Goal: Task Accomplishment & Management: Complete application form

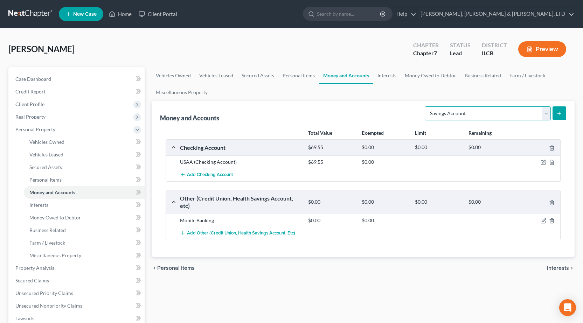
click at [426, 107] on select "Select Account Type Brokerage Cash on Hand Certificates of Deposit Checking Acc…" at bounding box center [488, 114] width 126 height 14
click at [556, 112] on button "submit" at bounding box center [560, 114] width 14 height 14
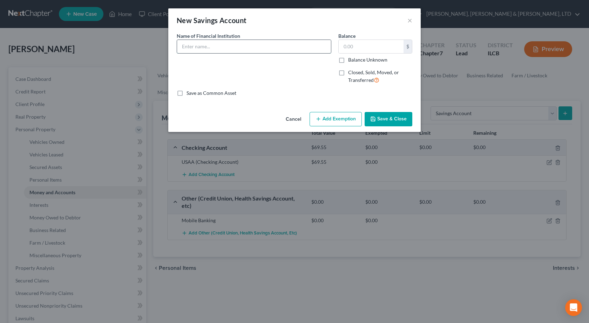
drag, startPoint x: 256, startPoint y: 46, endPoint x: 260, endPoint y: 46, distance: 3.9
click at [256, 46] on input "text" at bounding box center [254, 46] width 154 height 13
type input "USAA"
click at [365, 46] on input "text" at bounding box center [371, 46] width 65 height 13
type input "0.13"
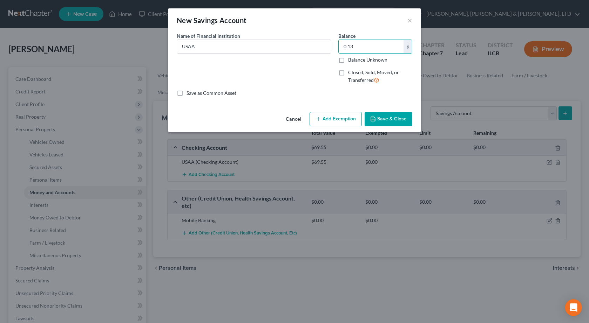
click at [381, 118] on button "Save & Close" at bounding box center [388, 119] width 48 height 15
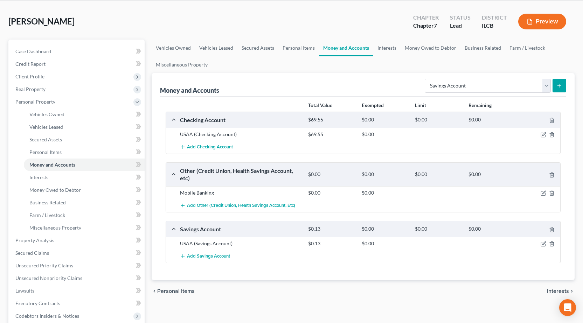
scroll to position [70, 0]
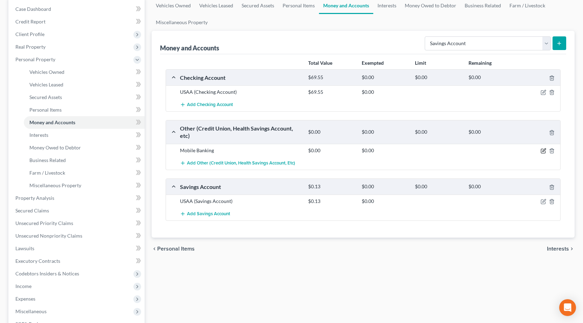
click at [542, 153] on icon "button" at bounding box center [544, 151] width 6 height 6
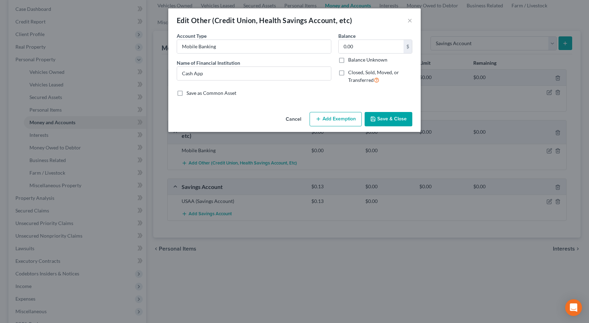
click at [407, 116] on button "Save & Close" at bounding box center [388, 119] width 48 height 15
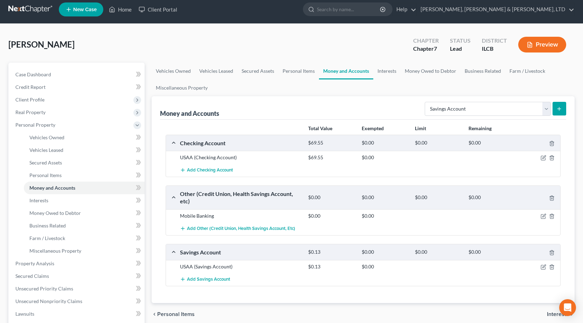
scroll to position [0, 0]
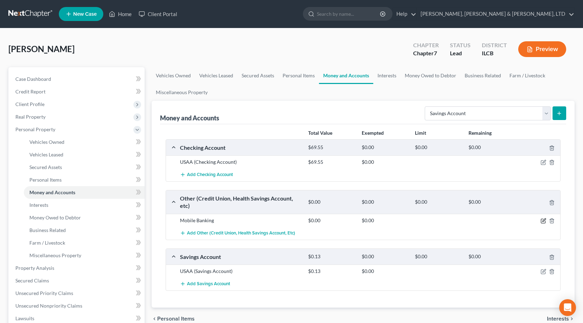
click at [544, 222] on icon "button" at bounding box center [544, 220] width 3 height 3
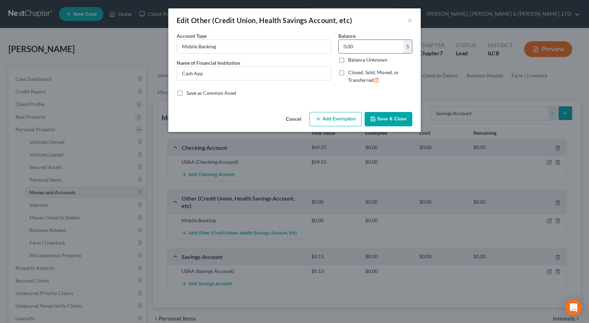
click at [364, 45] on input "0.00" at bounding box center [371, 46] width 65 height 13
type input "7.08"
drag, startPoint x: 401, startPoint y: 117, endPoint x: 401, endPoint y: 113, distance: 3.9
click at [401, 116] on button "Save & Close" at bounding box center [388, 119] width 48 height 15
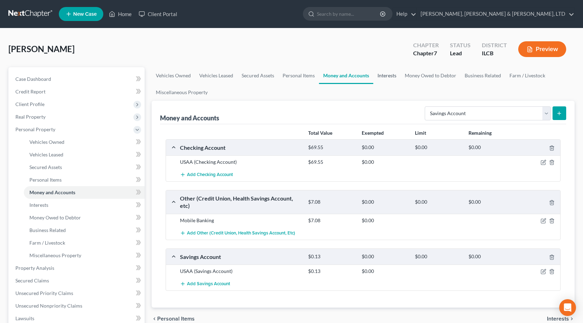
click at [379, 71] on link "Interests" at bounding box center [387, 75] width 27 height 17
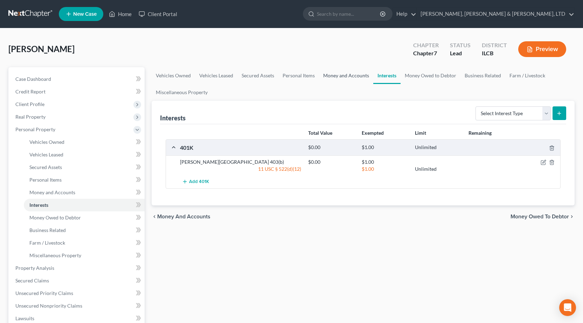
click at [340, 76] on link "Money and Accounts" at bounding box center [346, 75] width 54 height 17
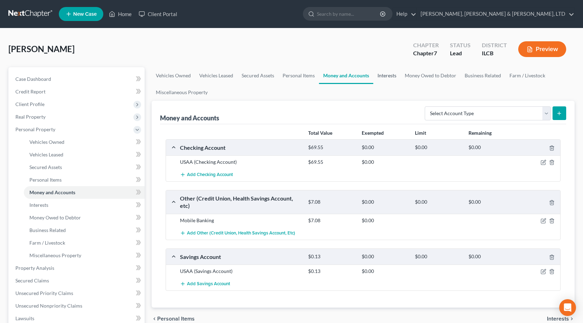
click at [381, 79] on link "Interests" at bounding box center [387, 75] width 27 height 17
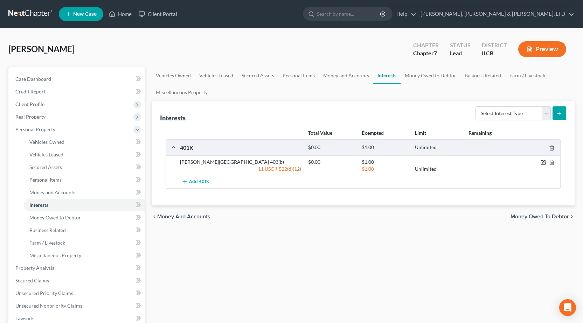
click at [544, 162] on icon "button" at bounding box center [544, 161] width 3 height 3
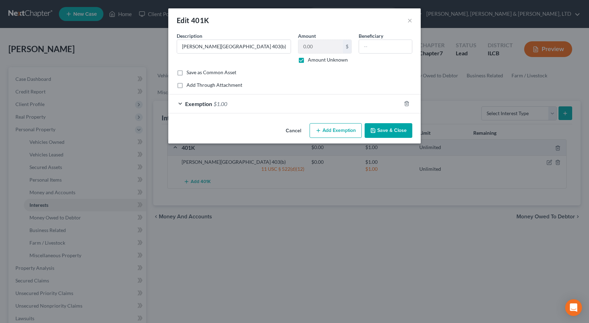
click at [408, 131] on button "Save & Close" at bounding box center [388, 130] width 48 height 15
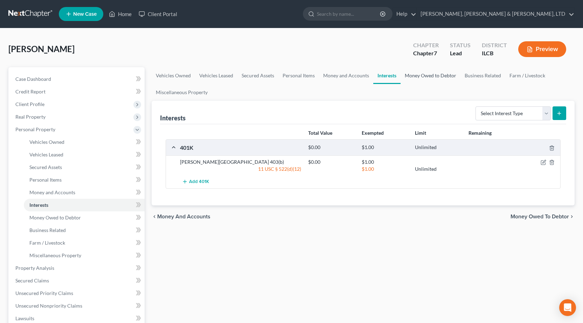
click at [433, 74] on link "Money Owed to Debtor" at bounding box center [431, 75] width 60 height 17
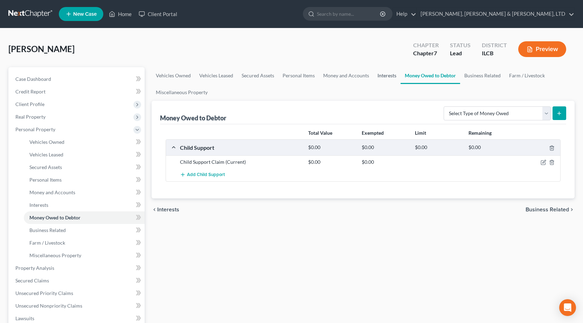
click at [381, 74] on link "Interests" at bounding box center [387, 75] width 27 height 17
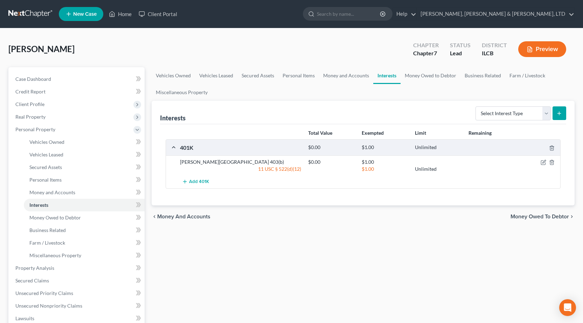
click at [146, 40] on div "Poppen, Amanda Upgraded Chapter Chapter 7 Status Lead District ILCB Preview" at bounding box center [291, 52] width 567 height 30
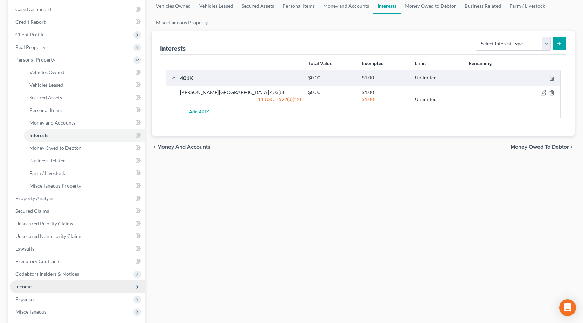
scroll to position [70, 0]
click at [40, 287] on span "Income" at bounding box center [77, 286] width 135 height 13
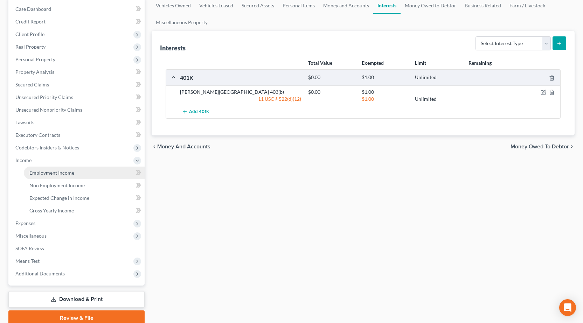
click at [54, 175] on span "Employment Income" at bounding box center [51, 173] width 45 height 6
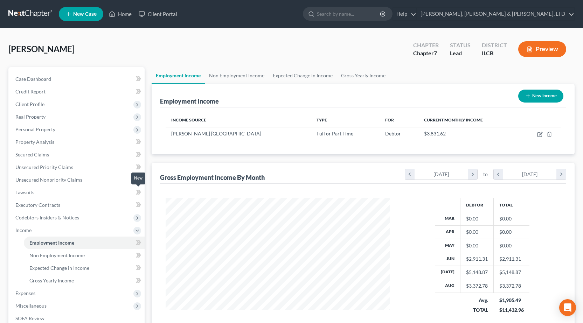
scroll to position [126, 239]
click at [239, 74] on link "Non Employment Income" at bounding box center [237, 75] width 64 height 17
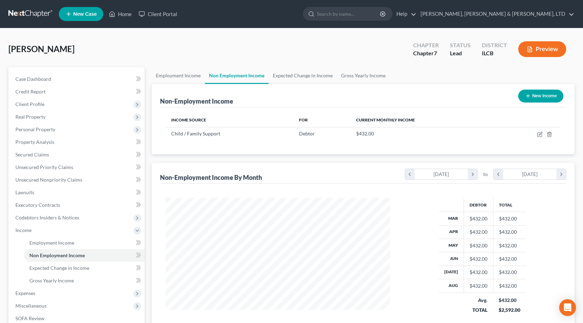
scroll to position [126, 239]
click at [184, 77] on link "Employment Income" at bounding box center [178, 75] width 53 height 17
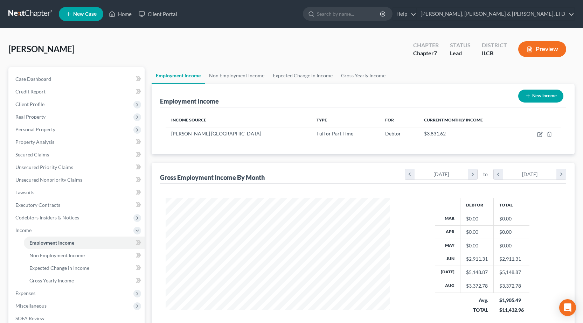
scroll to position [126, 239]
click at [58, 181] on span "Unsecured Nonpriority Claims" at bounding box center [48, 180] width 67 height 6
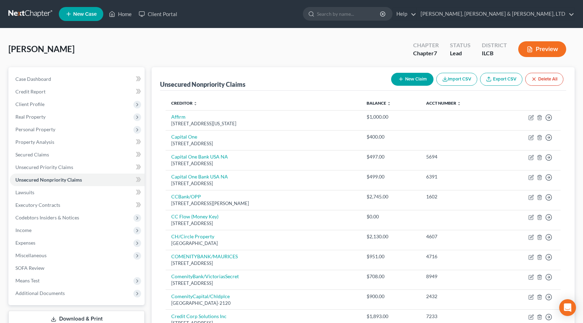
click at [403, 77] on button "New Claim" at bounding box center [412, 79] width 42 height 13
select select "0"
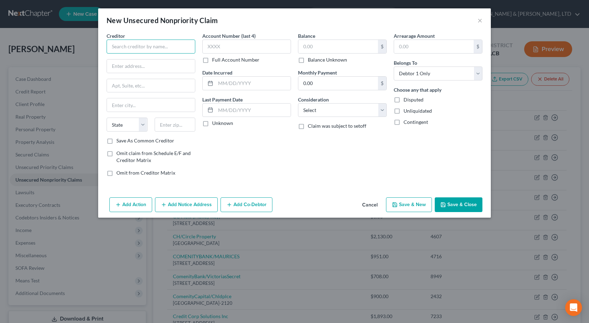
click at [141, 41] on input "text" at bounding box center [151, 47] width 89 height 14
type input "Ascebsuibs St. Vincent Southside"
type input "PO Box 935759"
type input "A"
type input "31193"
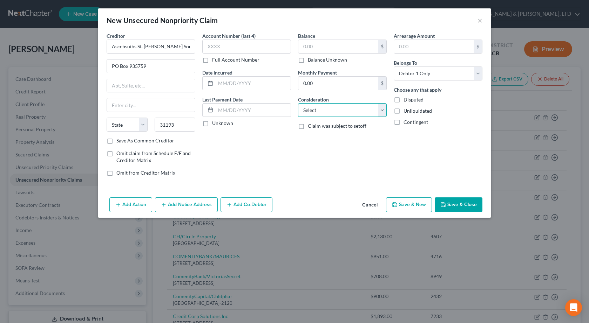
click at [322, 112] on select "Select Cable / Satellite Services Collection Agency Credit Card Debt Debt Couns…" at bounding box center [342, 110] width 89 height 14
type input "Atlanta"
select select "10"
select select "9"
click at [298, 103] on select "Select Cable / Satellite Services Collection Agency Credit Card Debt Debt Couns…" at bounding box center [342, 110] width 89 height 14
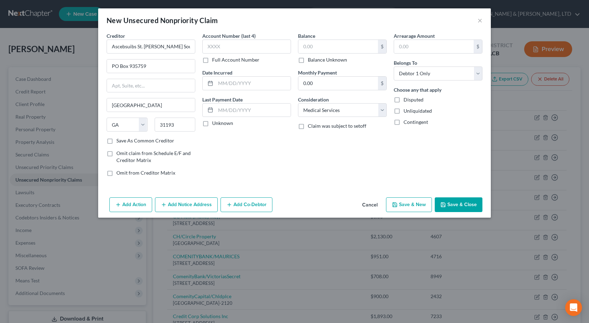
click at [267, 173] on div "Account Number (last 4) Full Account Number Date Incurred Last Payment Date Unk…" at bounding box center [247, 107] width 96 height 150
click at [324, 41] on input "text" at bounding box center [338, 46] width 80 height 13
type input "2,797.45"
click at [364, 156] on div "Balance 2,797.45 $ Balance Unknown Balance Undetermined 2,797.45 $ Balance Unkn…" at bounding box center [342, 107] width 96 height 150
click at [461, 202] on button "Save & Close" at bounding box center [459, 205] width 48 height 15
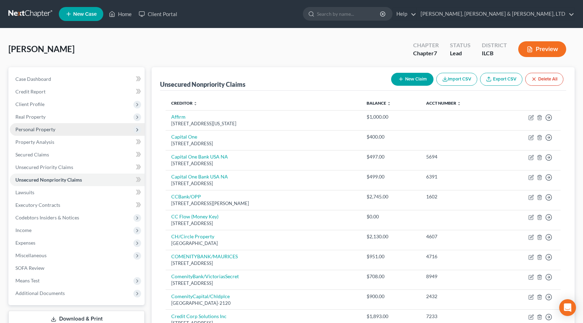
click at [59, 126] on span "Personal Property" at bounding box center [77, 129] width 135 height 13
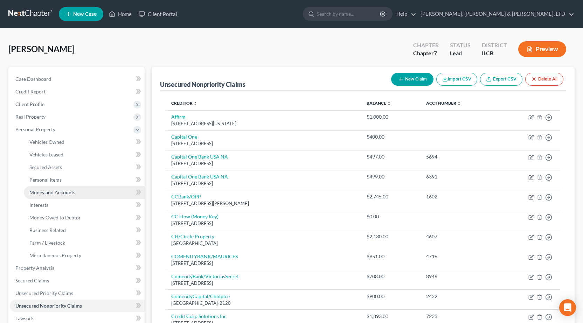
click at [50, 193] on span "Money and Accounts" at bounding box center [52, 193] width 46 height 6
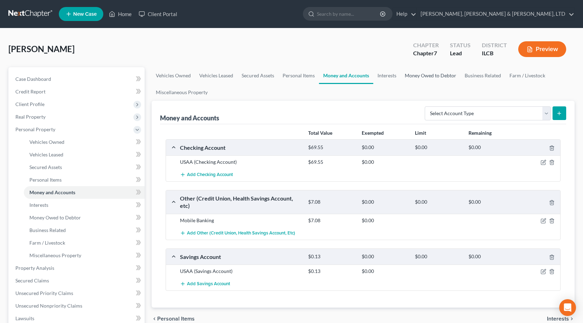
click at [430, 75] on link "Money Owed to Debtor" at bounding box center [431, 75] width 60 height 17
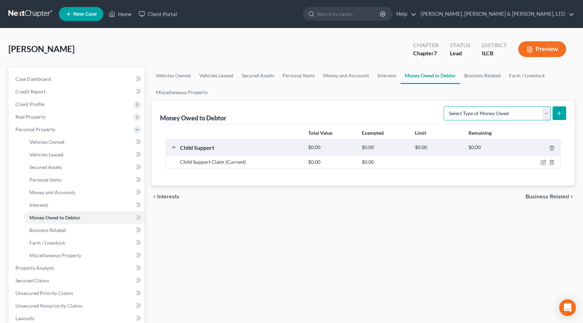
click at [490, 110] on select "Select Type of Money Owed Accounts Receivable Alimony Child Support Claims Agai…" at bounding box center [497, 114] width 107 height 14
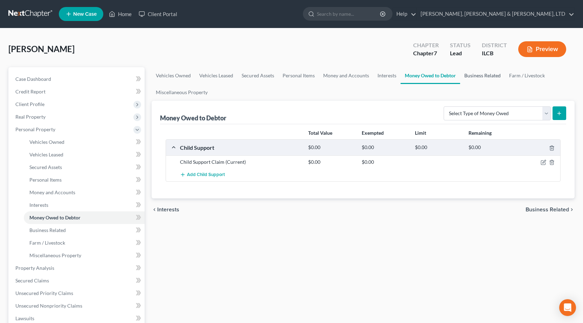
click at [468, 72] on link "Business Related" at bounding box center [482, 75] width 45 height 17
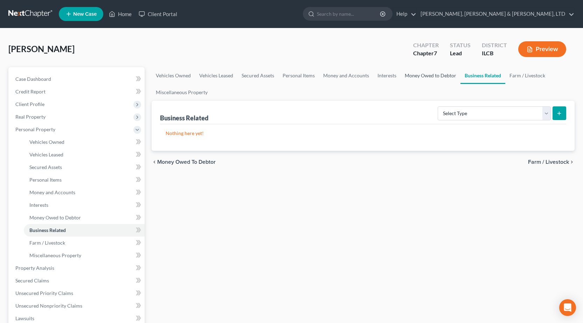
click at [425, 72] on link "Money Owed to Debtor" at bounding box center [431, 75] width 60 height 17
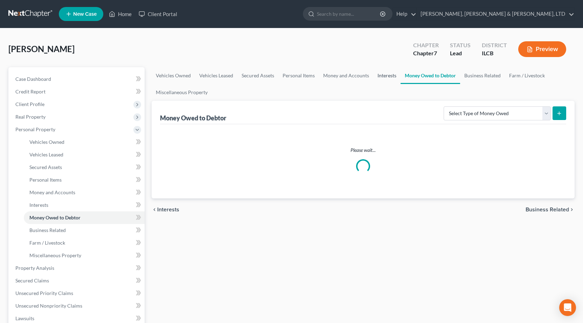
click at [379, 76] on link "Interests" at bounding box center [387, 75] width 27 height 17
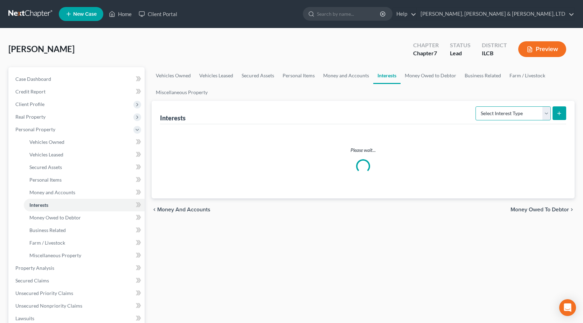
click at [488, 116] on select "Select Interest Type 401K Annuity Bond Education IRA Government Bond Government…" at bounding box center [513, 114] width 75 height 14
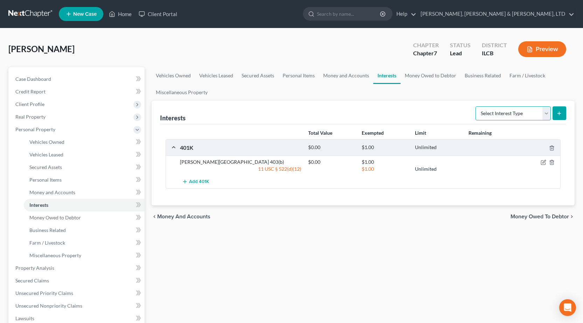
drag, startPoint x: 488, startPoint y: 116, endPoint x: 484, endPoint y: 109, distance: 8.5
click at [488, 115] on select "Select Interest Type 401K Annuity Bond Education IRA Government Bond Government…" at bounding box center [513, 114] width 75 height 14
click at [420, 75] on link "Money Owed to Debtor" at bounding box center [431, 75] width 60 height 17
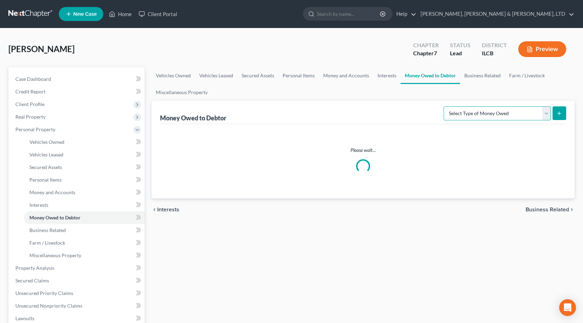
click at [508, 114] on select "Select Type of Money Owed Accounts Receivable Alimony Child Support Claims Agai…" at bounding box center [497, 114] width 107 height 14
select select "expected_tax_refund"
click at [445, 107] on select "Select Type of Money Owed Accounts Receivable Alimony Child Support Claims Agai…" at bounding box center [497, 114] width 107 height 14
click at [561, 111] on icon "submit" at bounding box center [560, 114] width 6 height 6
select select "0"
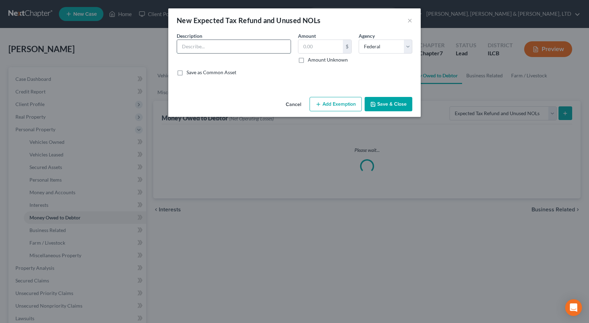
click at [207, 46] on input "text" at bounding box center [234, 46] width 114 height 13
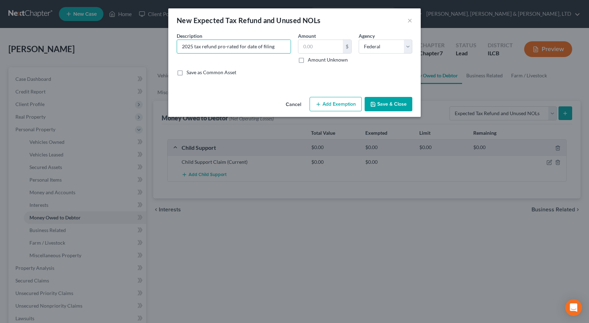
type input "2025 tax refund pro-rated for date of filing"
click at [308, 59] on label "Amount Unknown" at bounding box center [328, 59] width 40 height 7
click at [310, 59] on input "Amount Unknown" at bounding box center [312, 58] width 5 height 5
checkbox input "true"
type input "0.00"
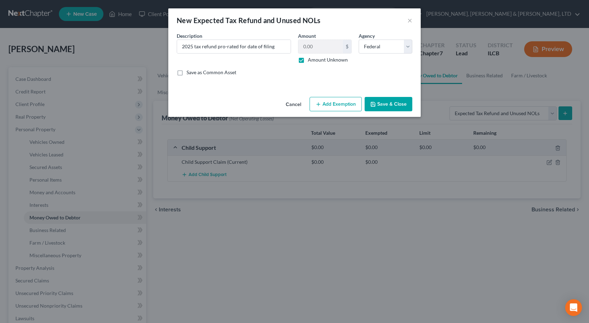
click at [349, 104] on button "Add Exemption" at bounding box center [335, 104] width 52 height 15
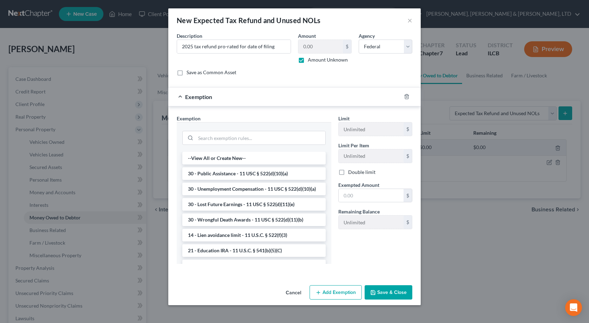
click at [295, 293] on button "Cancel" at bounding box center [293, 293] width 27 height 14
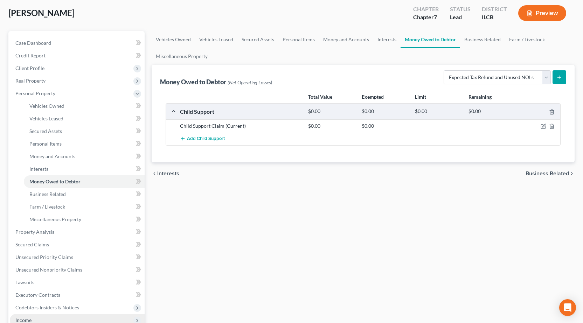
scroll to position [70, 0]
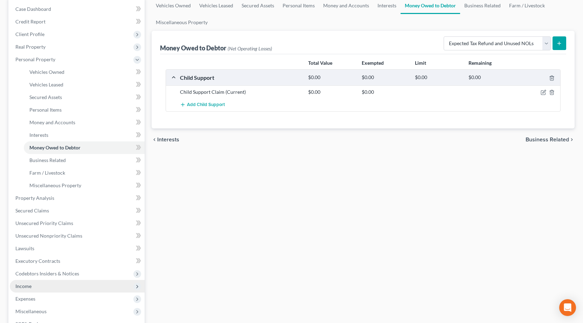
click at [48, 281] on span "Income" at bounding box center [77, 286] width 135 height 13
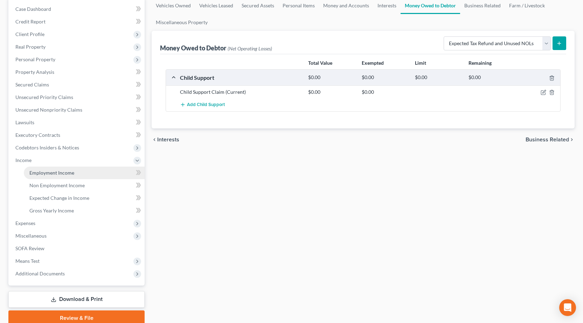
click at [46, 172] on span "Employment Income" at bounding box center [51, 173] width 45 height 6
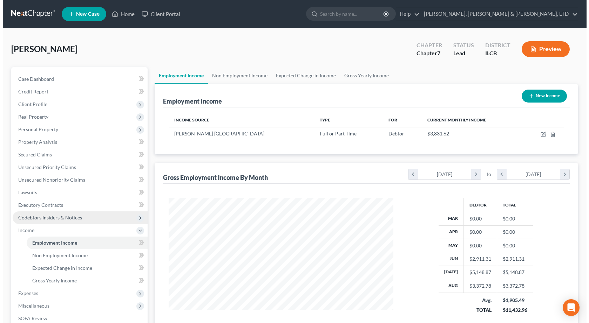
scroll to position [126, 239]
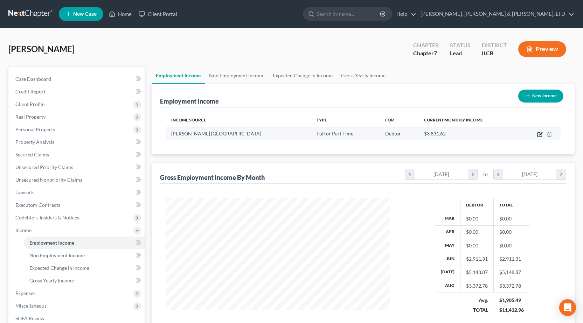
click at [538, 137] on td at bounding box center [540, 133] width 42 height 13
click at [539, 137] on icon "button" at bounding box center [540, 135] width 4 height 4
select select "0"
select select "14"
select select "2"
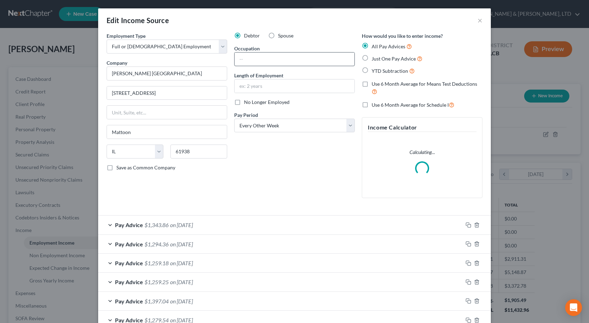
scroll to position [126, 241]
click at [284, 62] on input "text" at bounding box center [294, 59] width 120 height 13
type input "Financial Counselor"
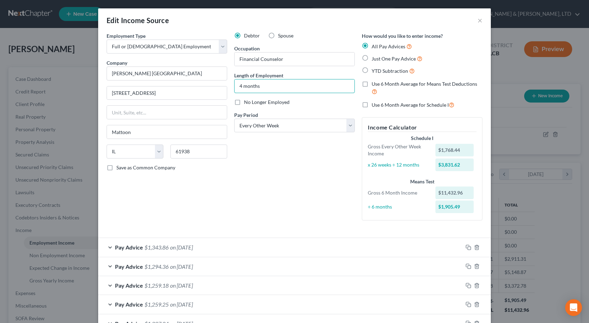
type input "4 months"
click at [260, 191] on div "Debtor Spouse Occupation Financial Counselor Length of Employment 4 months No L…" at bounding box center [295, 129] width 128 height 194
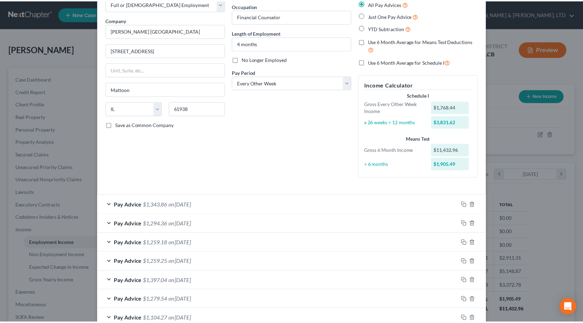
scroll to position [87, 0]
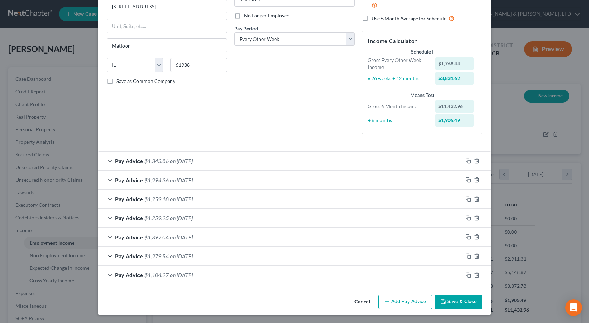
click at [460, 304] on button "Save & Close" at bounding box center [459, 302] width 48 height 15
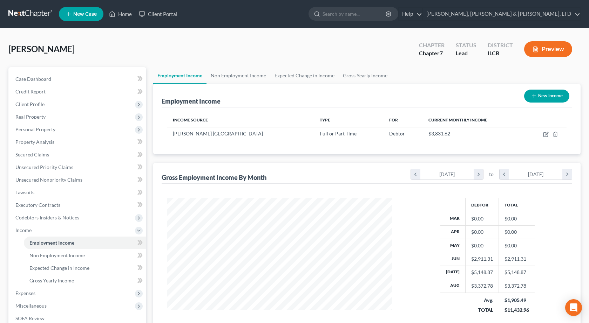
scroll to position [350307, 350194]
click at [46, 291] on span "Expenses" at bounding box center [77, 293] width 135 height 13
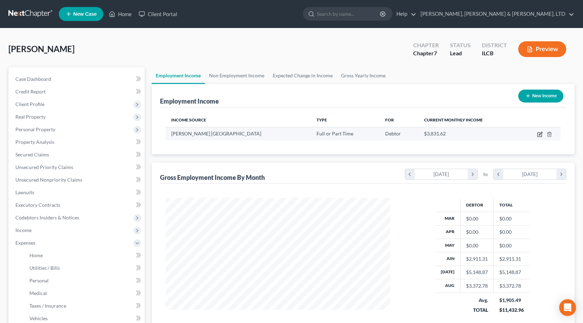
click at [539, 136] on icon "button" at bounding box center [541, 135] width 6 height 6
select select "0"
select select "14"
select select "2"
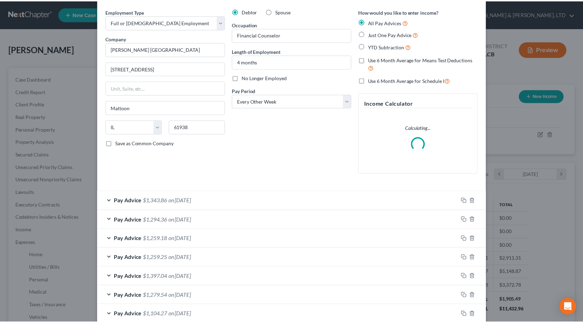
scroll to position [0, 0]
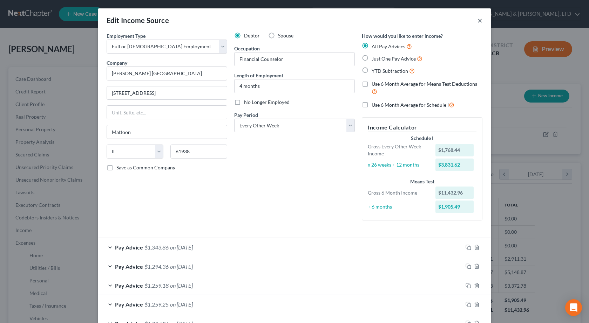
click at [478, 20] on button "×" at bounding box center [479, 20] width 5 height 8
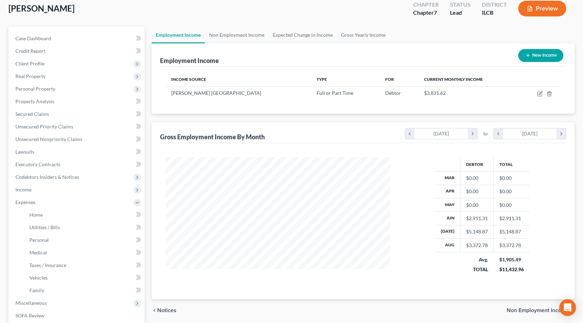
scroll to position [35, 0]
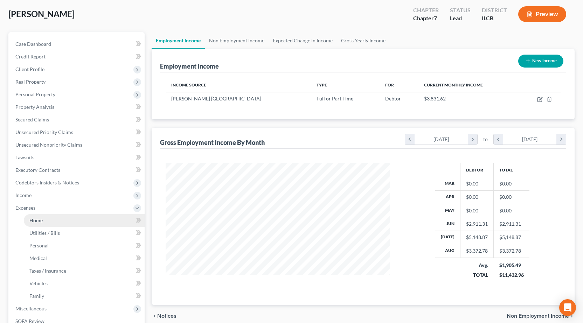
click at [48, 225] on link "Home" at bounding box center [84, 220] width 121 height 13
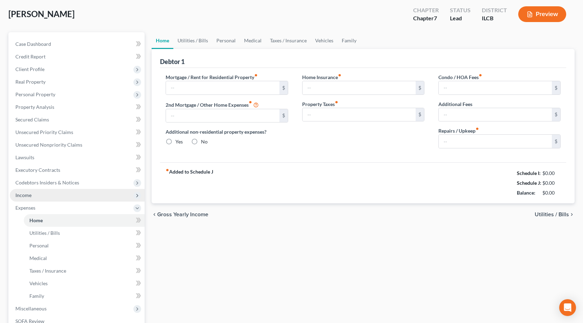
type input "0.00"
radio input "true"
type input "0.00"
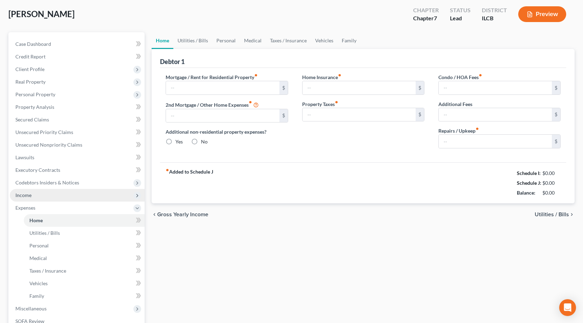
type input "0.00"
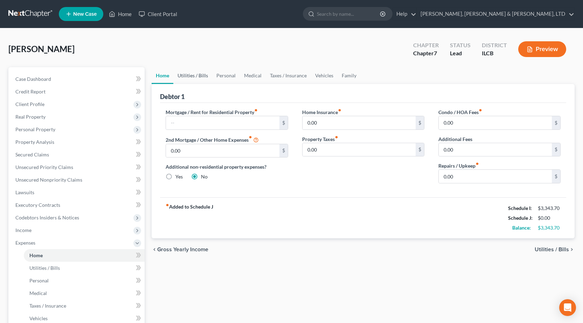
click at [202, 79] on link "Utilities / Bills" at bounding box center [192, 75] width 39 height 17
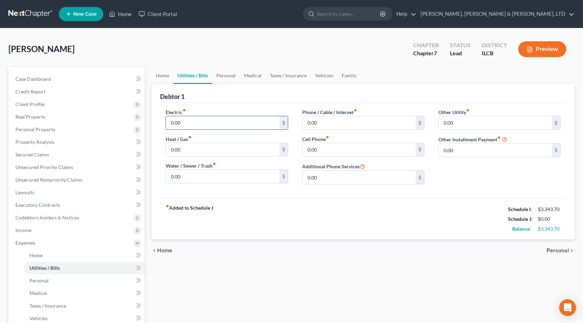
click at [225, 122] on input "0.00" at bounding box center [222, 122] width 113 height 13
click at [362, 151] on input "0.00" at bounding box center [359, 149] width 113 height 13
type input "165"
click at [356, 197] on div "Electric fiber_manual_record 0.00 $ Heat / Gas fiber_manual_record 0.00 $ Water…" at bounding box center [363, 151] width 407 height 96
click at [344, 122] on input "0.00" at bounding box center [359, 122] width 113 height 13
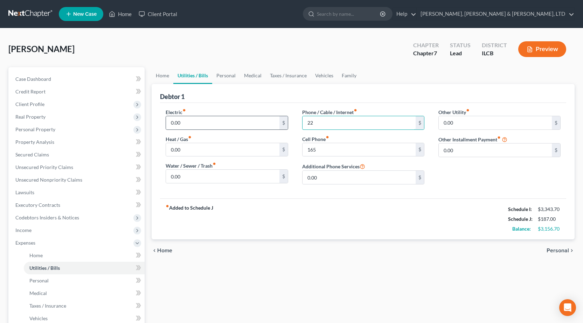
drag, startPoint x: 341, startPoint y: 123, endPoint x: 288, endPoint y: 120, distance: 53.0
click at [288, 120] on div "Electric fiber_manual_record 0.00 $ Heat / Gas fiber_manual_record 0.00 $ Water…" at bounding box center [363, 150] width 409 height 82
type input "40"
click at [357, 96] on div "Debtor 1" at bounding box center [363, 93] width 407 height 19
click at [228, 76] on link "Personal" at bounding box center [226, 75] width 28 height 17
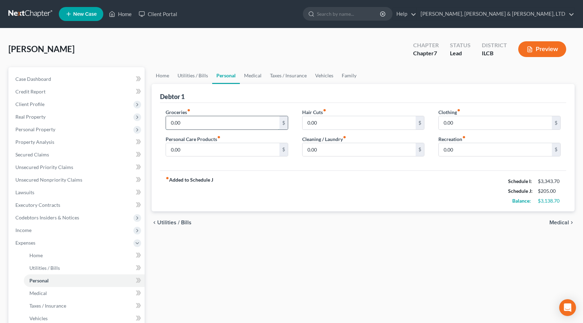
click at [224, 117] on input "0.00" at bounding box center [222, 122] width 113 height 13
click at [47, 106] on span "Client Profile" at bounding box center [77, 104] width 135 height 13
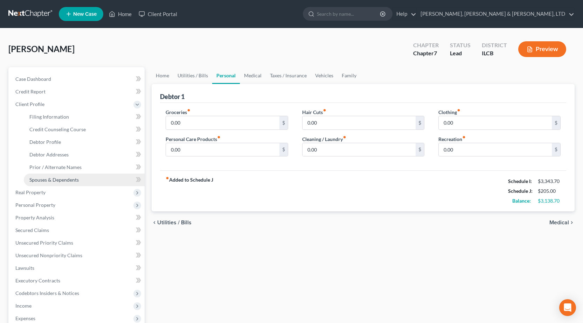
click at [63, 178] on span "Spouses & Dependents" at bounding box center [53, 180] width 49 height 6
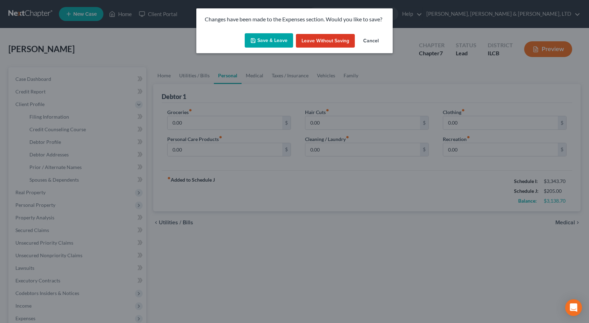
click at [249, 33] on button "Save & Leave" at bounding box center [269, 40] width 48 height 15
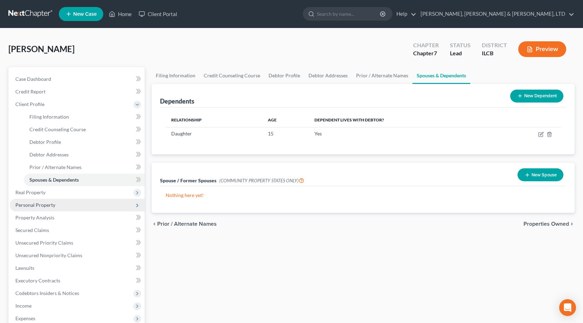
click at [55, 206] on span "Personal Property" at bounding box center [77, 205] width 135 height 13
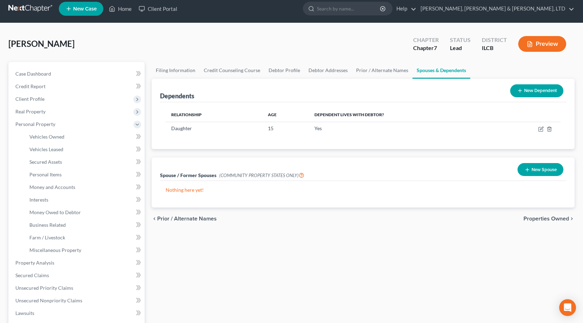
scroll to position [105, 0]
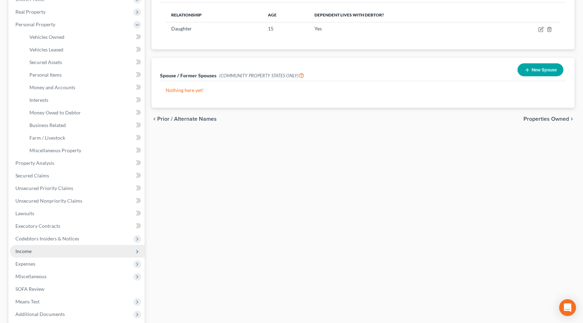
click at [53, 254] on span "Income" at bounding box center [77, 251] width 135 height 13
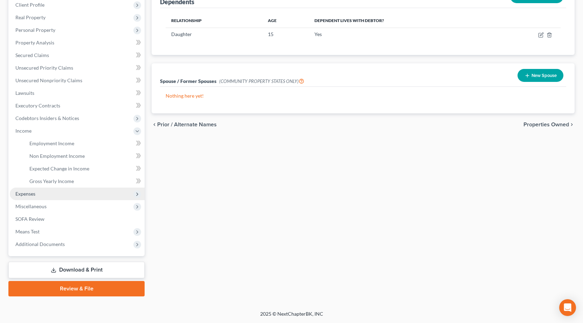
scroll to position [100, 0]
click at [42, 193] on span "Expenses" at bounding box center [77, 194] width 135 height 13
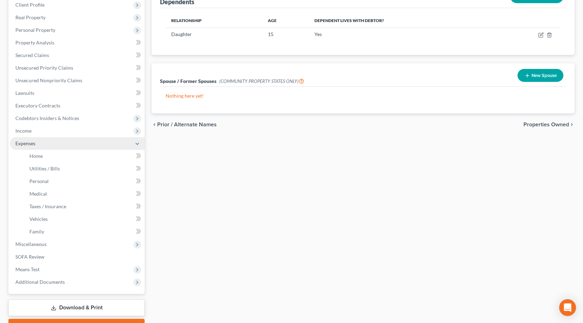
scroll to position [105, 0]
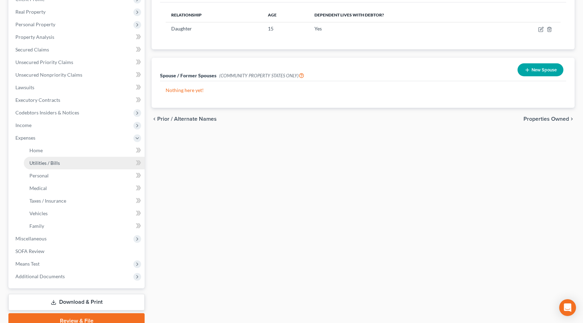
click at [55, 162] on span "Utilities / Bills" at bounding box center [44, 163] width 30 height 6
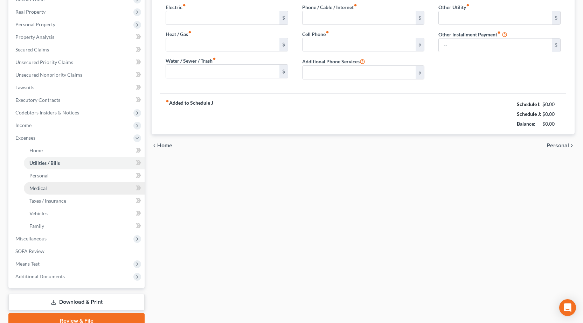
scroll to position [34, 0]
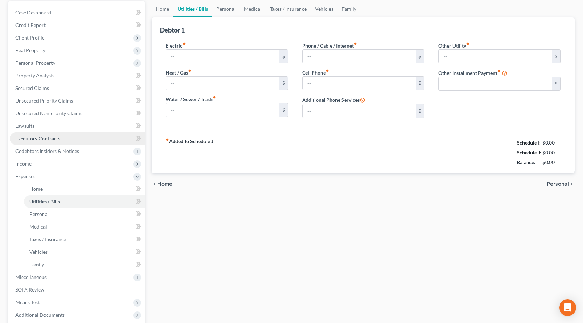
type input "0.00"
type input "40.00"
type input "165.00"
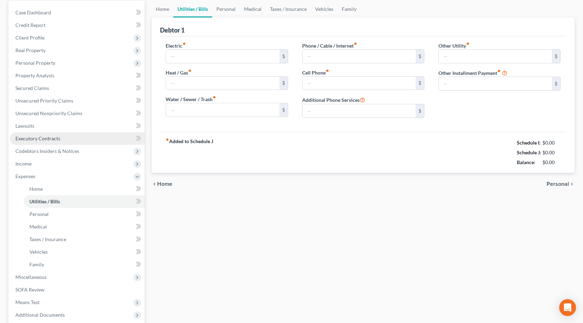
type input "0.00"
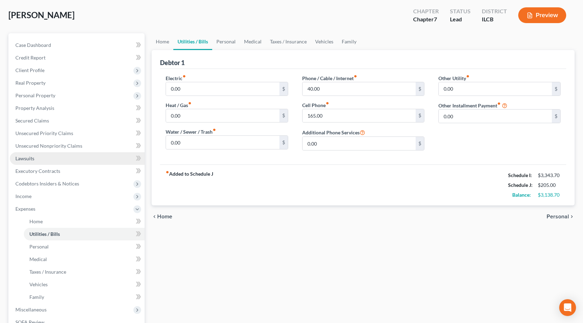
scroll to position [0, 0]
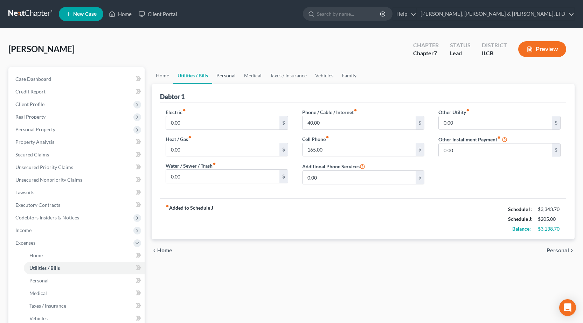
click at [227, 73] on link "Personal" at bounding box center [226, 75] width 28 height 17
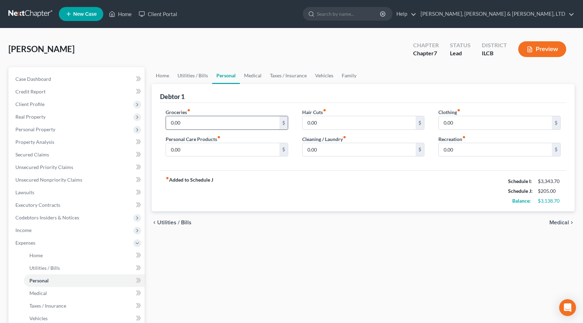
click at [204, 123] on input "0.00" at bounding box center [222, 122] width 113 height 13
type input "938"
click at [481, 122] on input "0.00" at bounding box center [495, 122] width 113 height 13
type input "181"
click at [227, 153] on input "0.00" at bounding box center [222, 149] width 113 height 13
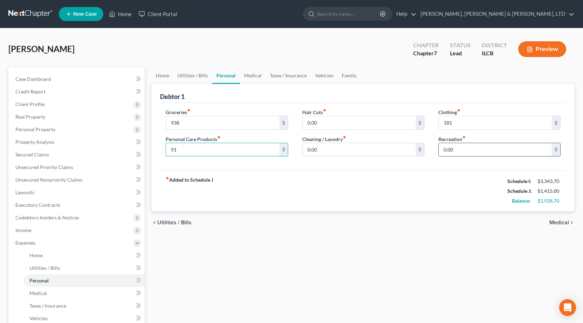
type input "91"
click at [496, 152] on input "0.00" at bounding box center [495, 149] width 113 height 13
type input "100"
click at [371, 245] on div "Home Utilities / Bills Personal Medical Taxes / Insurance Vehicles Family Debto…" at bounding box center [363, 250] width 430 height 367
click at [255, 77] on link "Medical" at bounding box center [253, 75] width 26 height 17
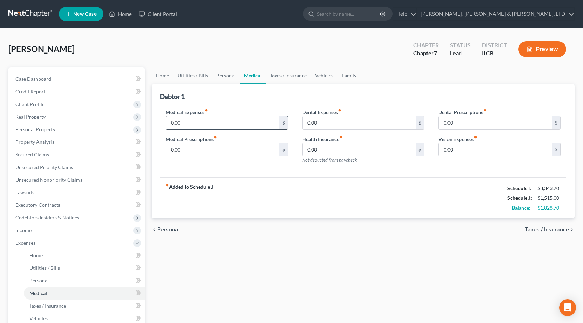
click at [233, 126] on input "0.00" at bounding box center [222, 122] width 113 height 13
type input "168"
click at [459, 85] on div "Debtor 1" at bounding box center [363, 93] width 407 height 19
click at [286, 72] on link "Taxes / Insurance" at bounding box center [288, 75] width 45 height 17
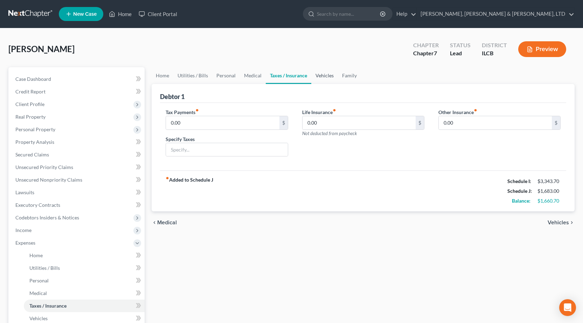
drag, startPoint x: 326, startPoint y: 76, endPoint x: 321, endPoint y: 74, distance: 4.7
click at [325, 76] on link "Vehicles" at bounding box center [325, 75] width 27 height 17
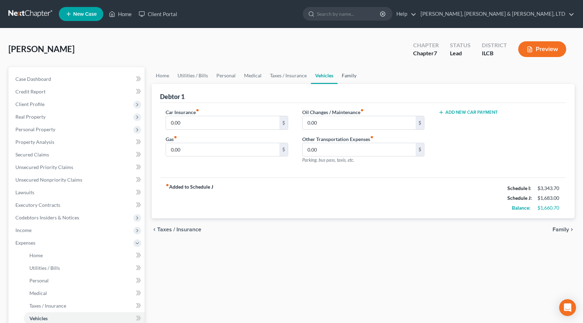
click at [352, 76] on link "Family" at bounding box center [349, 75] width 23 height 17
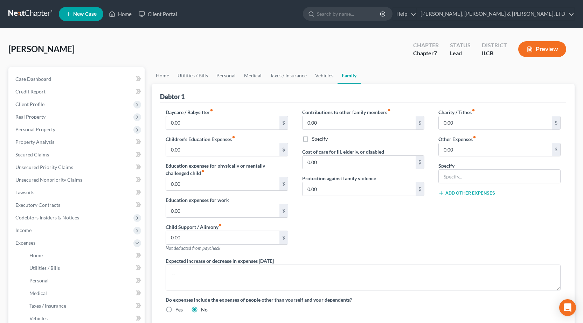
click at [541, 50] on button "Preview" at bounding box center [543, 49] width 48 height 16
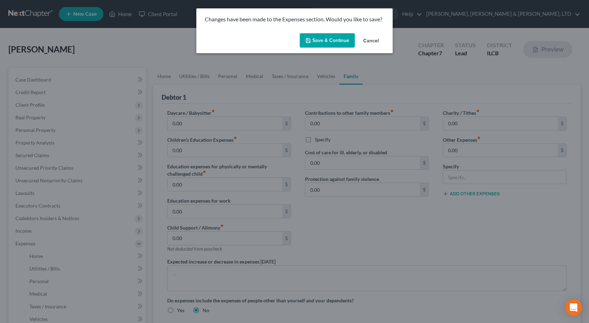
click at [337, 38] on button "Save & Continue" at bounding box center [327, 40] width 55 height 15
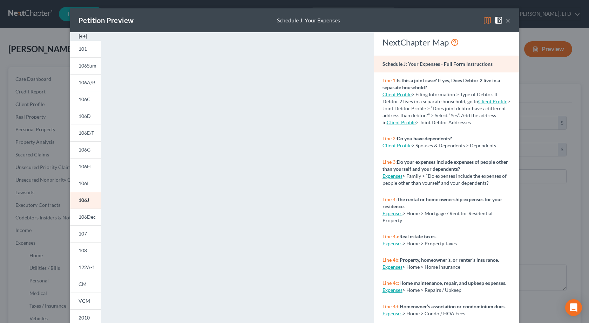
click at [505, 18] on button "×" at bounding box center [507, 20] width 5 height 8
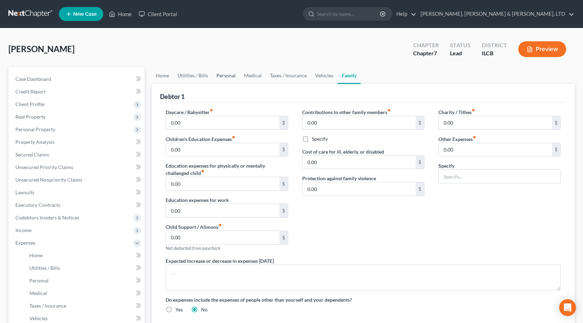
click at [216, 71] on link "Personal" at bounding box center [226, 75] width 28 height 17
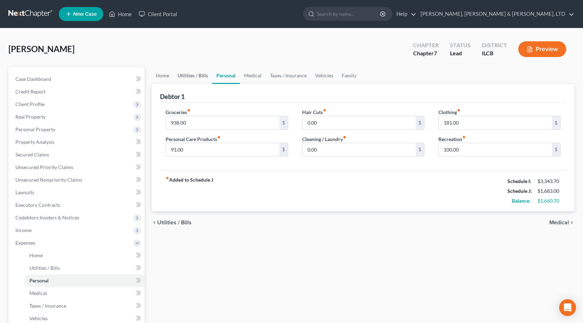
click at [195, 71] on link "Utilities / Bills" at bounding box center [192, 75] width 39 height 17
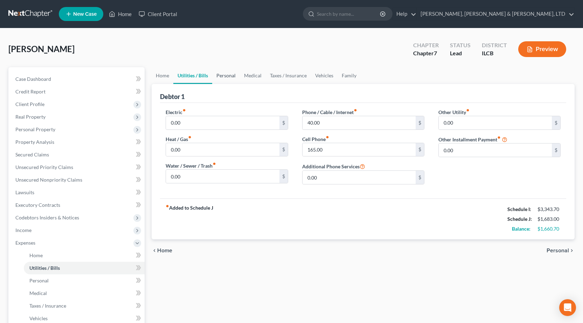
click at [224, 74] on link "Personal" at bounding box center [226, 75] width 28 height 17
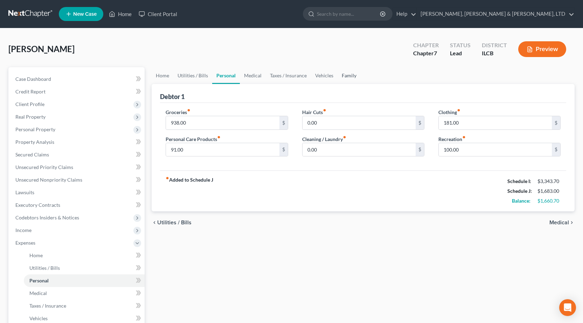
click at [349, 74] on link "Family" at bounding box center [349, 75] width 23 height 17
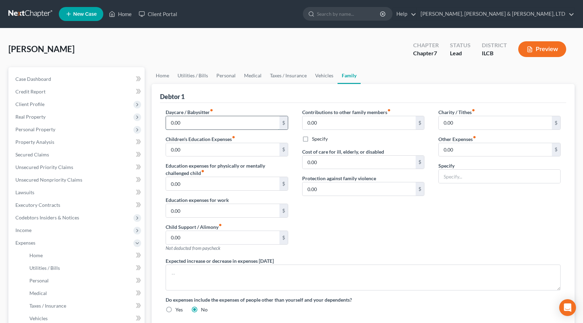
click at [236, 123] on input "0.00" at bounding box center [222, 122] width 113 height 13
click at [493, 246] on div "Charity / Tithes fiber_manual_record 0.00 $ Other Expenses fiber_manual_record …" at bounding box center [500, 183] width 136 height 149
click at [528, 48] on icon "button" at bounding box center [530, 49] width 6 height 6
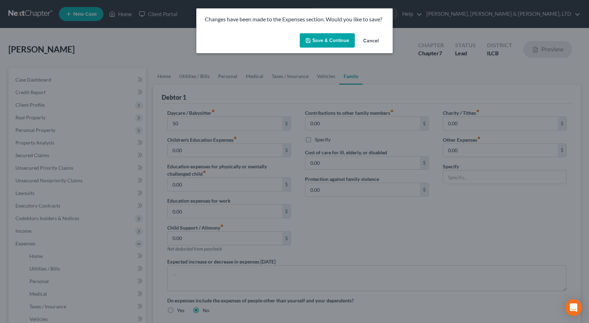
click at [333, 35] on button "Save & Continue" at bounding box center [327, 40] width 55 height 15
type input "50.00"
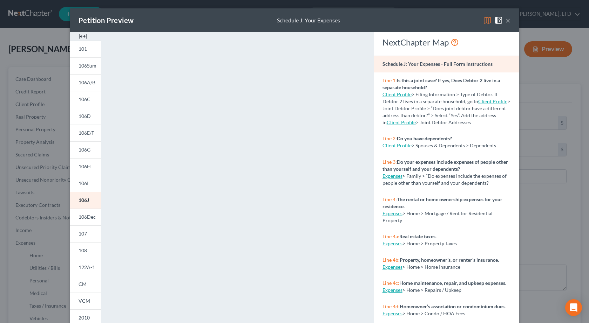
click at [505, 18] on button "×" at bounding box center [507, 20] width 5 height 8
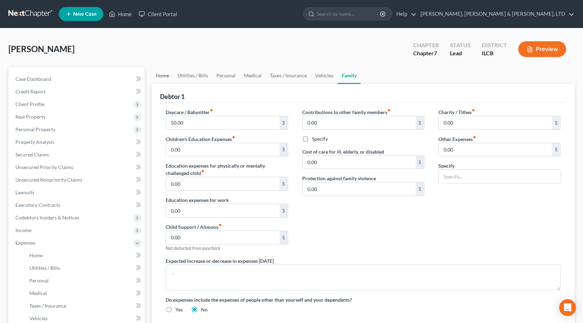
click at [164, 77] on link "Home" at bounding box center [163, 75] width 22 height 17
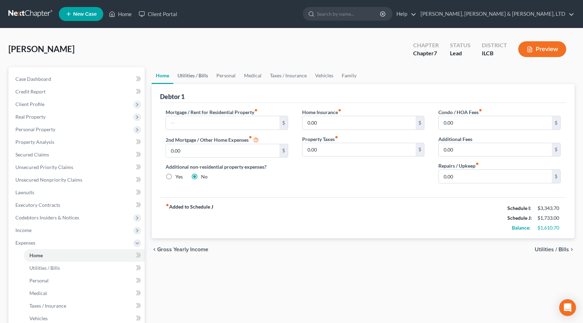
click at [190, 77] on link "Utilities / Bills" at bounding box center [192, 75] width 39 height 17
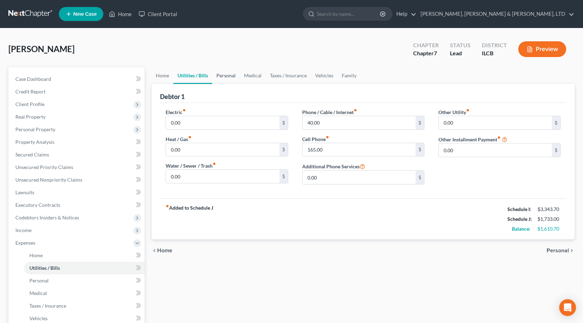
click at [233, 77] on link "Personal" at bounding box center [226, 75] width 28 height 17
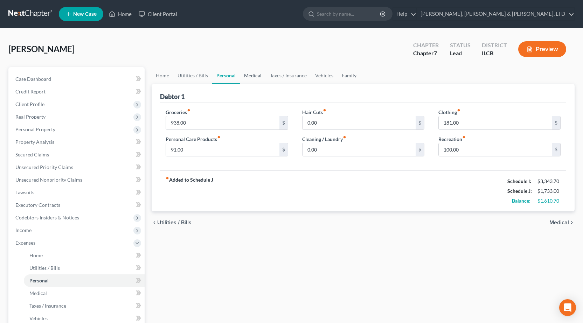
click at [255, 73] on link "Medical" at bounding box center [253, 75] width 26 height 17
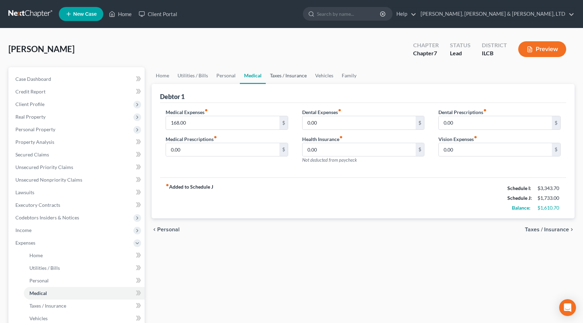
click at [284, 78] on link "Taxes / Insurance" at bounding box center [288, 75] width 45 height 17
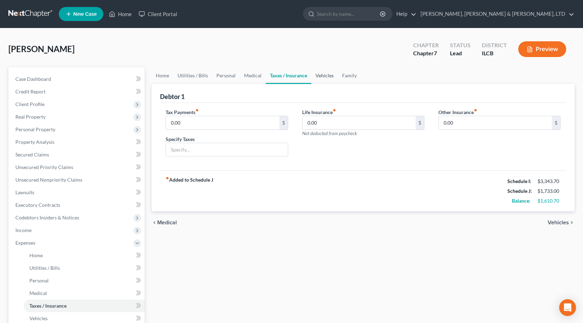
click at [319, 77] on link "Vehicles" at bounding box center [325, 75] width 27 height 17
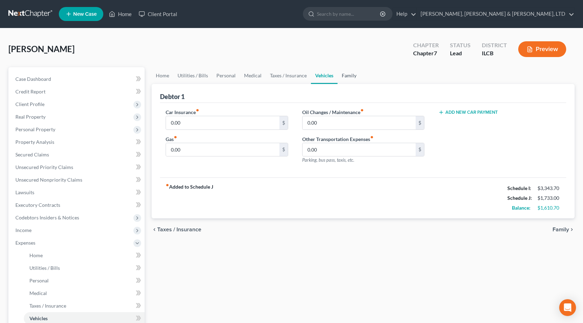
click at [353, 78] on link "Family" at bounding box center [349, 75] width 23 height 17
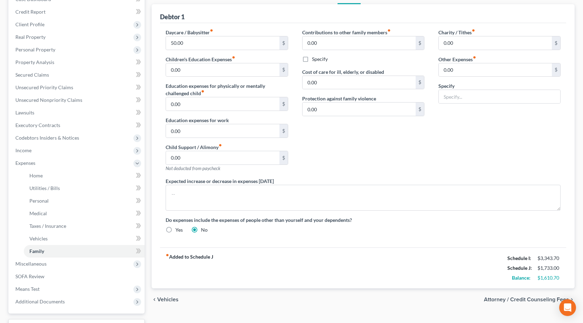
scroll to position [137, 0]
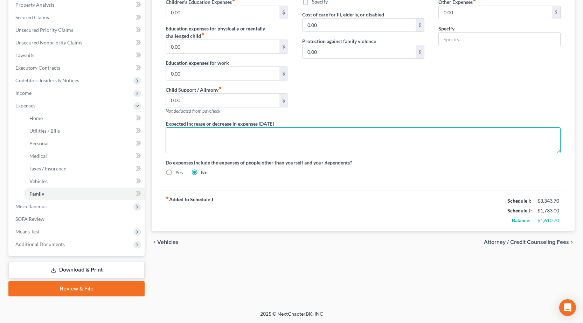
click at [203, 136] on textarea at bounding box center [363, 141] width 395 height 26
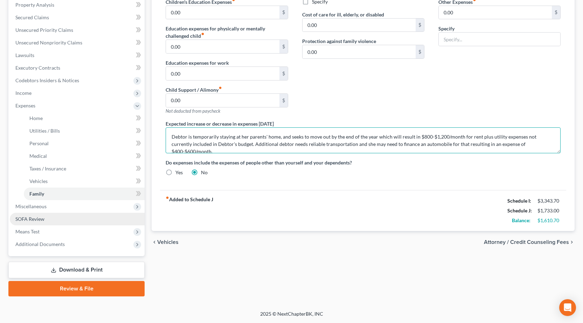
type textarea "Debtor is temporarily staying at her parents' home, and seeks to move out by th…"
click at [53, 220] on link "SOFA Review" at bounding box center [77, 219] width 135 height 13
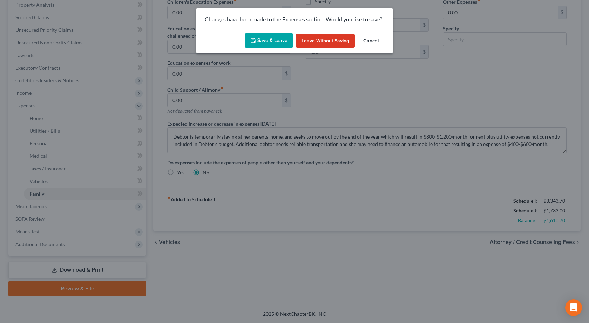
click at [270, 42] on button "Save & Leave" at bounding box center [269, 40] width 48 height 15
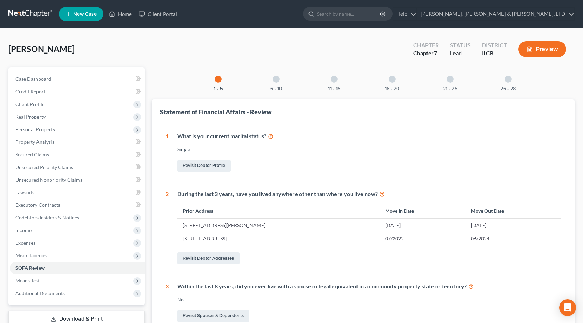
click at [68, 317] on link "Download & Print" at bounding box center [76, 319] width 136 height 16
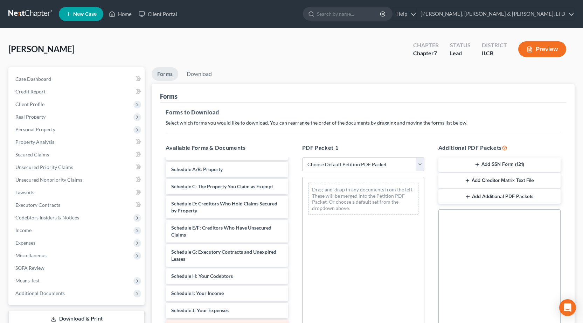
scroll to position [105, 0]
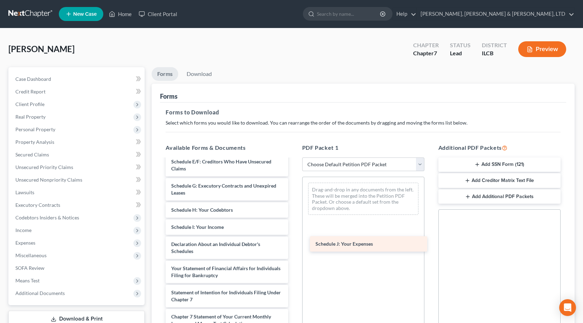
drag, startPoint x: 199, startPoint y: 246, endPoint x: 344, endPoint y: 245, distance: 144.7
click at [294, 245] on div "Schedule J: Your Expenses Voluntary Petition for Individuals Filing for Bankrup…" at bounding box center [227, 230] width 134 height 353
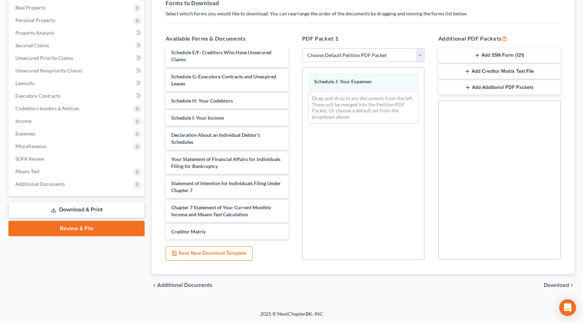
click at [555, 286] on span "Download" at bounding box center [556, 286] width 25 height 6
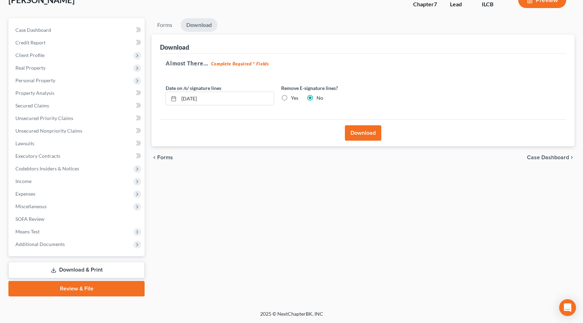
click at [363, 128] on button "Download" at bounding box center [363, 132] width 36 height 15
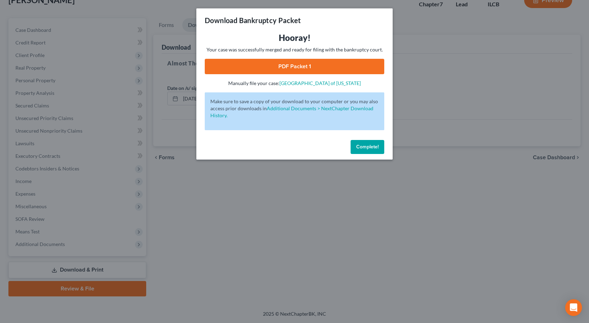
click at [303, 60] on link "PDF Packet 1" at bounding box center [294, 66] width 179 height 15
click at [163, 221] on div "Download Bankruptcy Packet Hooray! Your case was successfully merged and ready …" at bounding box center [294, 161] width 589 height 323
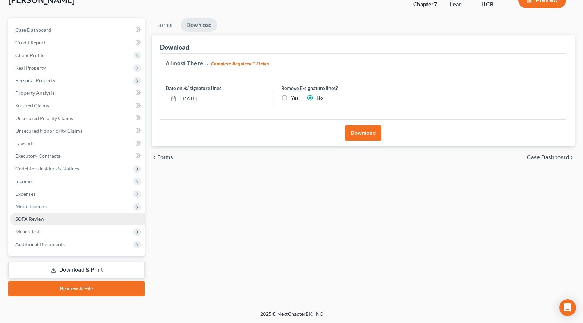
click at [54, 219] on link "SOFA Review" at bounding box center [77, 219] width 135 height 13
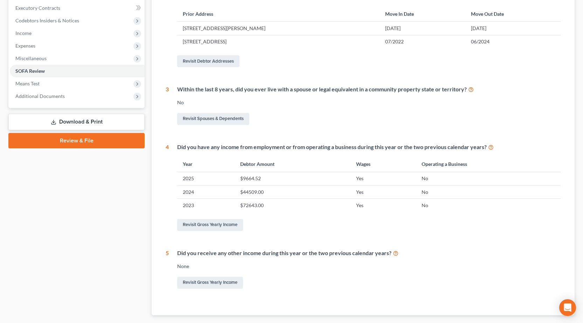
scroll to position [35, 0]
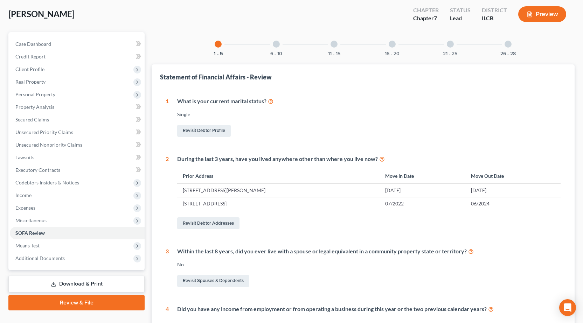
click at [273, 46] on div at bounding box center [276, 44] width 7 height 7
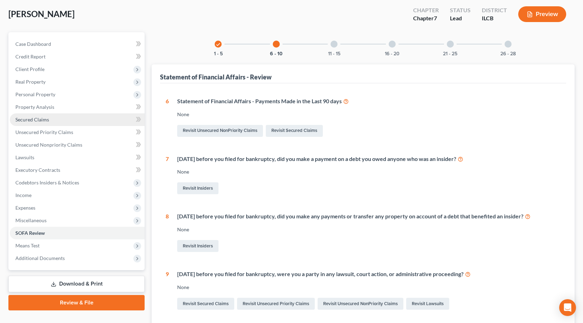
click at [47, 120] on span "Secured Claims" at bounding box center [32, 120] width 34 height 6
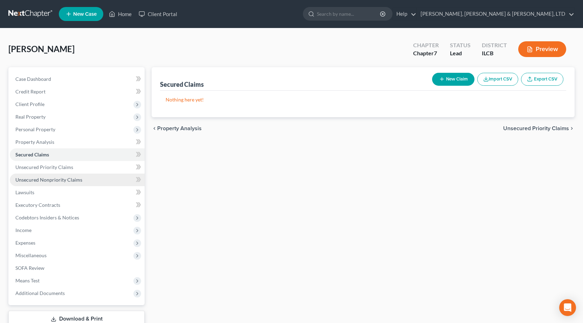
click at [47, 182] on span "Unsecured Nonpriority Claims" at bounding box center [48, 180] width 67 height 6
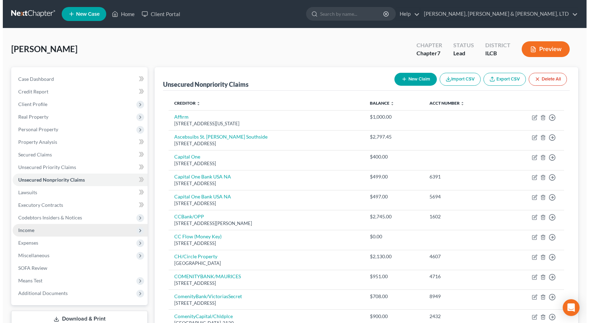
scroll to position [335, 0]
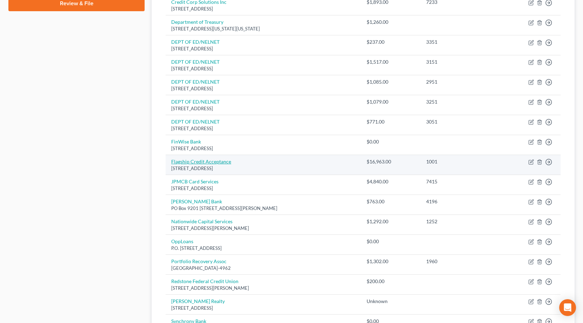
click at [216, 162] on link "Flagship Credit Acceptance" at bounding box center [201, 162] width 60 height 6
select select "45"
select select "0"
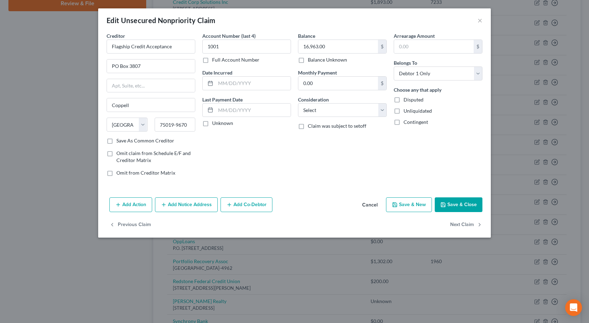
click at [122, 207] on button "Add Action" at bounding box center [130, 205] width 43 height 15
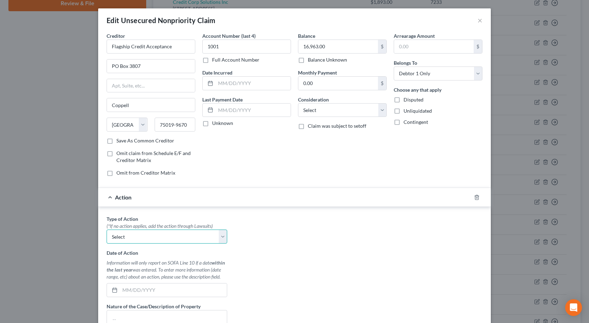
click at [138, 237] on select "Select Repossession Garnishment Foreclosure Personal Injury Attached, Seized, O…" at bounding box center [167, 237] width 121 height 14
select select "0"
click at [107, 230] on select "Select Repossession Garnishment Foreclosure Personal Injury Attached, Seized, O…" at bounding box center [167, 237] width 121 height 14
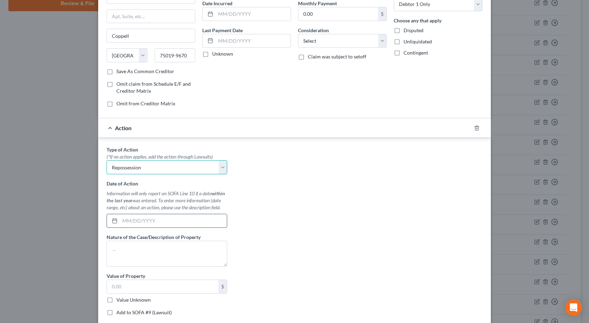
scroll to position [70, 0]
click at [139, 221] on input "text" at bounding box center [173, 220] width 107 height 13
type input "07/01/2025"
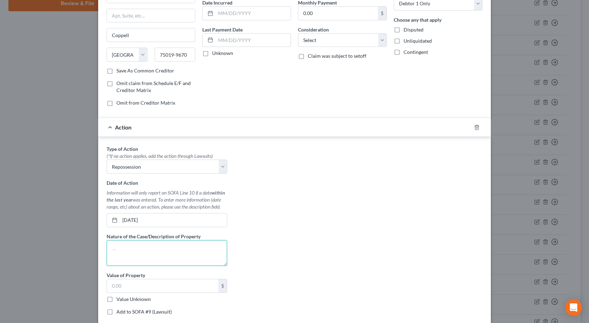
click at [170, 259] on textarea at bounding box center [167, 253] width 121 height 26
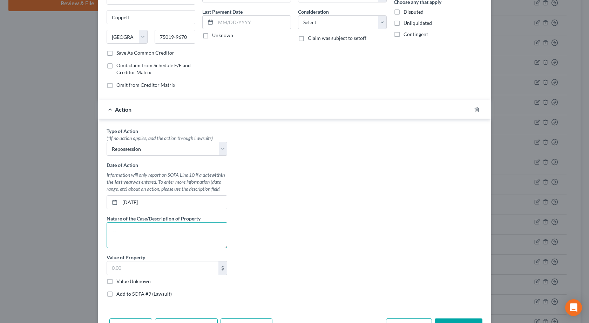
scroll to position [105, 0]
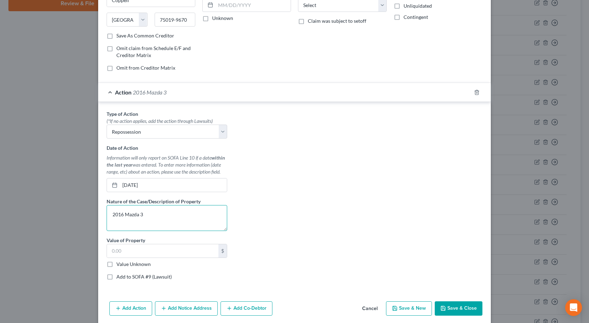
type textarea "2016 Mazda 3"
click at [140, 250] on input "text" at bounding box center [162, 251] width 111 height 13
type input "7,000"
click at [273, 211] on div "Type of Action * (*If no action applies, add the action through Lawsuits) Selec…" at bounding box center [294, 198] width 383 height 176
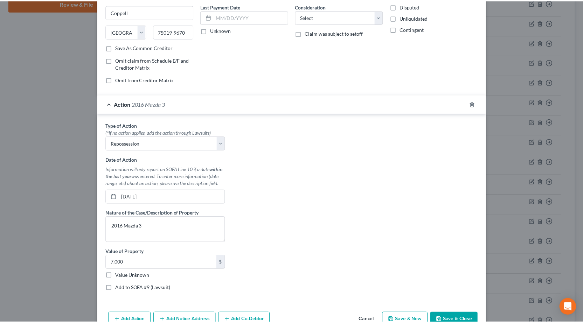
scroll to position [132, 0]
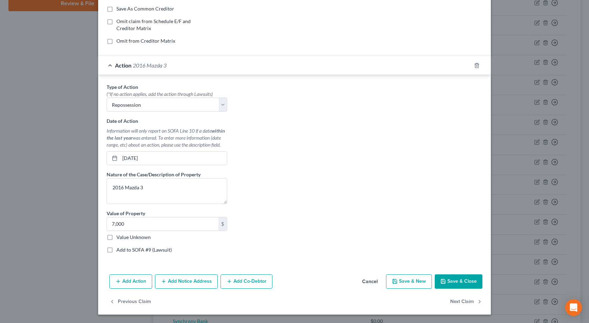
click at [445, 280] on button "Save & Close" at bounding box center [459, 282] width 48 height 15
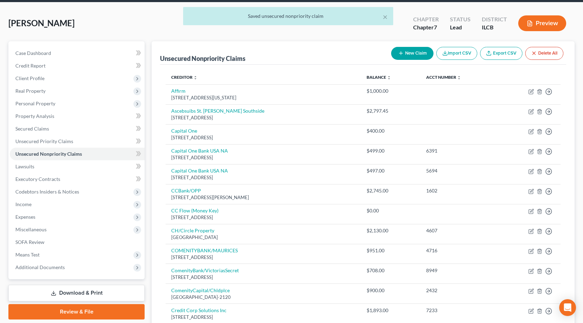
scroll to position [0, 0]
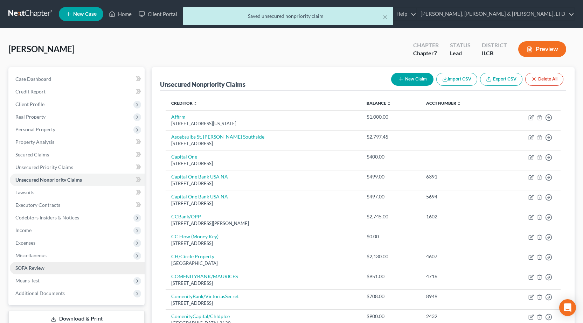
click at [37, 268] on span "SOFA Review" at bounding box center [29, 268] width 29 height 6
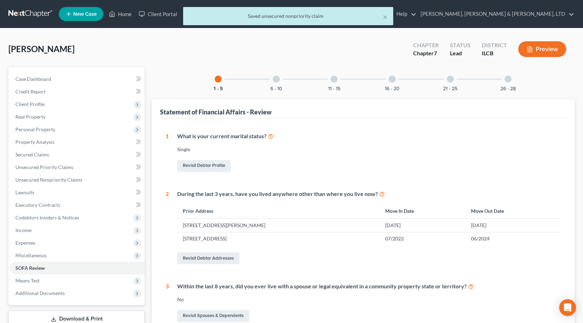
click at [556, 45] on button "Preview" at bounding box center [543, 49] width 48 height 16
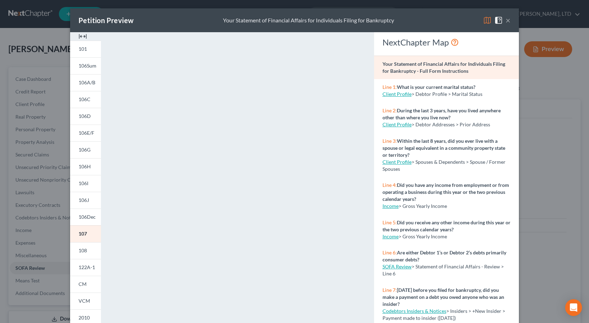
click at [24, 110] on div "Petition Preview Your Statement of Financial Affairs for Individuals Filing for…" at bounding box center [294, 161] width 589 height 323
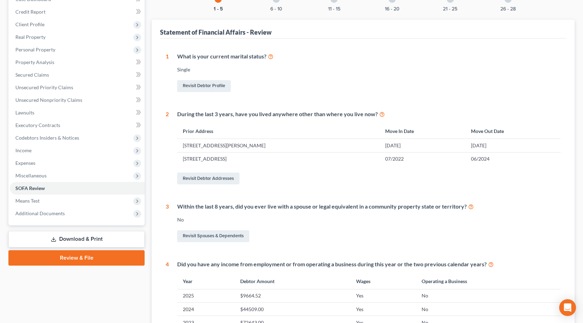
scroll to position [175, 0]
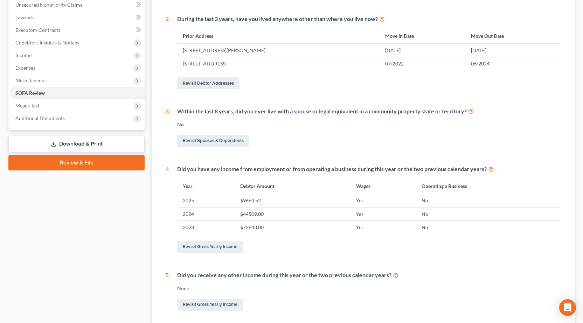
click at [71, 144] on link "Download & Print" at bounding box center [76, 144] width 136 height 16
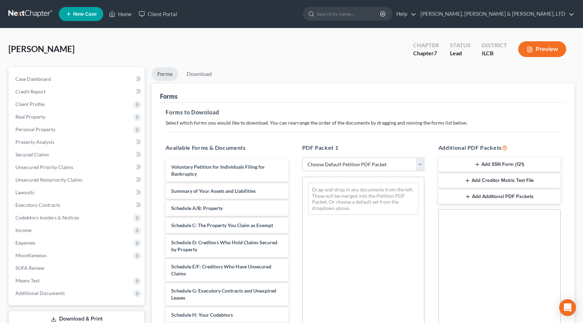
click at [490, 164] on button "Add SSN Form (121)" at bounding box center [500, 165] width 122 height 15
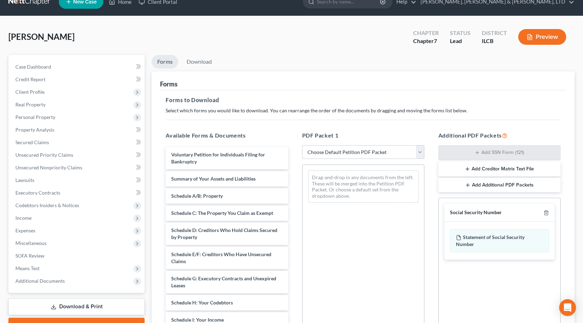
scroll to position [109, 0]
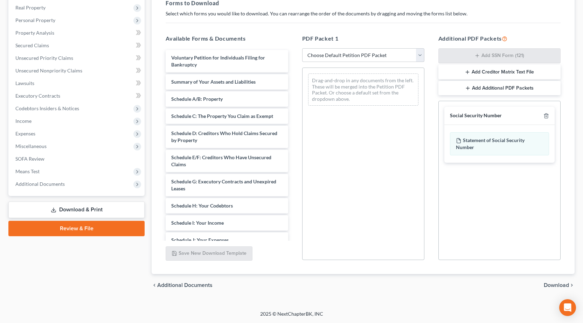
click at [552, 285] on span "Download" at bounding box center [556, 286] width 25 height 6
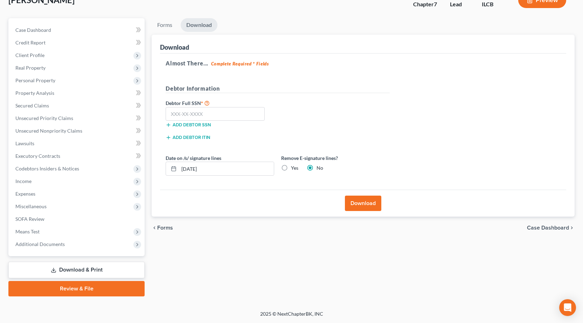
scroll to position [49, 0]
click at [209, 114] on input "text" at bounding box center [215, 114] width 99 height 14
type input "357-78-6449"
click at [358, 203] on button "Download" at bounding box center [363, 203] width 36 height 15
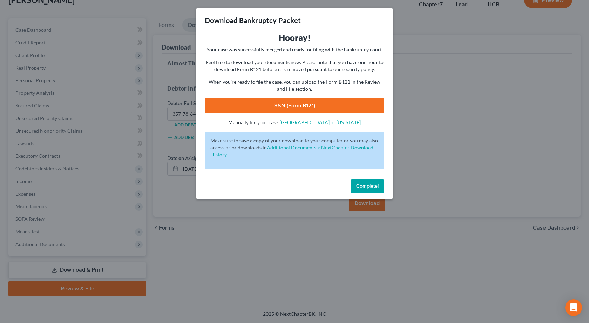
click at [289, 103] on link "SSN (Form B121)" at bounding box center [294, 105] width 179 height 15
click at [528, 207] on div "Download Bankruptcy Packet Hooray! Your case was successfully merged and ready …" at bounding box center [294, 161] width 589 height 323
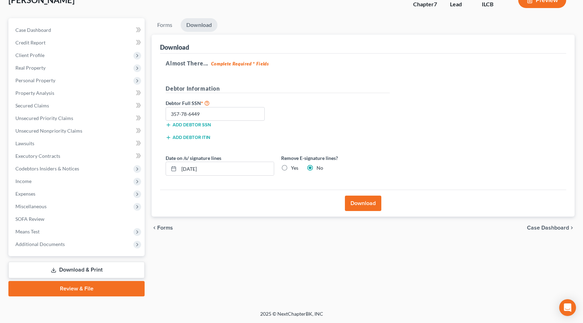
click at [81, 289] on link "Review & File" at bounding box center [76, 288] width 136 height 15
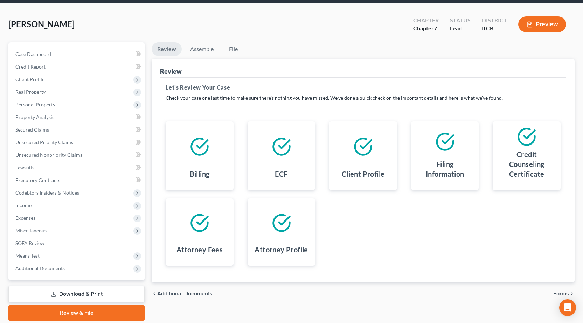
scroll to position [49, 0]
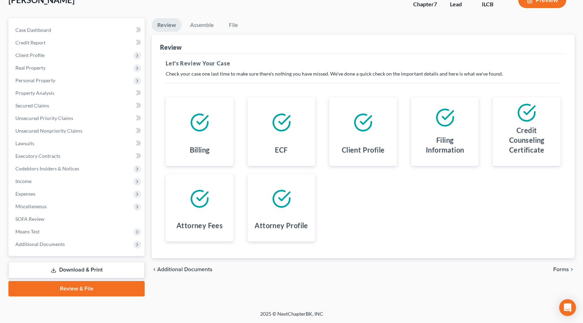
click at [566, 271] on span "Forms" at bounding box center [562, 270] width 16 height 6
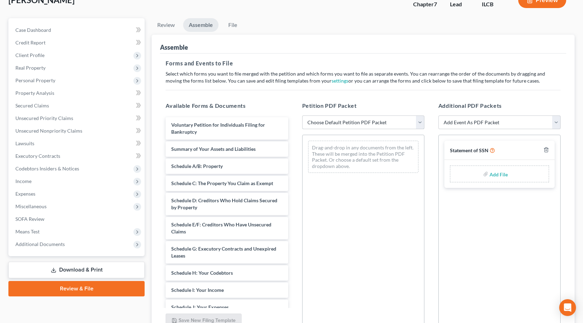
drag, startPoint x: 380, startPoint y: 122, endPoint x: 360, endPoint y: 129, distance: 20.8
click at [380, 122] on select "Choose Default Petition PDF Packet Complete Bankruptcy Petition (all forms and …" at bounding box center [363, 123] width 122 height 14
select select "0"
click at [302, 116] on select "Choose Default Petition PDF Packet Complete Bankruptcy Petition (all forms and …" at bounding box center [363, 123] width 122 height 14
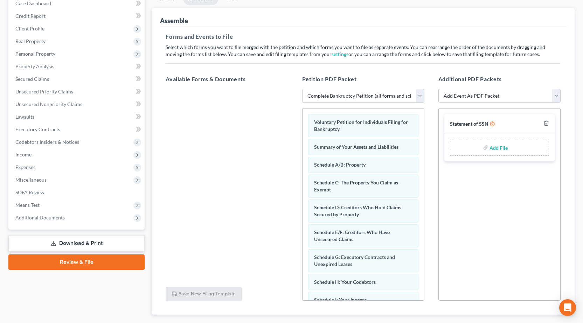
scroll to position [116, 0]
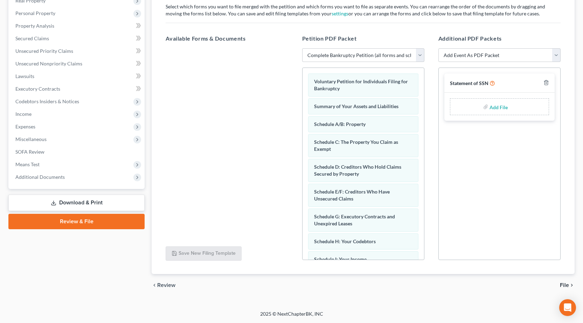
click at [565, 283] on span "File" at bounding box center [564, 286] width 9 height 6
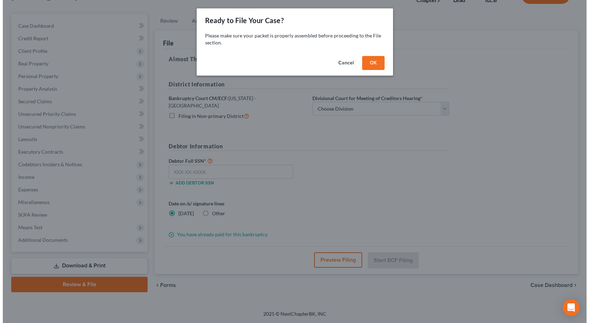
scroll to position [49, 0]
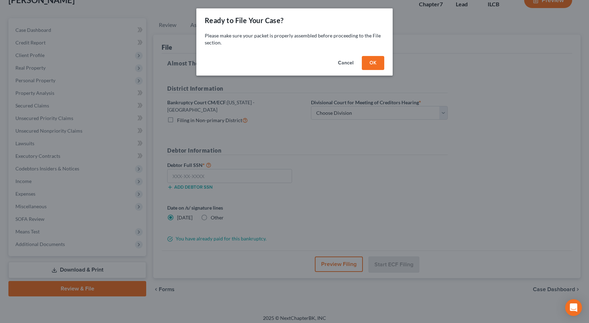
click at [380, 62] on button "OK" at bounding box center [373, 63] width 22 height 14
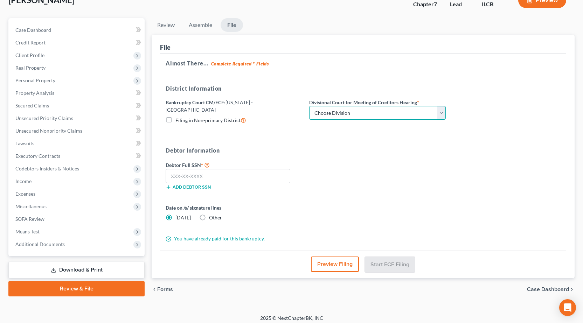
click at [369, 113] on select "Choose Division Peoria Springfield Urbana" at bounding box center [377, 113] width 137 height 14
select select "2"
click at [309, 106] on select "Choose Division Peoria Springfield Urbana" at bounding box center [377, 113] width 137 height 14
click at [215, 172] on input "text" at bounding box center [228, 176] width 125 height 14
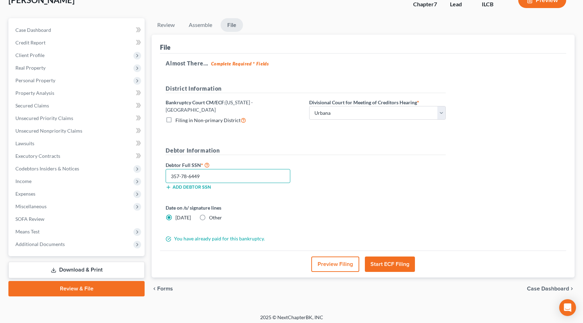
type input "357-78-6449"
click at [391, 264] on button "Start ECF Filing" at bounding box center [390, 264] width 50 height 15
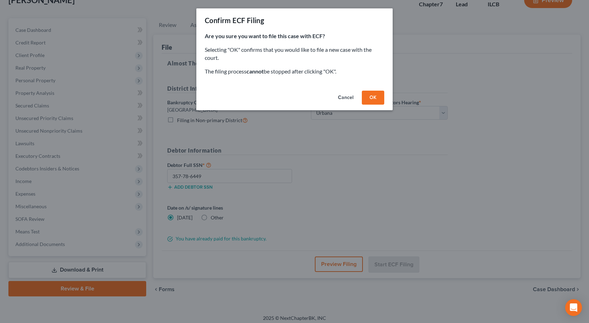
click at [341, 98] on button "Cancel" at bounding box center [345, 98] width 27 height 14
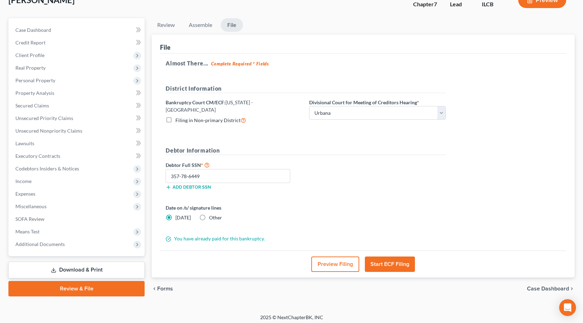
click at [336, 266] on button "Preview Filing" at bounding box center [336, 264] width 48 height 15
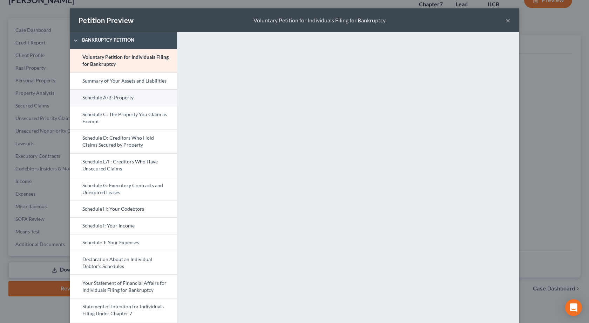
click at [121, 96] on link "Schedule A/B: Property" at bounding box center [123, 97] width 107 height 17
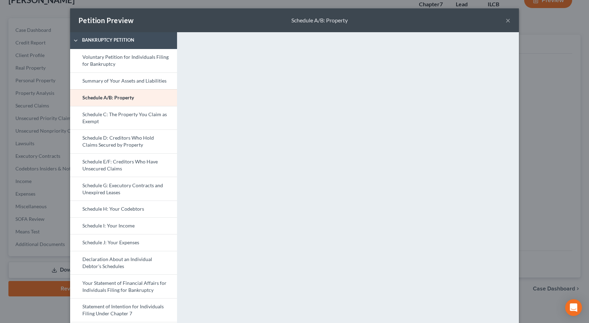
scroll to position [128, 0]
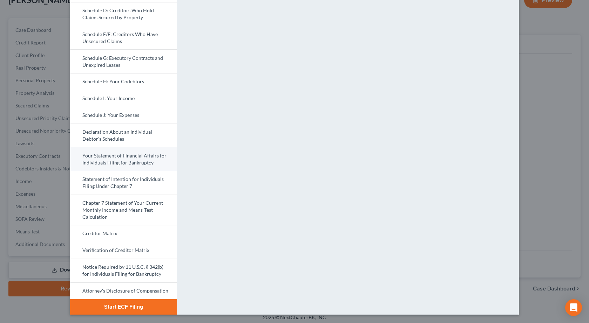
click at [131, 159] on link "Your Statement of Financial Affairs for Individuals Filing for Bankruptcy" at bounding box center [123, 159] width 107 height 24
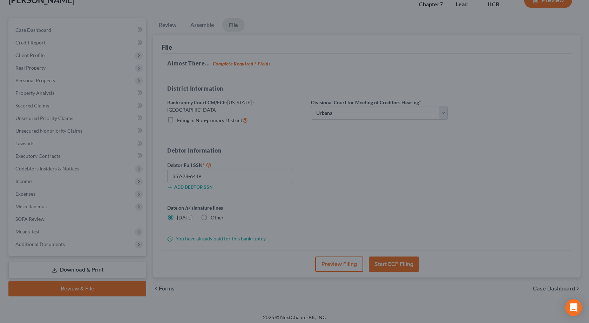
click at [542, 136] on div "Petition Preview Your Statement of Financial Affairs for Individuals Filing for…" at bounding box center [294, 161] width 589 height 323
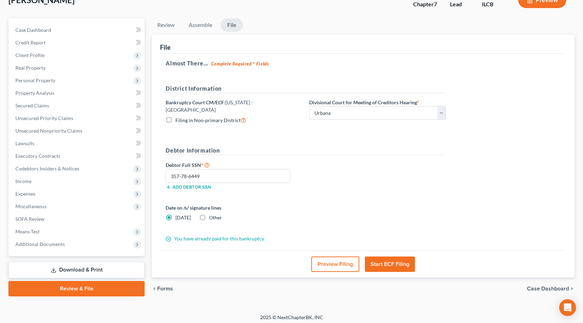
click at [397, 260] on button "Start ECF Filing" at bounding box center [390, 264] width 50 height 15
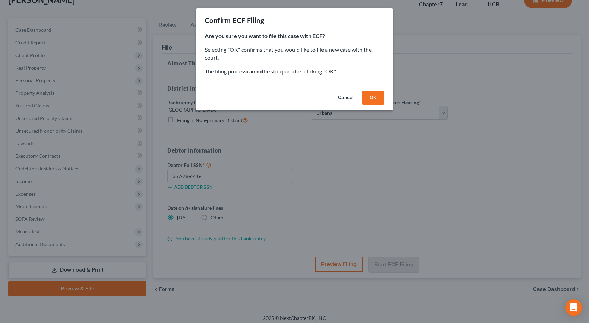
click at [374, 100] on button "OK" at bounding box center [373, 98] width 22 height 14
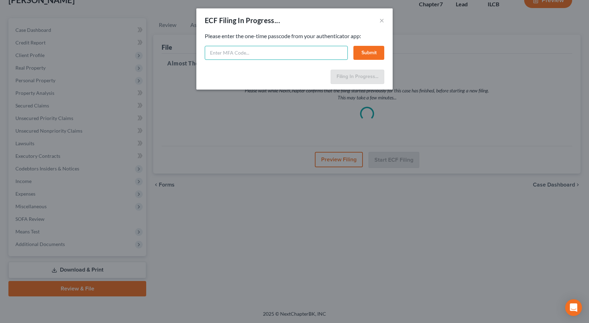
click at [245, 48] on input "text" at bounding box center [276, 53] width 143 height 14
type input "508830"
click at [381, 53] on button "Submit" at bounding box center [368, 53] width 31 height 14
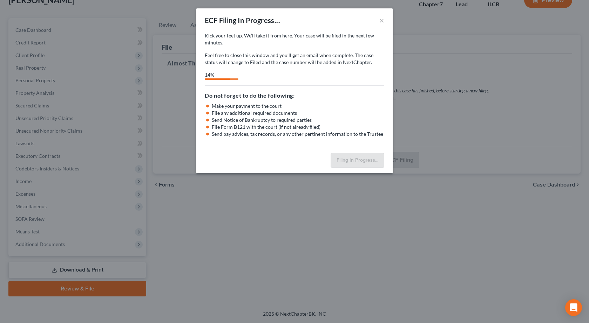
select select "2"
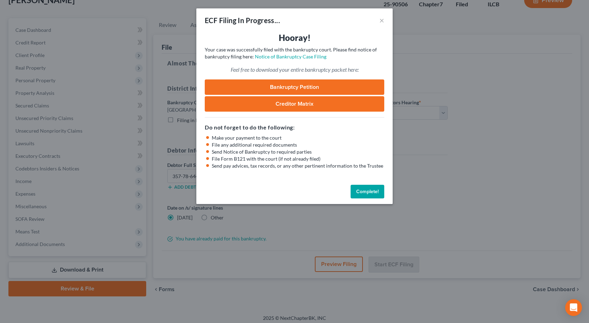
click at [309, 90] on link "Bankruptcy Petition" at bounding box center [294, 87] width 179 height 15
click at [157, 88] on div "ECF Filing In Progress... × Hooray! Your case was successfully filed with the b…" at bounding box center [294, 161] width 589 height 323
click at [368, 191] on button "Complete!" at bounding box center [367, 192] width 34 height 14
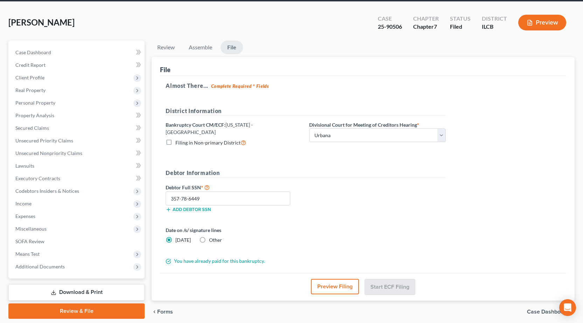
scroll to position [0, 0]
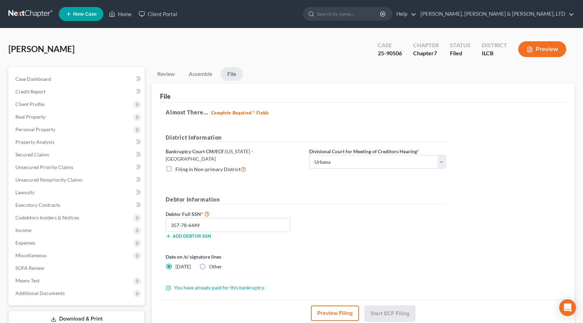
click at [19, 18] on link at bounding box center [30, 14] width 45 height 13
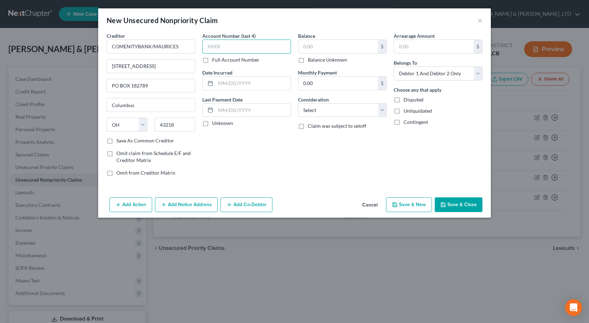
click at [220, 48] on input "text" at bounding box center [246, 47] width 89 height 14
type input "9181"
drag, startPoint x: 225, startPoint y: 81, endPoint x: 232, endPoint y: 75, distance: 9.4
click at [225, 81] on input "text" at bounding box center [253, 83] width 75 height 13
type input "09/01/2018"
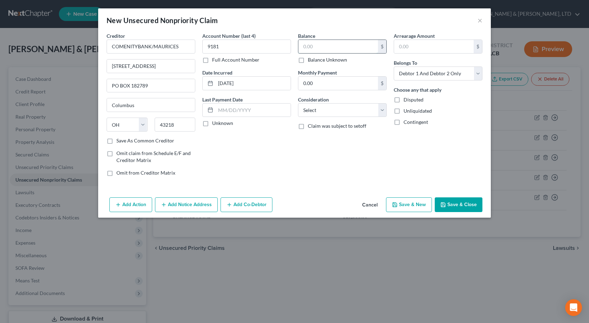
click at [341, 45] on input "text" at bounding box center [338, 46] width 80 height 13
type input "283"
click at [323, 110] on select "Select Cable / Satellite Services Collection Agency Credit Card Debt Debt Couns…" at bounding box center [342, 110] width 89 height 14
select select "2"
click at [298, 103] on select "Select Cable / Satellite Services Collection Agency Credit Card Debt Debt Couns…" at bounding box center [342, 110] width 89 height 14
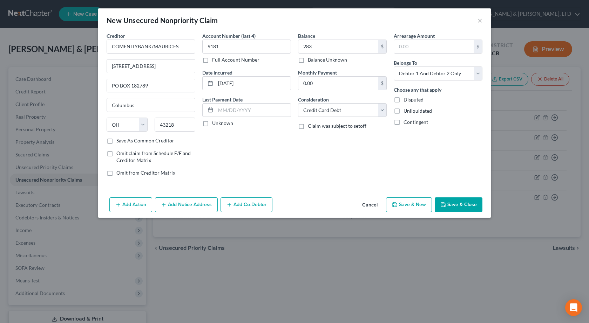
click at [453, 204] on button "Save & Close" at bounding box center [459, 205] width 48 height 15
type input "283.00"
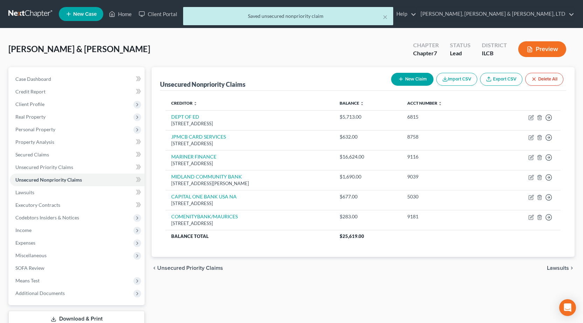
click at [401, 76] on icon "button" at bounding box center [401, 79] width 6 height 6
select select "2"
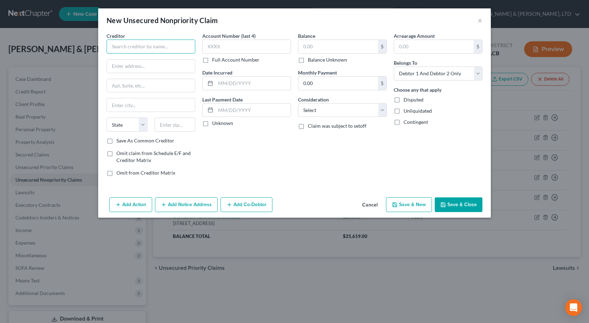
click at [163, 46] on input "text" at bounding box center [151, 47] width 89 height 14
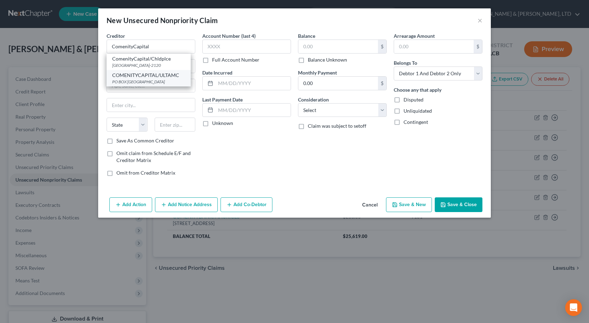
click at [172, 79] on div "COMENITYCAPITAL/ULTAMC" at bounding box center [148, 75] width 73 height 7
type input "COMENITYCAPITAL/ULTAMC"
type input "PO BOX 182120"
type input "Columbus"
select select "36"
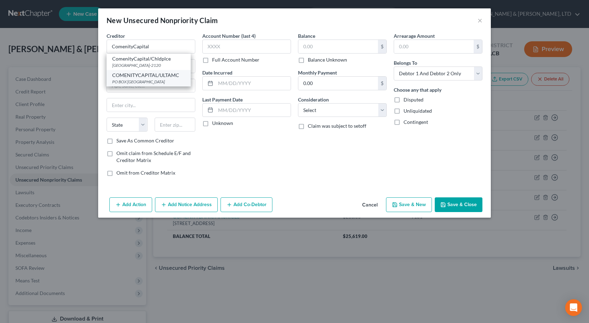
type input "43218"
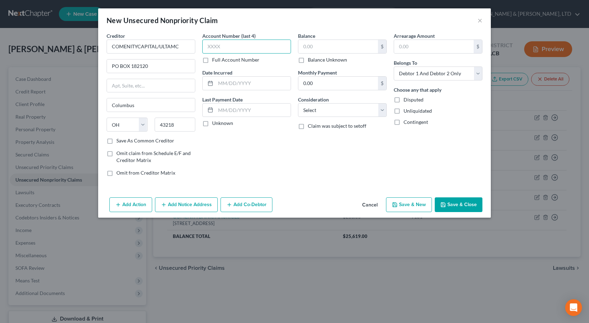
click at [231, 47] on input "text" at bounding box center [246, 47] width 89 height 14
type input "6077"
click at [227, 82] on input "text" at bounding box center [253, 83] width 75 height 13
type input "06/28/2019"
click at [320, 50] on input "text" at bounding box center [338, 46] width 80 height 13
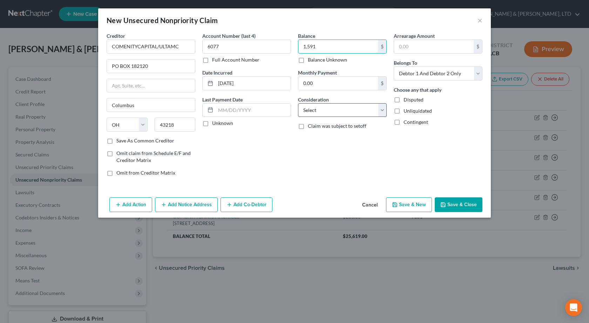
type input "1,591"
click at [325, 111] on select "Select Cable / Satellite Services Collection Agency Credit Card Debt Debt Couns…" at bounding box center [342, 110] width 89 height 14
select select "2"
click at [298, 103] on select "Select Cable / Satellite Services Collection Agency Credit Card Debt Debt Couns…" at bounding box center [342, 110] width 89 height 14
click at [457, 203] on button "Save & Close" at bounding box center [459, 205] width 48 height 15
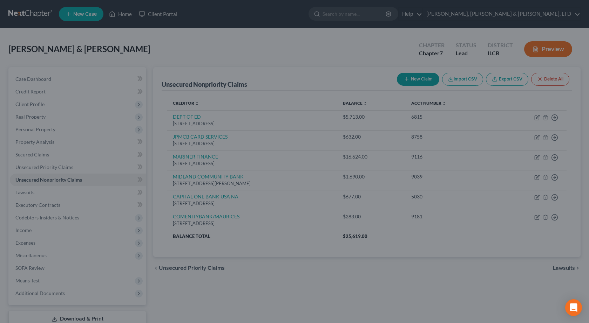
type input "1,591.00"
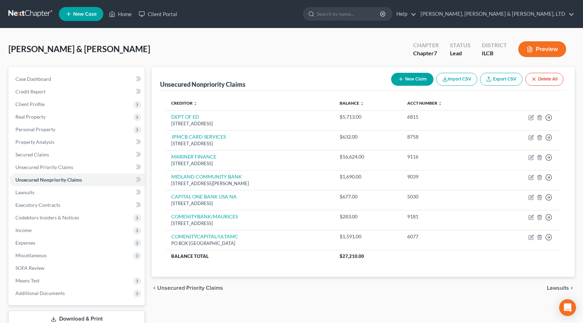
click at [414, 80] on button "New Claim" at bounding box center [412, 79] width 42 height 13
select select "2"
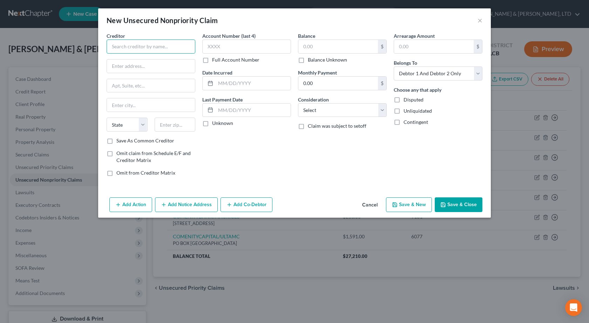
click at [148, 46] on input "text" at bounding box center [151, 47] width 89 height 14
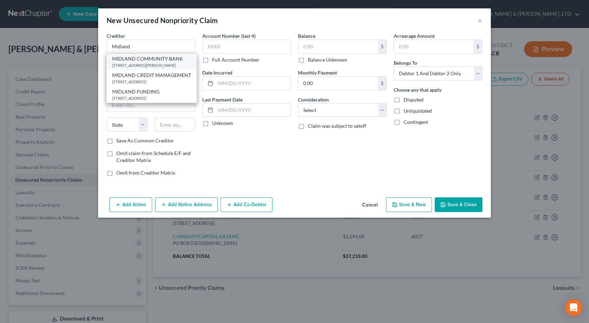
click at [158, 62] on div "MIDLAND COMMUNITY BANK" at bounding box center [151, 58] width 79 height 7
type input "MIDLAND COMMUNITY BANK"
type input "112 MARKET STREET"
type input "Kincaid"
select select "14"
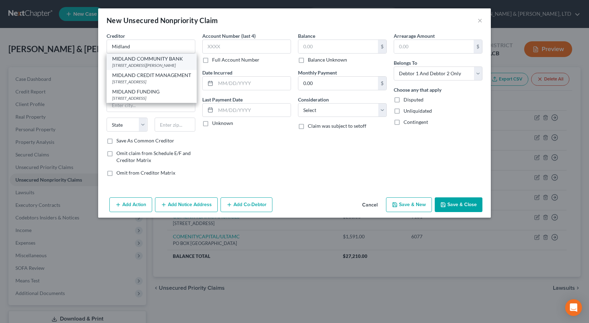
type input "62540"
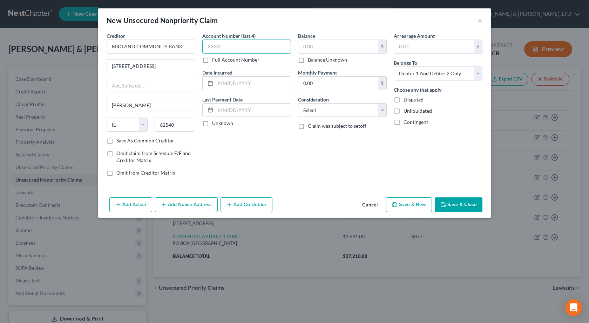
click at [262, 51] on input "text" at bounding box center [246, 47] width 89 height 14
type input "39"
click at [307, 44] on input "text" at bounding box center [338, 46] width 80 height 13
type input "1,690"
click at [231, 87] on input "text" at bounding box center [253, 83] width 75 height 13
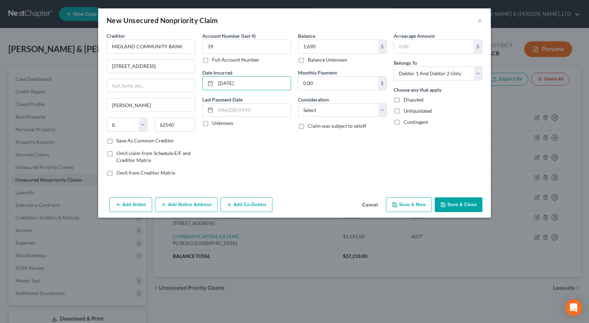
type input "9/2/2021"
drag, startPoint x: 284, startPoint y: 149, endPoint x: 300, endPoint y: 127, distance: 27.1
click at [284, 149] on div "Account Number (last 4) 39 Full Account Number Date Incurred 9/2/2021 Last Paym…" at bounding box center [247, 107] width 96 height 150
click at [327, 108] on select "Select Cable / Satellite Services Collection Agency Credit Card Debt Debt Couns…" at bounding box center [342, 110] width 89 height 14
select select "10"
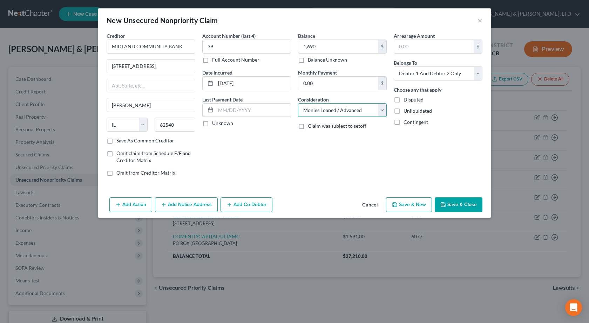
click at [298, 103] on select "Select Cable / Satellite Services Collection Agency Credit Card Debt Debt Couns…" at bounding box center [342, 110] width 89 height 14
click at [461, 204] on button "Save & Close" at bounding box center [459, 205] width 48 height 15
type input "1,690.00"
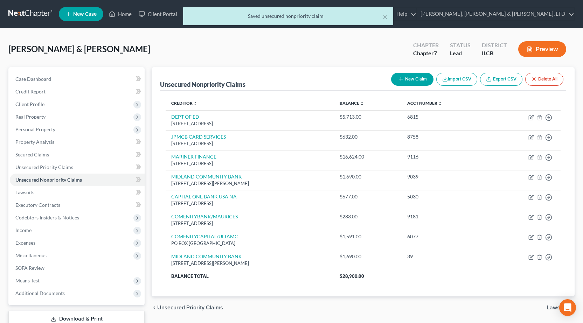
click at [407, 74] on button "New Claim" at bounding box center [412, 79] width 42 height 13
select select "2"
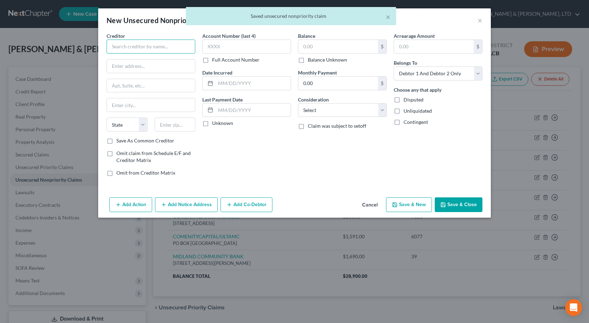
click at [150, 45] on input "text" at bounding box center [151, 47] width 89 height 14
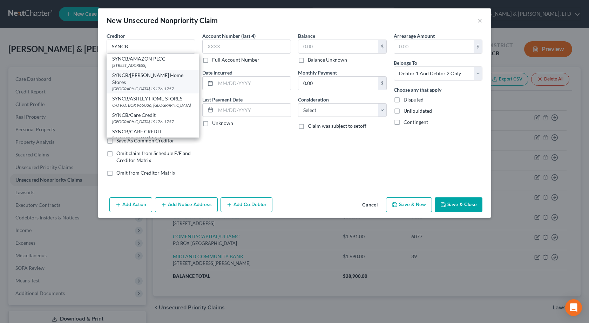
click at [170, 86] on div "PO Box 71757, Philadelphia, PA 19176-1757" at bounding box center [152, 89] width 81 height 6
type input "SYNCB/Ashley Home Stores"
type input "PO Box 71757"
type input "[GEOGRAPHIC_DATA]"
select select "39"
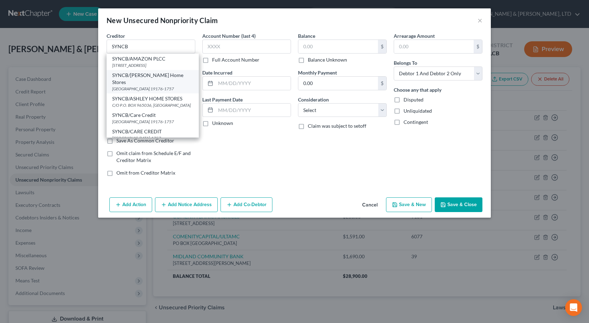
type input "19176-1757"
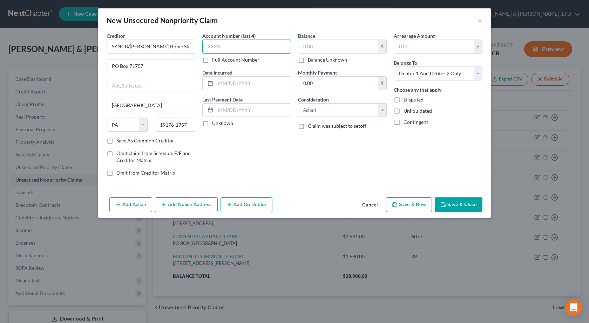
click at [235, 49] on input "text" at bounding box center [246, 47] width 89 height 14
type input "2305"
click at [226, 81] on input "text" at bounding box center [253, 83] width 75 height 13
type input "11/20/2022"
drag, startPoint x: 428, startPoint y: 47, endPoint x: 357, endPoint y: 48, distance: 71.5
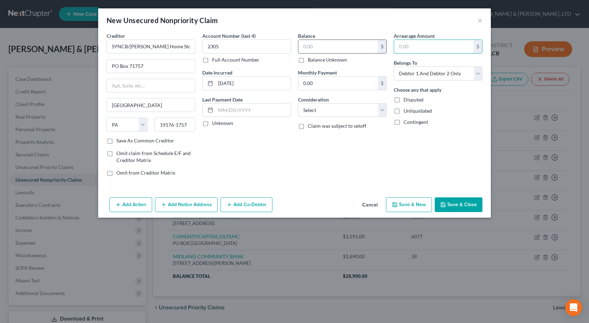
click at [428, 47] on input "text" at bounding box center [434, 46] width 80 height 13
click at [332, 49] on input "text" at bounding box center [338, 46] width 80 height 13
type input "1,677"
click at [325, 114] on select "Select Cable / Satellite Services Collection Agency Credit Card Debt Debt Couns…" at bounding box center [342, 110] width 89 height 14
select select "2"
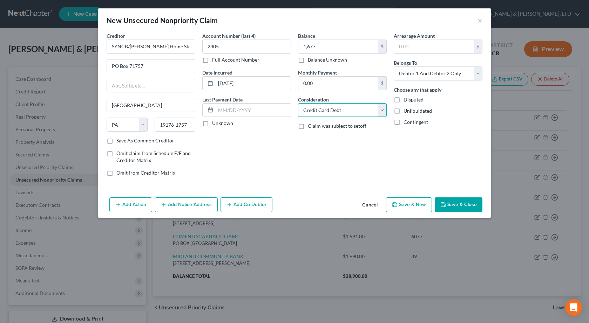
click at [298, 103] on select "Select Cable / Satellite Services Collection Agency Credit Card Debt Debt Couns…" at bounding box center [342, 110] width 89 height 14
drag, startPoint x: 277, startPoint y: 144, endPoint x: 316, endPoint y: 156, distance: 41.0
click at [279, 145] on div "Account Number (last 4) 2305 Full Account Number Date Incurred 11/20/2022 Last …" at bounding box center [247, 107] width 96 height 150
click at [473, 202] on button "Save & Close" at bounding box center [459, 205] width 48 height 15
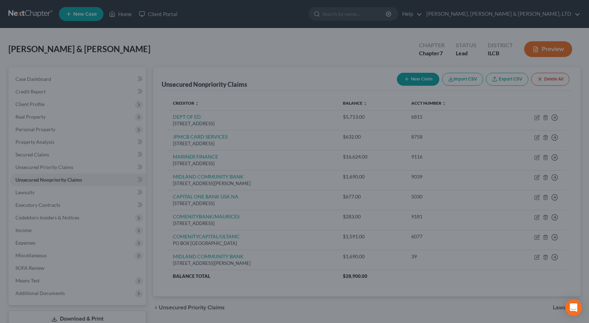
type input "1,677.00"
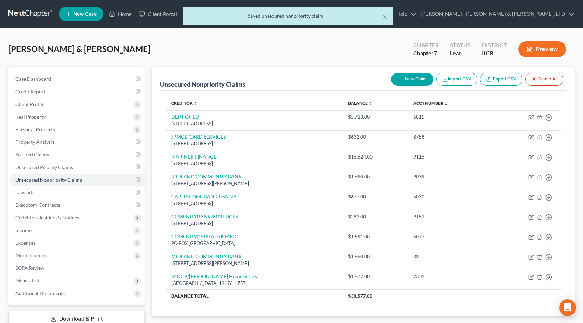
click at [412, 77] on button "New Claim" at bounding box center [412, 79] width 42 height 13
select select "2"
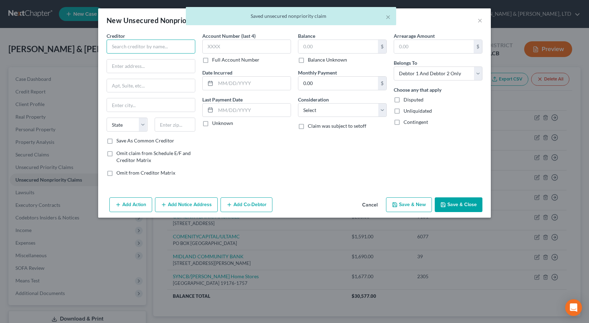
click at [163, 42] on input "text" at bounding box center [151, 47] width 89 height 14
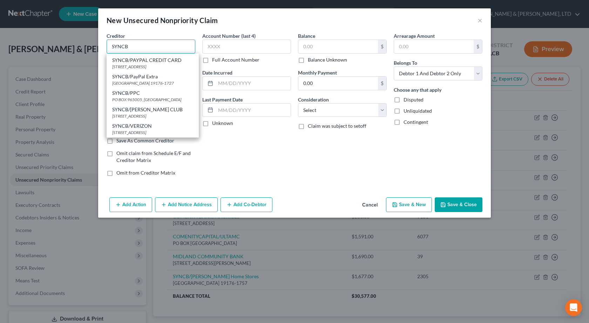
scroll to position [140, 0]
click at [145, 97] on div "PO BOX 965005, Orlando, FL 32896" at bounding box center [152, 100] width 81 height 6
type input "SYNCB/PPC"
type input "PO BOX 965005"
type input "Orlando"
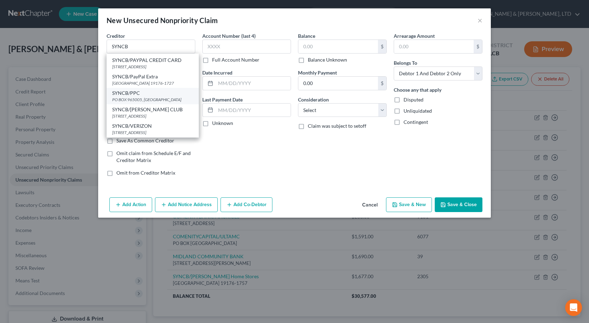
select select "9"
type input "32896"
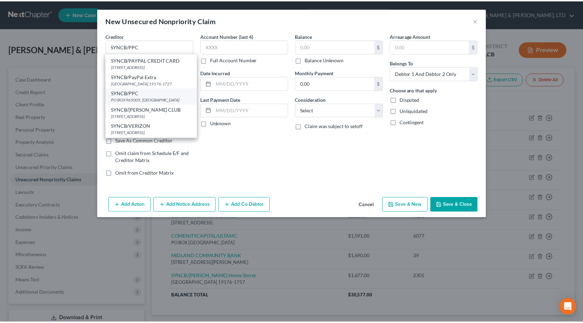
scroll to position [0, 0]
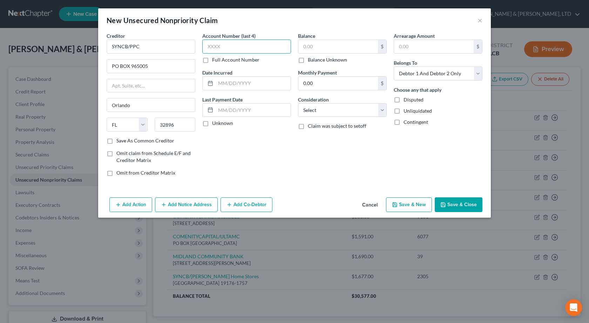
click at [244, 43] on input "text" at bounding box center [246, 47] width 89 height 14
type input "7349"
drag, startPoint x: 231, startPoint y: 83, endPoint x: 228, endPoint y: 71, distance: 12.4
click at [232, 82] on input "text" at bounding box center [253, 83] width 75 height 13
type input "2/13/2023"
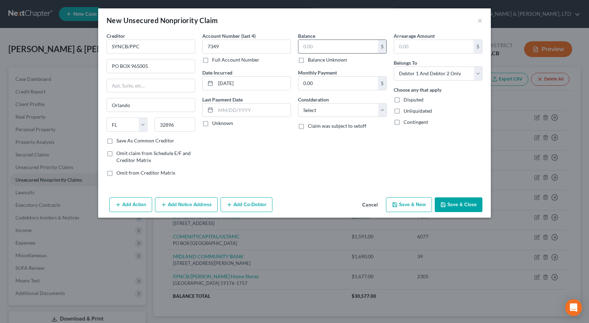
click at [329, 43] on input "text" at bounding box center [338, 46] width 80 height 13
type input "521"
click at [318, 111] on select "Select Cable / Satellite Services Collection Agency Credit Card Debt Debt Couns…" at bounding box center [342, 110] width 89 height 14
select select "2"
click at [298, 103] on select "Select Cable / Satellite Services Collection Agency Credit Card Debt Debt Couns…" at bounding box center [342, 110] width 89 height 14
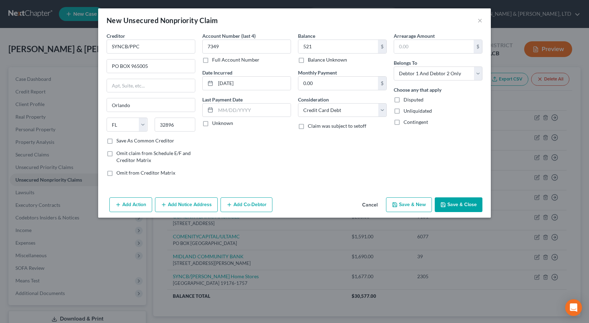
click at [300, 146] on div "Balance 521.00 $ Balance Unknown Balance Undetermined 521 $ Balance Unknown Mon…" at bounding box center [342, 107] width 96 height 150
click at [465, 203] on button "Save & Close" at bounding box center [459, 205] width 48 height 15
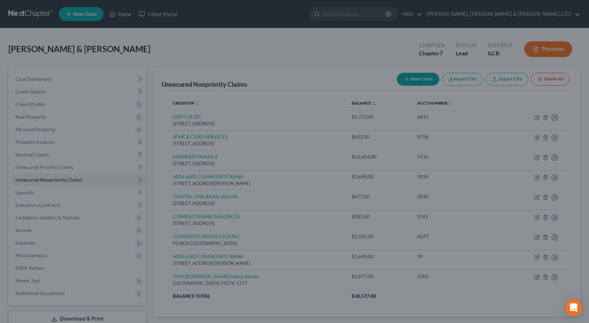
type input "521.00"
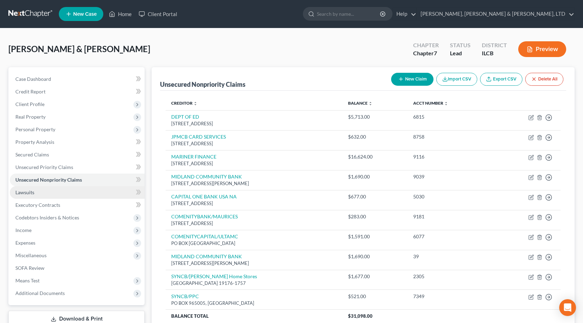
click at [40, 196] on link "Lawsuits" at bounding box center [77, 192] width 135 height 13
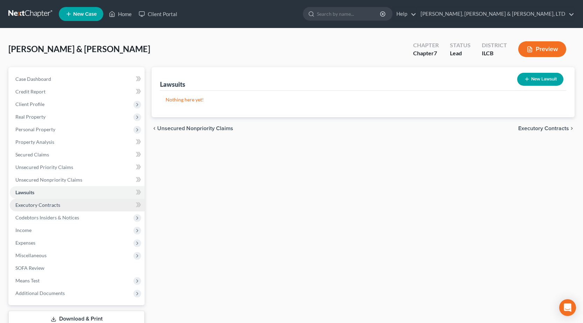
click at [46, 208] on link "Executory Contracts" at bounding box center [77, 205] width 135 height 13
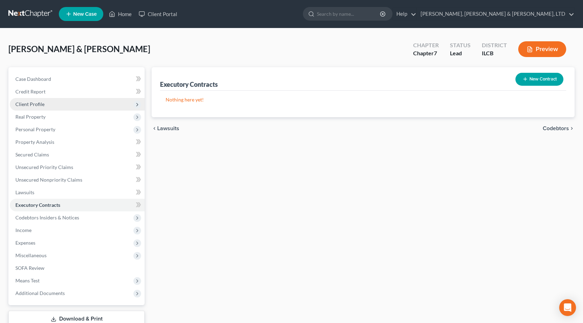
click at [45, 105] on span "Client Profile" at bounding box center [77, 104] width 135 height 13
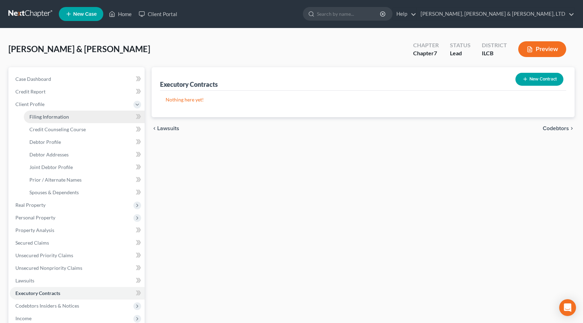
click at [59, 115] on span "Filing Information" at bounding box center [49, 117] width 40 height 6
select select "1"
select select "0"
select select "14"
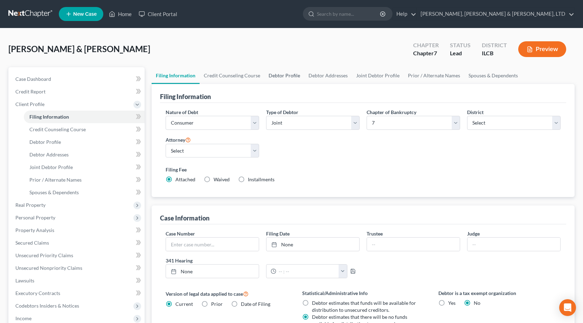
click at [267, 75] on link "Debtor Profile" at bounding box center [285, 75] width 40 height 17
select select "1"
select select "2"
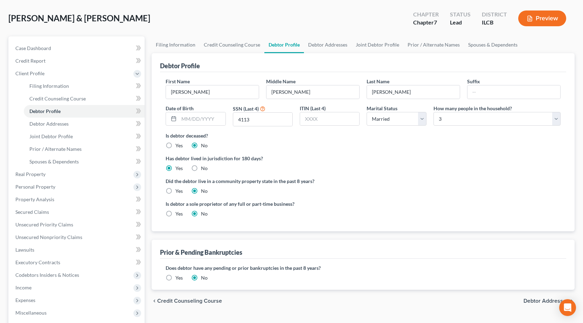
scroll to position [70, 0]
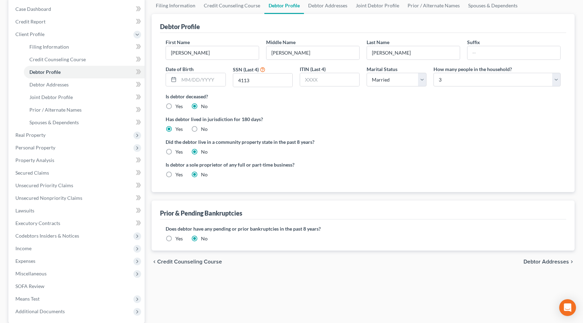
click at [176, 240] on label "Yes" at bounding box center [179, 238] width 7 height 7
click at [178, 240] on input "Yes" at bounding box center [180, 237] width 5 height 5
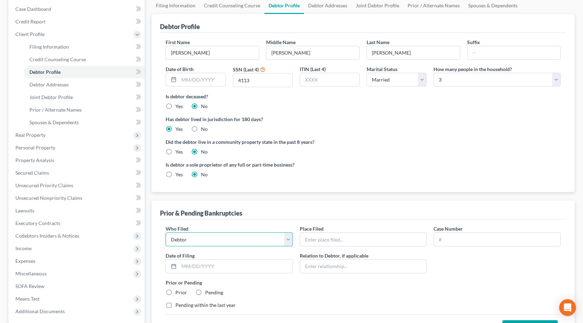
click at [227, 243] on select "Debtor Other" at bounding box center [229, 240] width 127 height 14
click at [226, 242] on select "Debtor Other" at bounding box center [229, 240] width 127 height 14
click at [329, 238] on input "text" at bounding box center [363, 239] width 127 height 13
type input "Central District of Illinois"
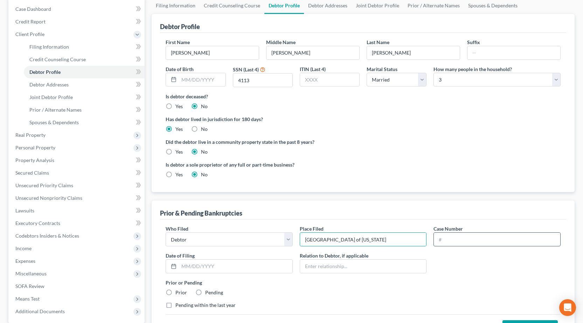
click at [460, 238] on input "text" at bounding box center [497, 239] width 127 height 13
type input "23-70765"
click at [226, 269] on input "text" at bounding box center [236, 266] width 114 height 13
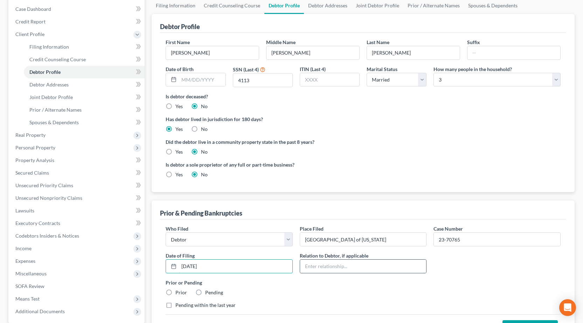
type input "9/28/2023"
click at [347, 273] on div at bounding box center [363, 267] width 127 height 14
click at [342, 270] on input "text" at bounding box center [363, 266] width 127 height 13
type input "Self"
click at [293, 283] on label "Prior or Pending" at bounding box center [363, 282] width 395 height 7
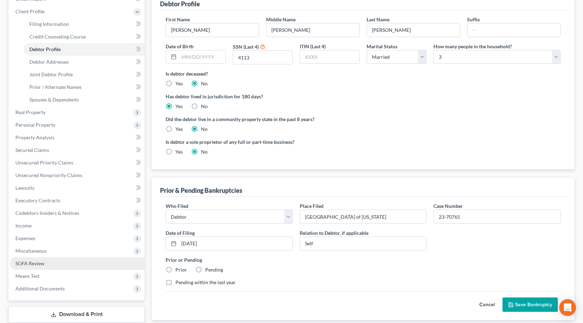
scroll to position [105, 0]
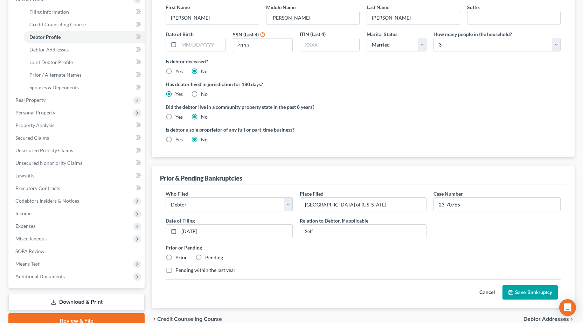
click at [176, 258] on label "Prior" at bounding box center [182, 257] width 12 height 7
click at [178, 258] on input "Prior" at bounding box center [180, 256] width 5 height 5
radio input "true"
click at [176, 269] on label "Pending within the last year" at bounding box center [206, 270] width 60 height 7
click at [178, 269] on input "Pending within the last year" at bounding box center [180, 269] width 5 height 5
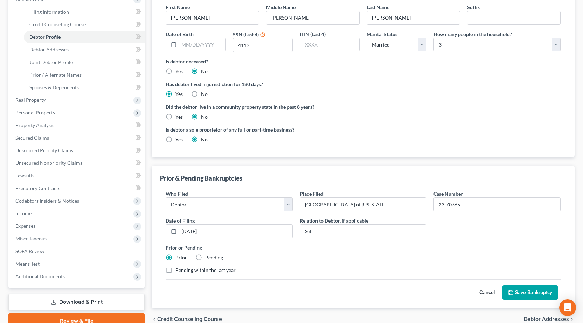
checkbox input "true"
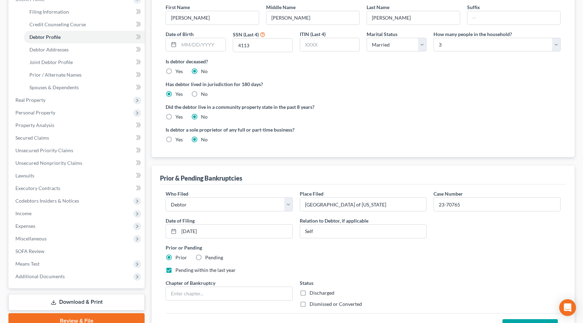
scroll to position [173, 0]
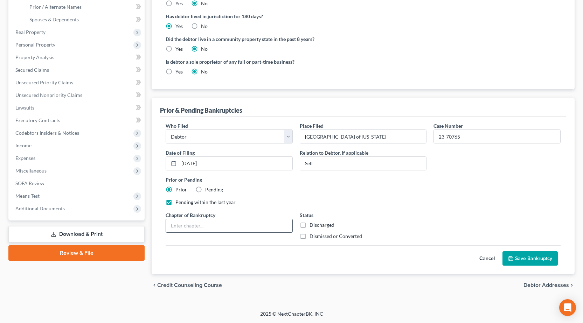
click at [220, 231] on input "text" at bounding box center [229, 225] width 127 height 13
type input "13"
click at [310, 238] on label "Dismissed or Converted" at bounding box center [336, 236] width 53 height 7
click at [313, 238] on input "Dismissed or Converted" at bounding box center [315, 235] width 5 height 5
checkbox input "true"
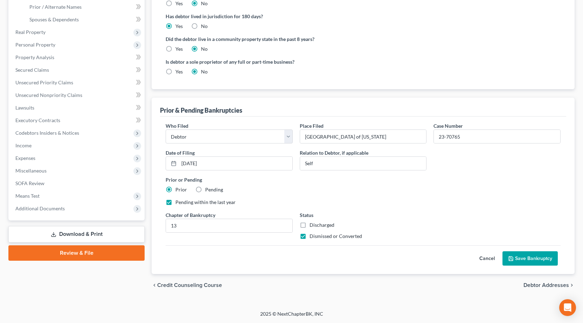
click at [537, 259] on button "Save Bankruptcy" at bounding box center [530, 259] width 55 height 15
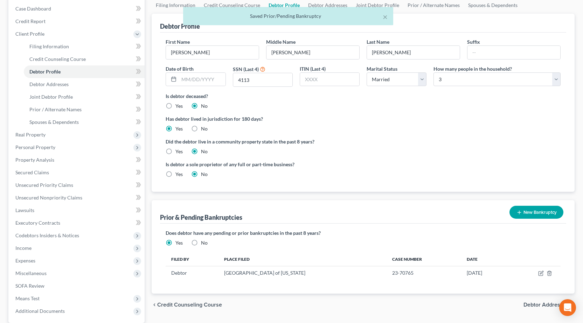
scroll to position [0, 0]
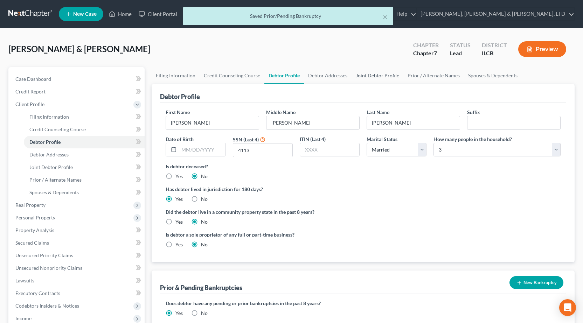
click at [364, 74] on link "Joint Debtor Profile" at bounding box center [378, 75] width 52 height 17
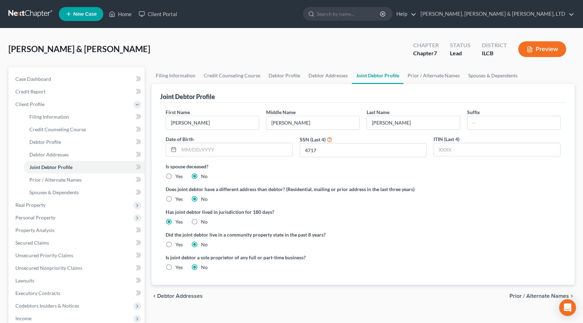
click at [553, 43] on button "Preview" at bounding box center [543, 49] width 48 height 16
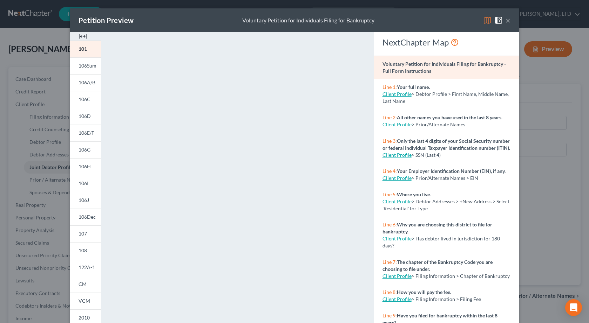
click at [60, 174] on div "Petition Preview Voluntary Petition for Individuals Filing for Bankruptcy × 101…" at bounding box center [294, 161] width 589 height 323
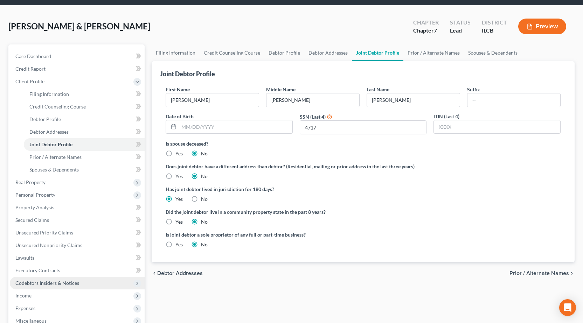
scroll to position [35, 0]
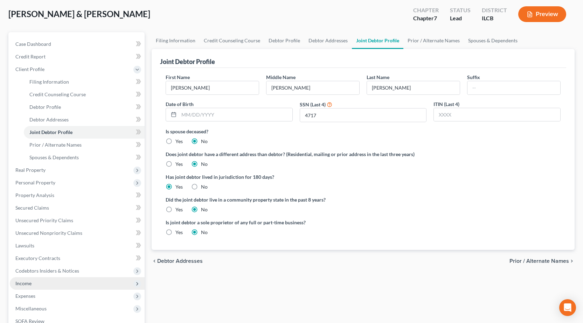
click at [52, 282] on span "Income" at bounding box center [77, 284] width 135 height 13
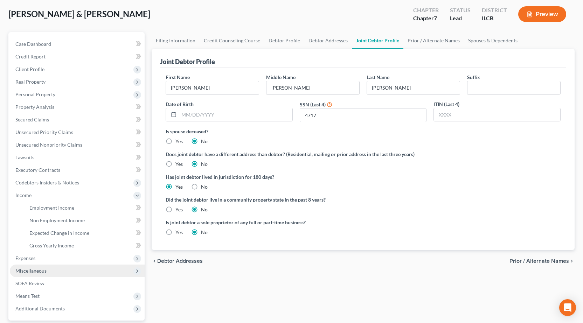
click at [37, 273] on span "Miscellaneous" at bounding box center [30, 271] width 31 height 6
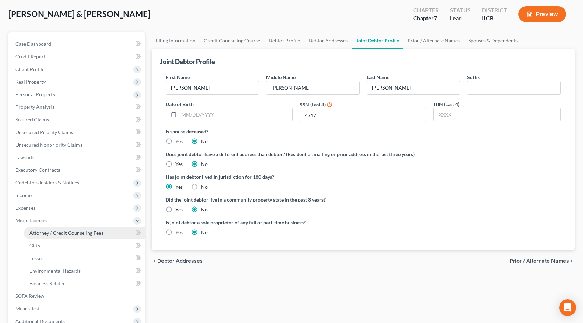
click at [54, 236] on span "Attorney / Credit Counseling Fees" at bounding box center [66, 233] width 74 height 6
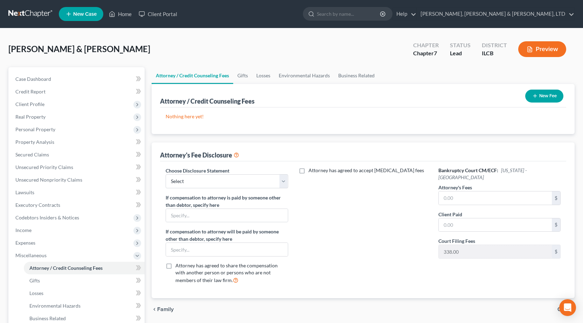
click at [549, 93] on button "New Fee" at bounding box center [545, 96] width 38 height 13
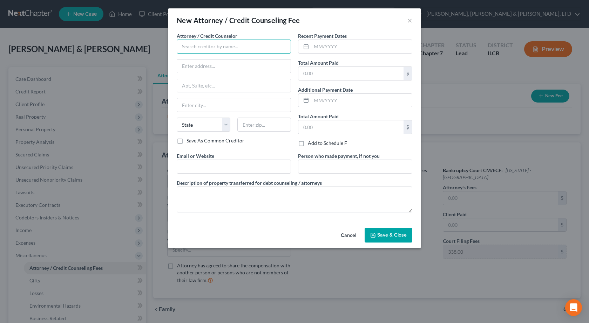
click at [217, 46] on input "text" at bounding box center [234, 47] width 114 height 14
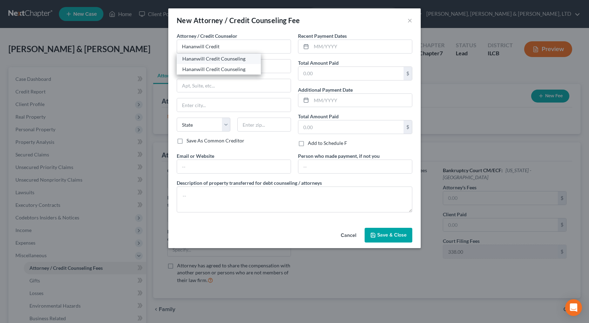
click at [227, 59] on div "Hananwill Credit Counseling" at bounding box center [218, 58] width 73 height 7
type input "Hananwill Credit Counseling"
type input "[STREET_ADDRESS]"
type input "[PERSON_NAME]"
select select "14"
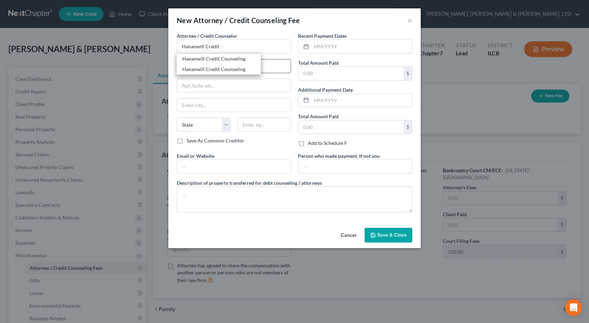
type input "62454"
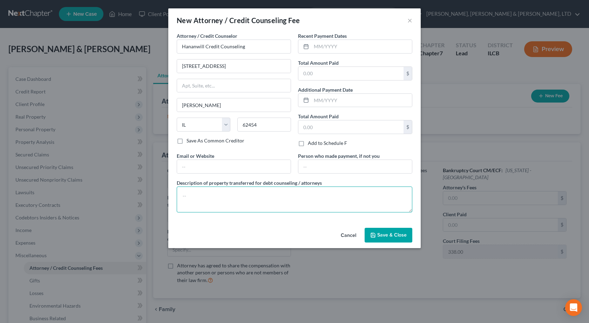
click at [258, 205] on textarea at bounding box center [294, 200] width 235 height 26
type textarea "Pre-Bankruptcy Credit Counseling"
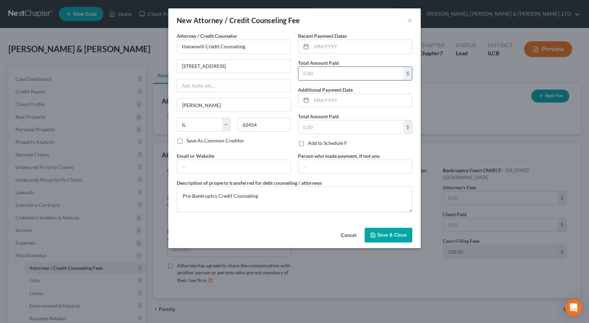
click at [318, 78] on input "text" at bounding box center [350, 73] width 105 height 13
type input "25"
drag, startPoint x: 380, startPoint y: 235, endPoint x: 385, endPoint y: 228, distance: 8.7
click at [380, 235] on span "Save & Close" at bounding box center [391, 235] width 29 height 6
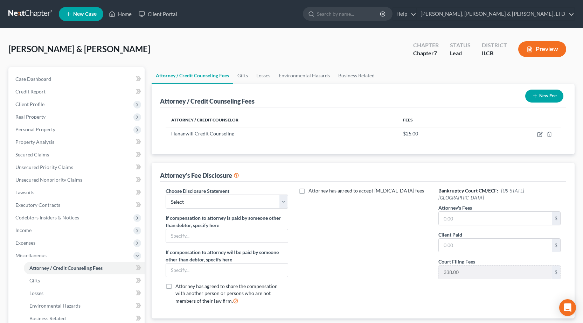
click at [397, 175] on div "Attorney's Fee Disclosure" at bounding box center [363, 172] width 407 height 19
click at [544, 98] on button "New Fee" at bounding box center [545, 96] width 38 height 13
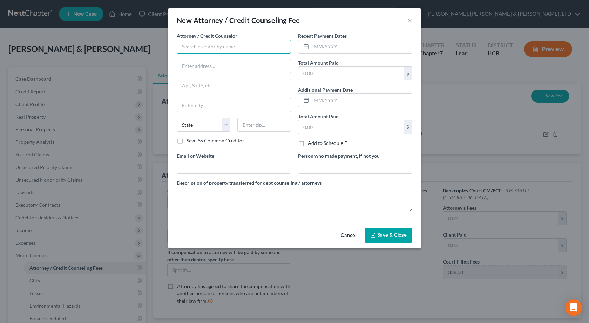
click at [209, 47] on input "text" at bounding box center [234, 47] width 114 height 14
type input "a"
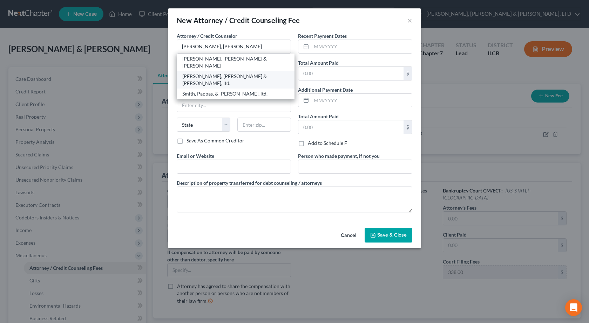
click at [235, 73] on div "[PERSON_NAME], [PERSON_NAME] & [PERSON_NAME], ltd." at bounding box center [235, 80] width 107 height 14
type input "[PERSON_NAME], [PERSON_NAME] & [PERSON_NAME], ltd."
type input "[STREET_ADDRESS][PERSON_NAME]"
type input "[GEOGRAPHIC_DATA]"
select select "14"
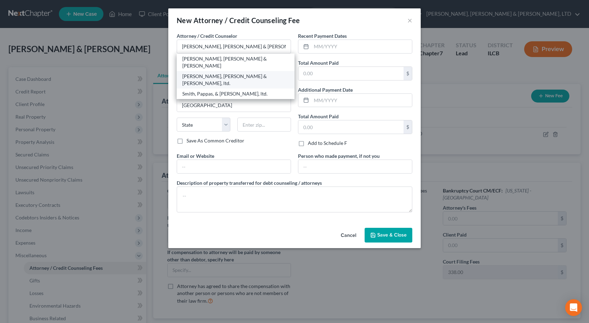
type input "61920"
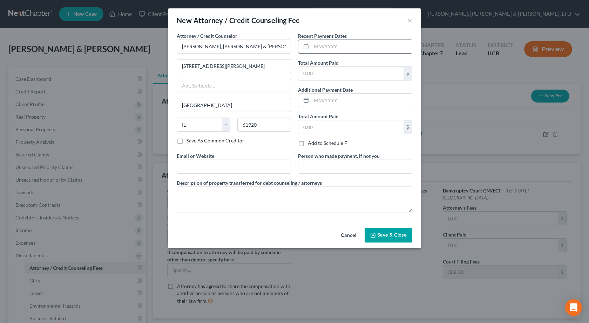
click at [331, 46] on input "text" at bounding box center [361, 46] width 101 height 13
type input "07/21/2025"
click at [325, 72] on input "text" at bounding box center [350, 73] width 105 height 13
type input "192"
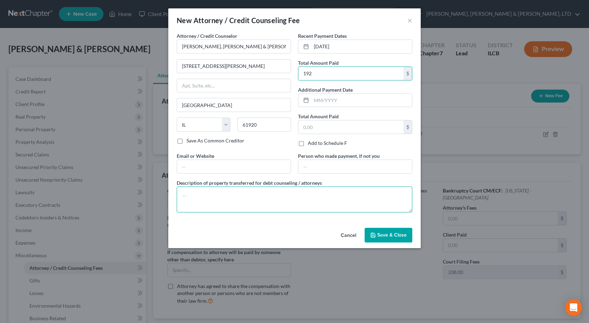
click at [209, 203] on textarea at bounding box center [294, 200] width 235 height 26
type textarea "Chapter 7 Bankruptcy Assistance"
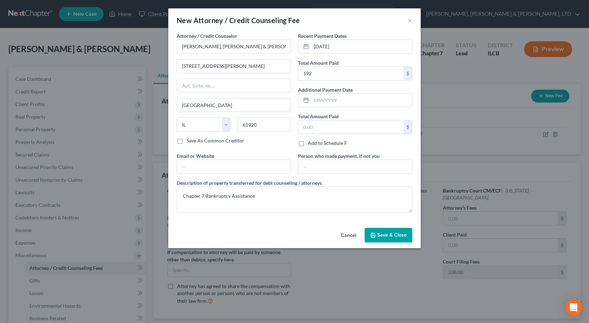
click at [380, 234] on span "Save & Close" at bounding box center [391, 235] width 29 height 6
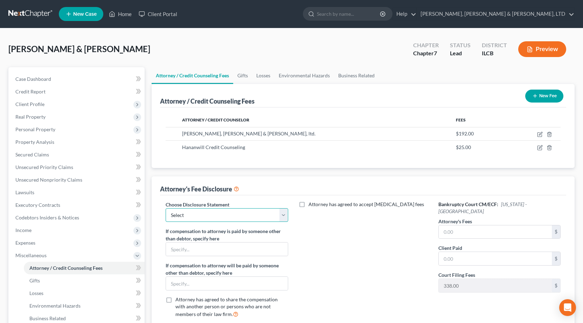
click at [218, 212] on select "Select Southern Central" at bounding box center [227, 216] width 122 height 14
select select "1"
click at [166, 209] on select "Select Southern Central" at bounding box center [227, 216] width 122 height 14
click at [446, 229] on input "text" at bounding box center [495, 232] width 113 height 13
type input "192"
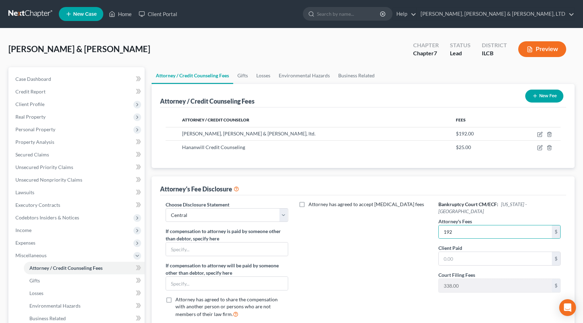
click at [388, 257] on div "Attorney has agreed to accept [MEDICAL_DATA] fees" at bounding box center [363, 262] width 136 height 123
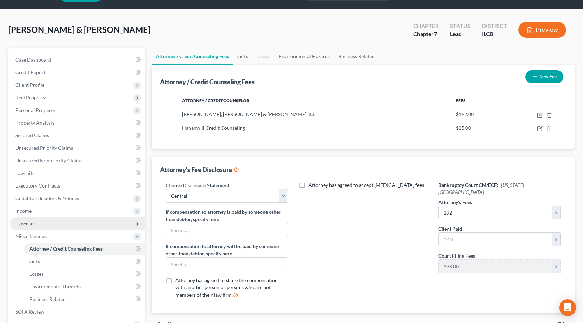
scroll to position [35, 0]
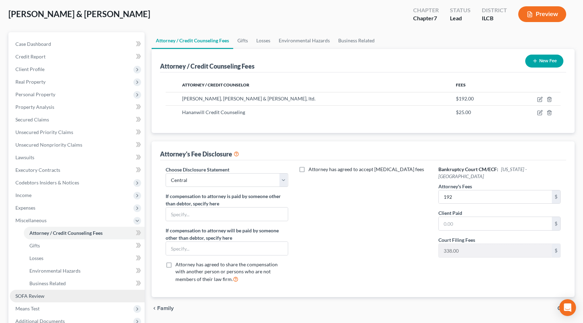
click at [39, 298] on span "SOFA Review" at bounding box center [29, 296] width 29 height 6
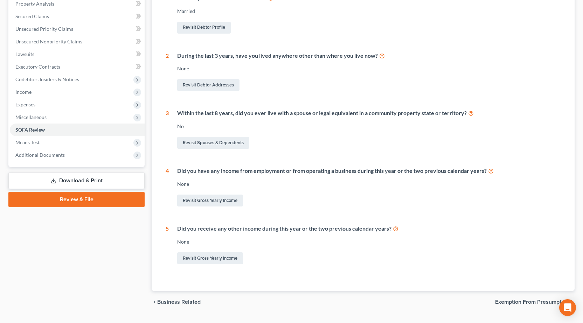
scroll to position [140, 0]
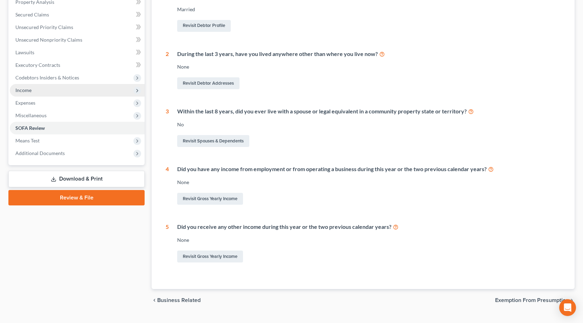
click at [39, 91] on span "Income" at bounding box center [77, 90] width 135 height 13
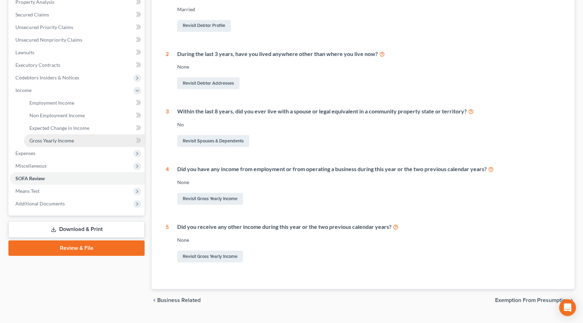
click at [66, 141] on span "Gross Yearly Income" at bounding box center [51, 141] width 45 height 6
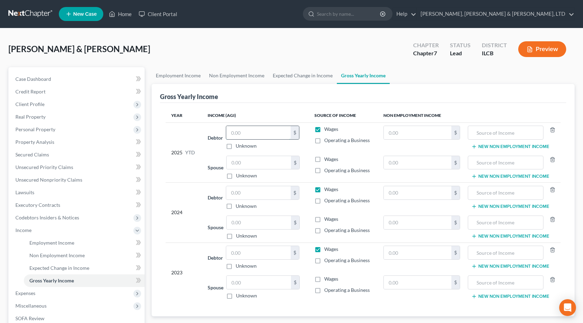
click at [257, 135] on input "text" at bounding box center [258, 132] width 64 height 13
type input "52,997.36"
click at [255, 191] on input "text" at bounding box center [258, 192] width 64 height 13
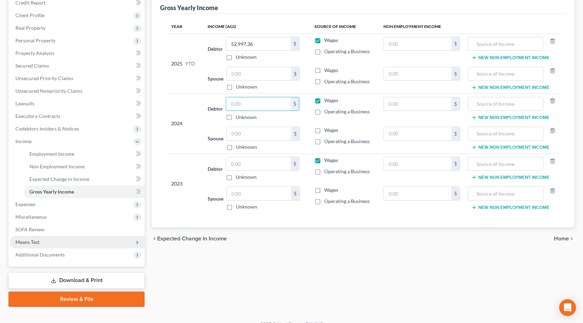
scroll to position [100, 0]
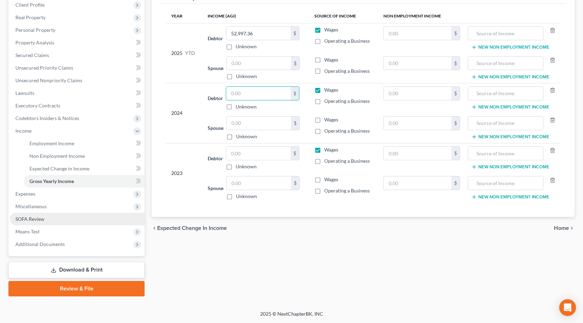
click at [52, 219] on link "SOFA Review" at bounding box center [77, 219] width 135 height 13
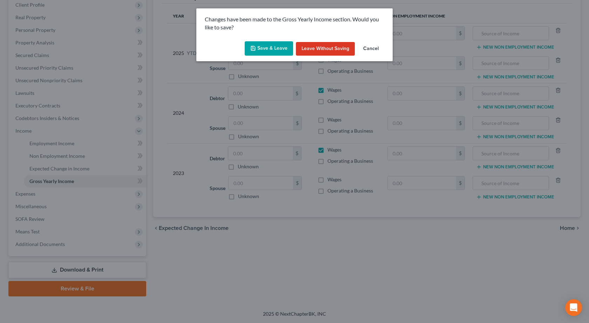
click at [275, 46] on button "Save & Leave" at bounding box center [269, 48] width 48 height 15
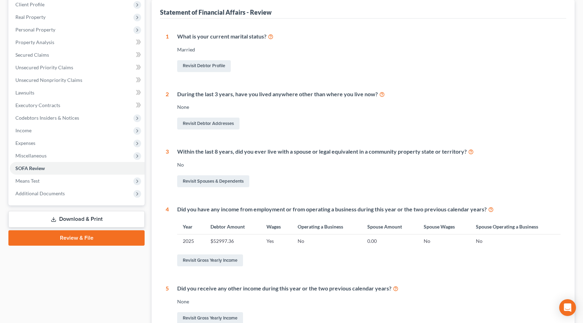
scroll to position [36, 0]
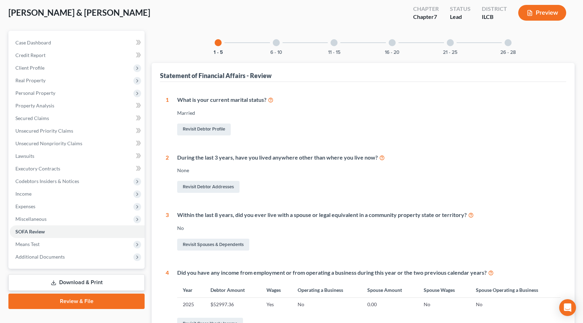
click at [271, 42] on div "6 - 10" at bounding box center [277, 43] width 24 height 24
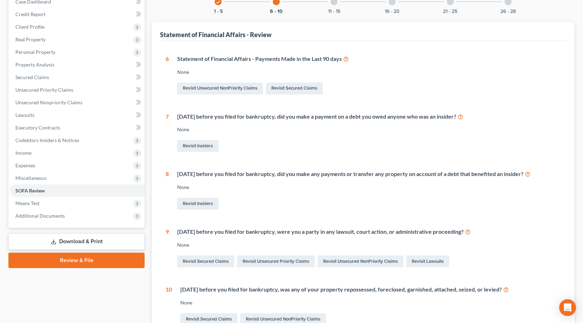
scroll to position [0, 0]
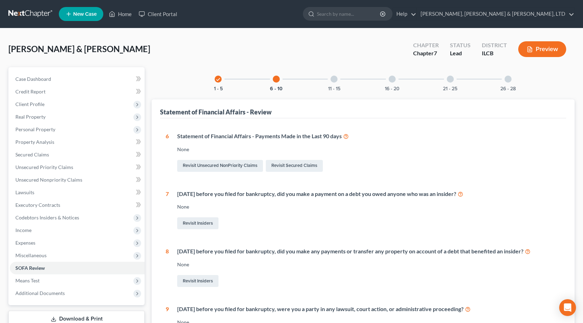
click at [327, 80] on div "11 - 15" at bounding box center [334, 79] width 24 height 24
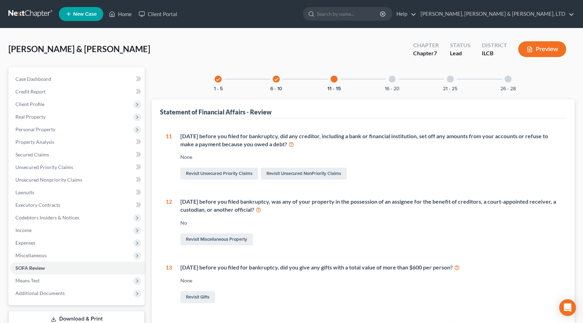
click at [394, 85] on div "16 - 20" at bounding box center [393, 79] width 24 height 24
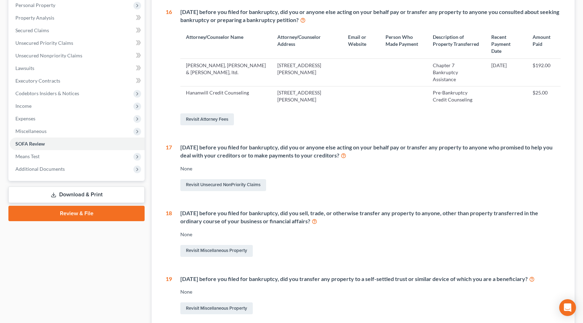
scroll to position [33, 0]
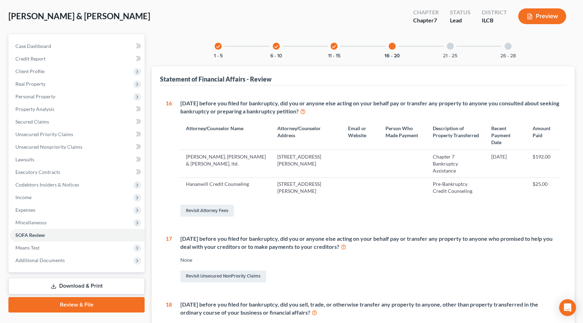
click at [451, 48] on div at bounding box center [450, 46] width 7 height 7
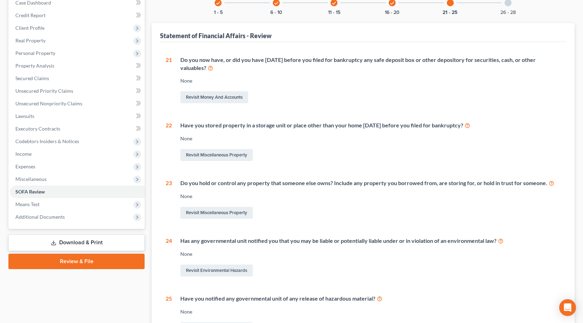
scroll to position [0, 0]
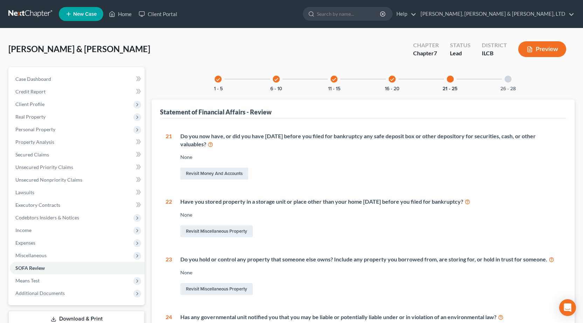
click at [508, 82] on div at bounding box center [508, 79] width 7 height 7
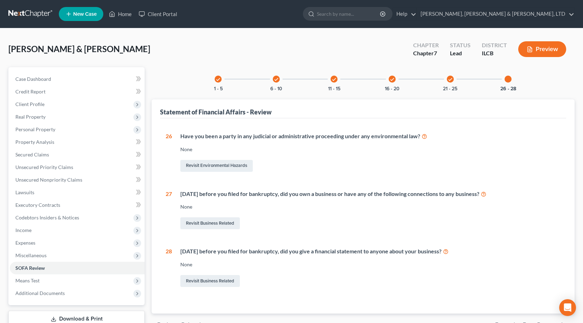
click at [32, 13] on link at bounding box center [30, 14] width 45 height 13
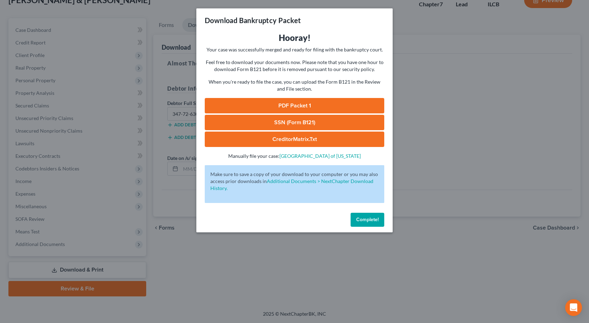
click at [115, 165] on div "Download Bankruptcy Packet Hooray! Your case was successfully merged and ready …" at bounding box center [294, 161] width 589 height 323
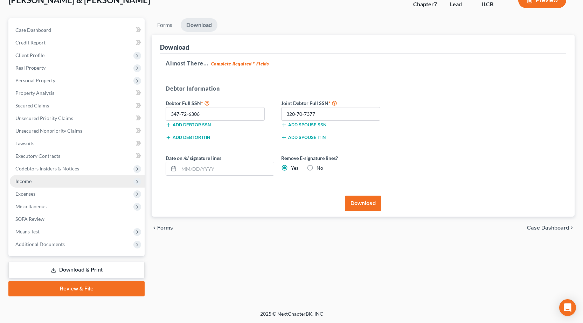
click at [27, 180] on span "Income" at bounding box center [23, 181] width 16 height 6
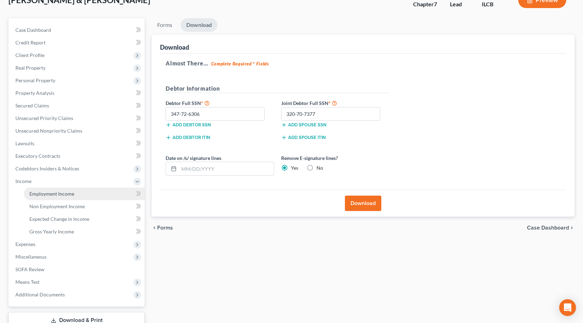
click at [52, 194] on span "Employment Income" at bounding box center [51, 194] width 45 height 6
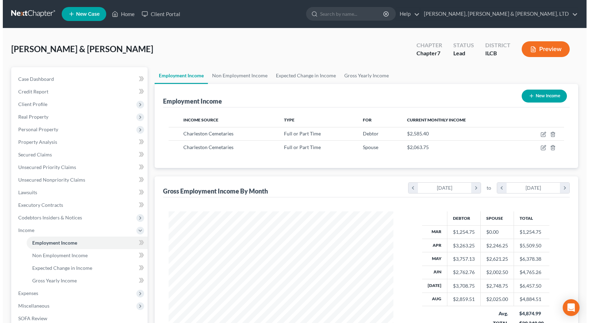
scroll to position [126, 239]
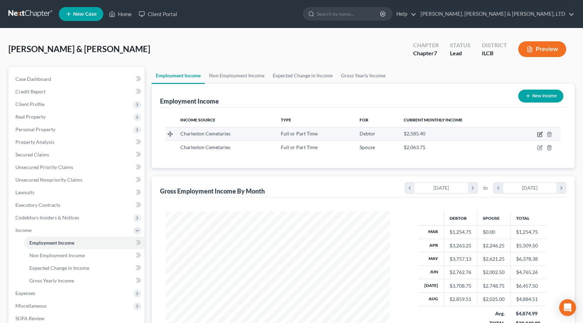
click at [540, 135] on icon "button" at bounding box center [541, 135] width 6 height 6
select select "0"
select select "14"
select select "3"
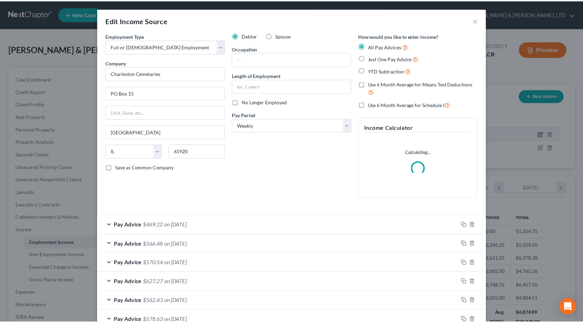
scroll to position [126, 241]
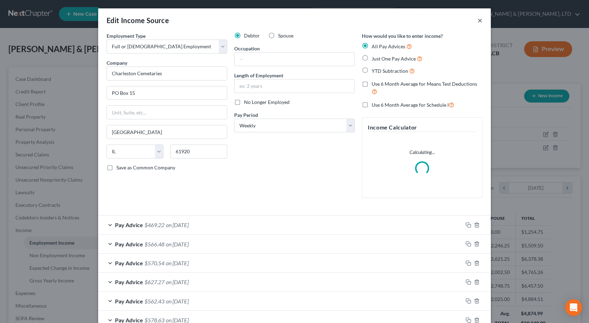
click at [477, 22] on button "×" at bounding box center [479, 20] width 5 height 8
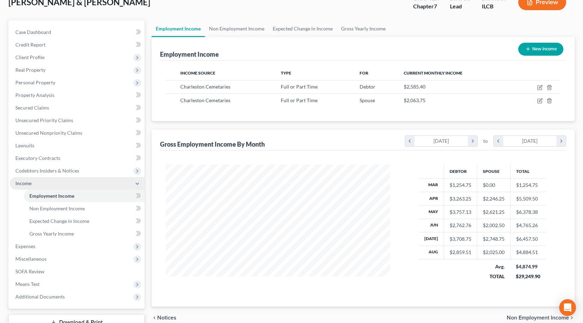
scroll to position [100, 0]
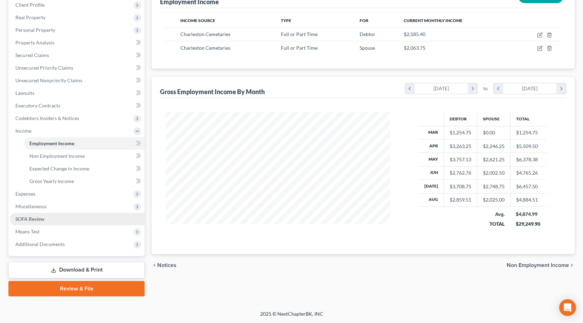
click at [64, 223] on link "SOFA Review" at bounding box center [77, 219] width 135 height 13
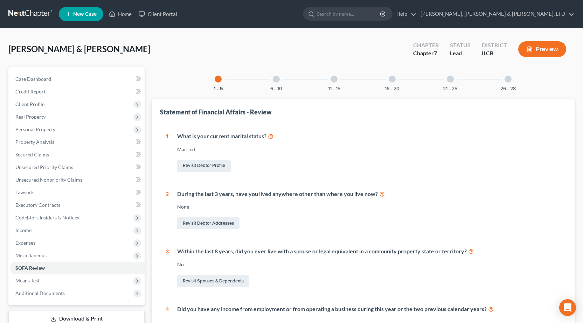
click at [25, 16] on link at bounding box center [30, 14] width 45 height 13
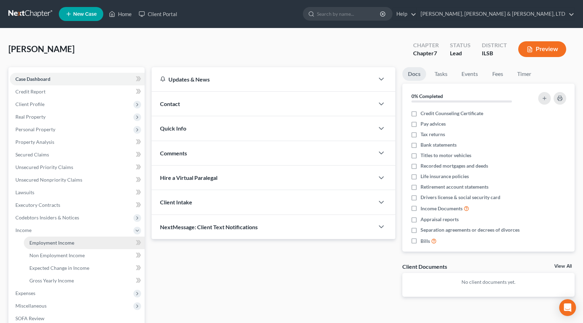
click at [46, 244] on span "Employment Income" at bounding box center [51, 243] width 45 height 6
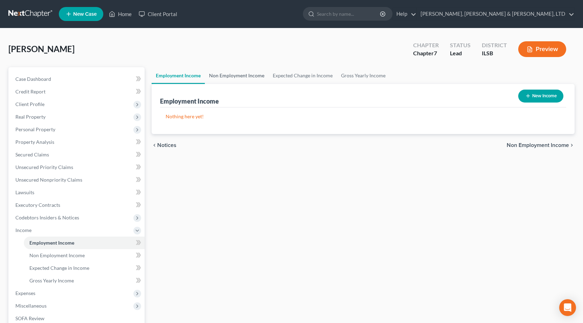
click at [220, 72] on link "Non Employment Income" at bounding box center [237, 75] width 64 height 17
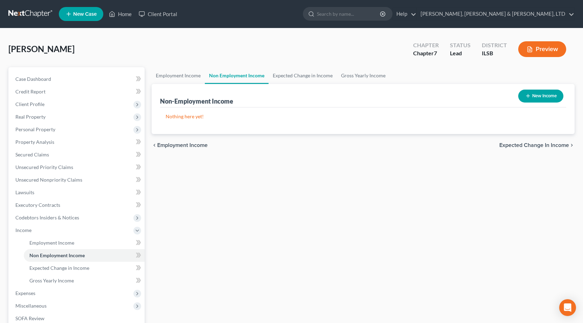
click at [546, 97] on button "New Income" at bounding box center [541, 96] width 45 height 13
select select "0"
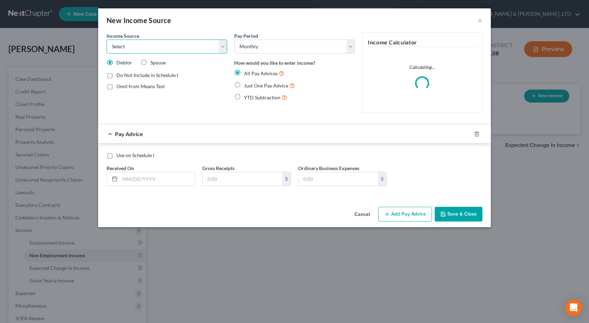
click at [155, 43] on select "Select Unemployment Disability (from employer) Pension Retirement Social Securi…" at bounding box center [167, 47] width 121 height 14
select select "4"
click at [107, 40] on select "Select Unemployment Disability (from employer) Pension Retirement Social Securi…" at bounding box center [167, 47] width 121 height 14
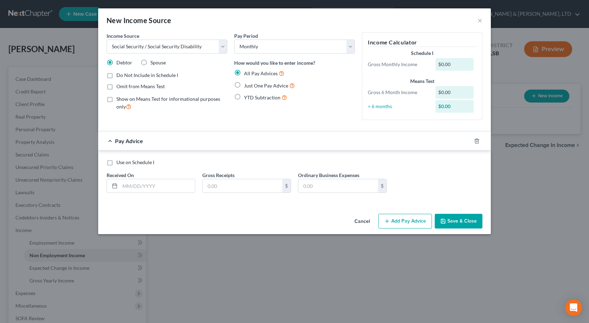
click at [244, 87] on label "Just One Pay Advice" at bounding box center [269, 86] width 51 height 8
click at [247, 86] on input "Just One Pay Advice" at bounding box center [249, 84] width 5 height 5
radio input "true"
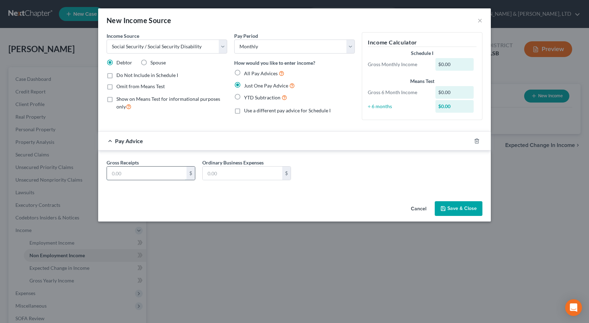
click at [142, 175] on input "text" at bounding box center [147, 173] width 80 height 13
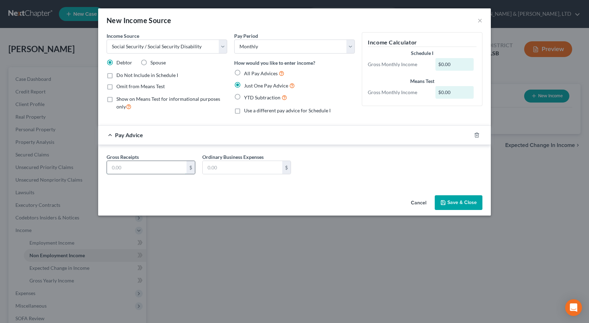
click at [157, 164] on input "text" at bounding box center [147, 167] width 80 height 13
type input "1,686.60"
click at [469, 207] on button "Save & Close" at bounding box center [459, 203] width 48 height 15
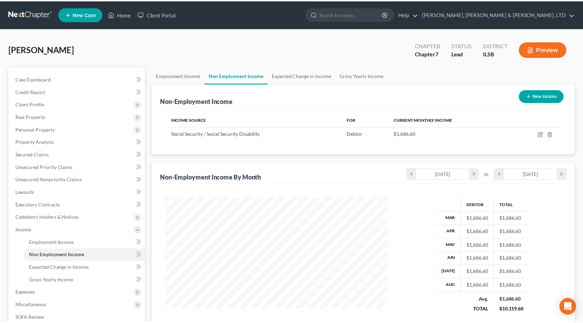
scroll to position [350307, 350194]
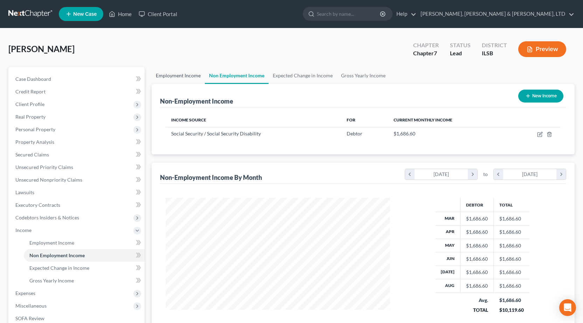
click at [176, 79] on link "Employment Income" at bounding box center [178, 75] width 53 height 17
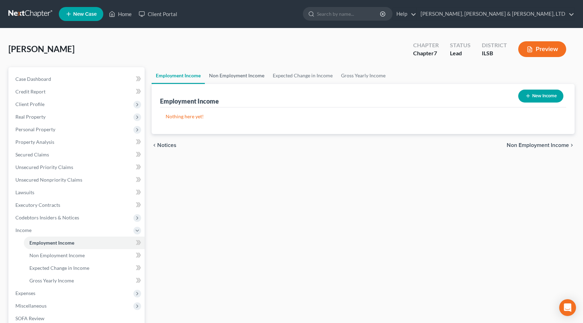
click at [222, 80] on link "Non Employment Income" at bounding box center [237, 75] width 64 height 17
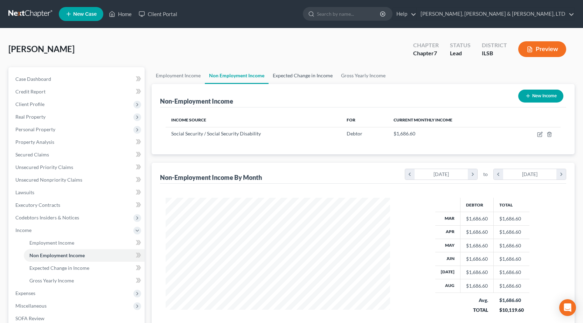
scroll to position [126, 239]
click at [295, 75] on link "Expected Change in Income" at bounding box center [303, 75] width 68 height 17
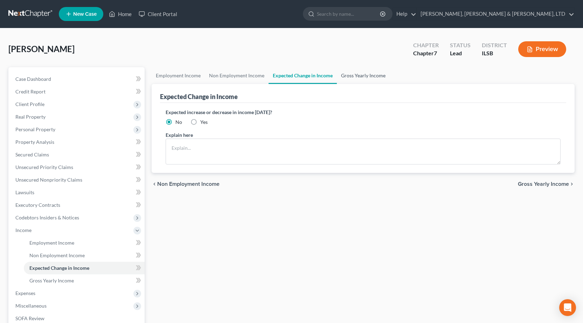
click at [344, 78] on link "Gross Yearly Income" at bounding box center [363, 75] width 53 height 17
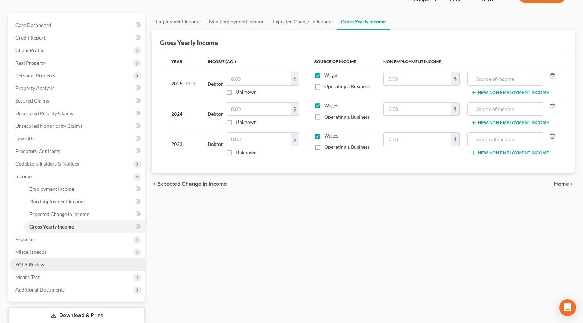
scroll to position [100, 0]
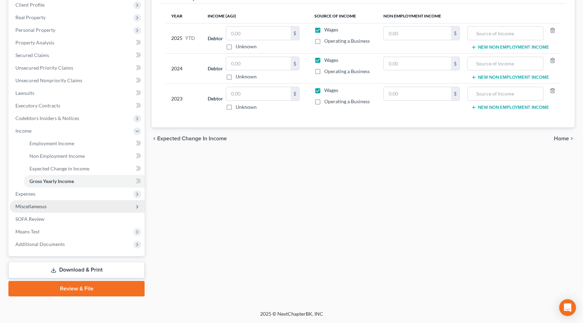
click at [48, 209] on span "Miscellaneous" at bounding box center [77, 206] width 135 height 13
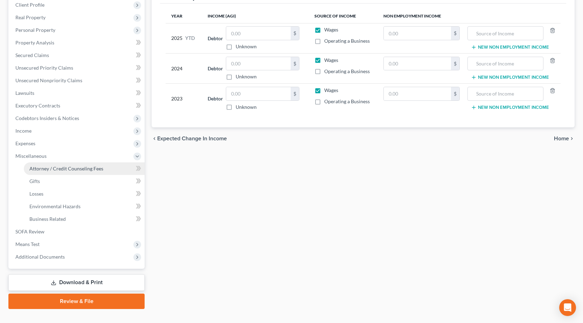
click at [49, 168] on span "Attorney / Credit Counseling Fees" at bounding box center [66, 169] width 74 height 6
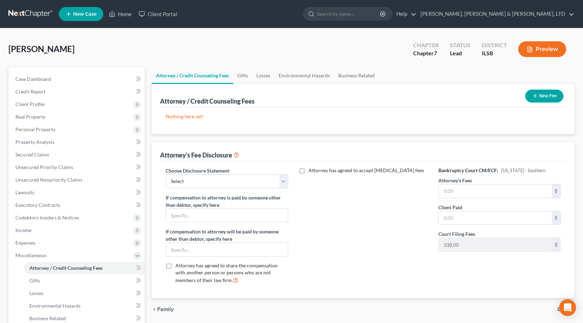
click at [544, 98] on button "New Fee" at bounding box center [545, 96] width 38 height 13
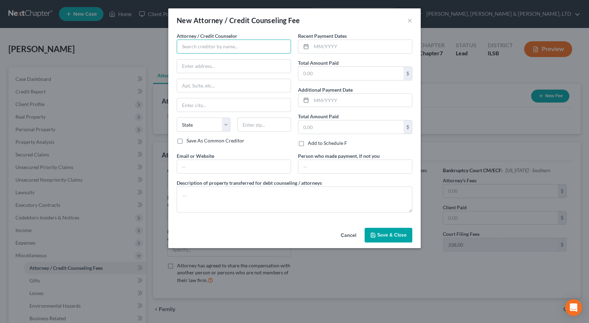
click at [224, 44] on input "text" at bounding box center [234, 47] width 114 height 14
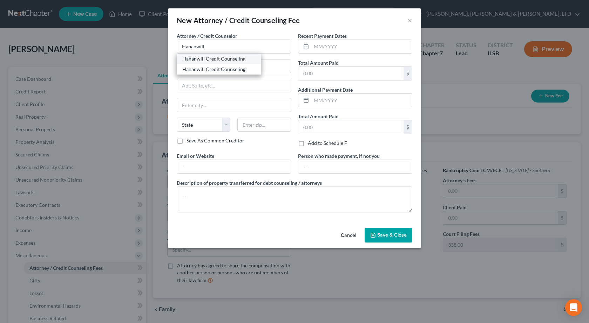
click at [227, 60] on div "Hananwill Credit Counseling" at bounding box center [218, 58] width 73 height 7
type input "Hananwill Credit Counseling"
type input "[STREET_ADDRESS]"
type input "[PERSON_NAME]"
select select "14"
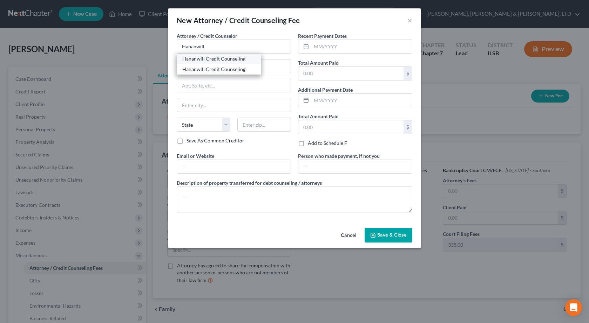
type input "62454"
click at [323, 44] on input "text" at bounding box center [361, 46] width 101 height 13
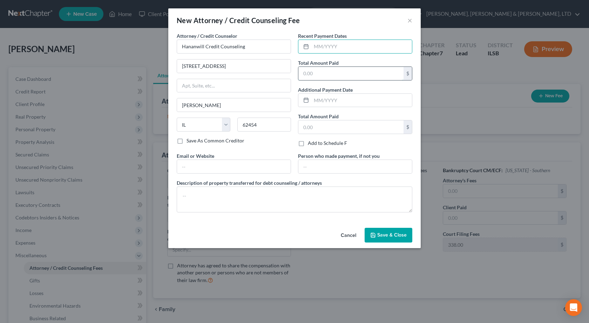
click at [306, 74] on input "text" at bounding box center [350, 73] width 105 height 13
type input "25"
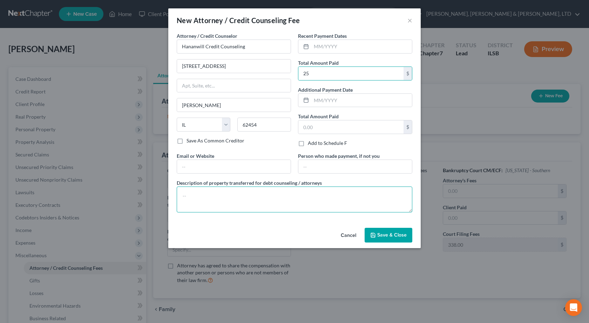
click at [261, 199] on textarea at bounding box center [294, 200] width 235 height 26
type textarea "Pre-Bankruptcy Credit Counseling"
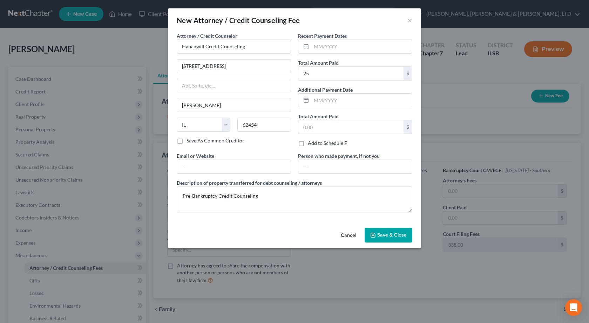
click at [390, 244] on div "Cancel Save & Close" at bounding box center [294, 236] width 252 height 23
click at [385, 235] on span "Save & Close" at bounding box center [391, 235] width 29 height 6
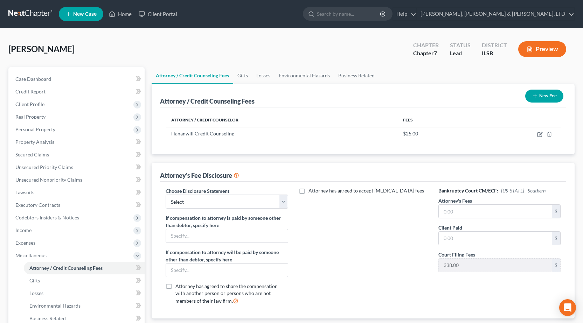
click at [542, 97] on button "New Fee" at bounding box center [545, 96] width 38 height 13
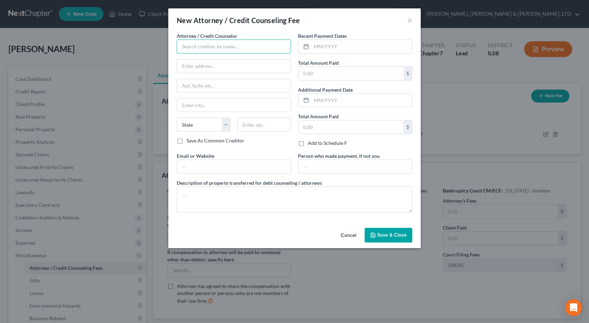
click at [221, 43] on input "text" at bounding box center [234, 47] width 114 height 14
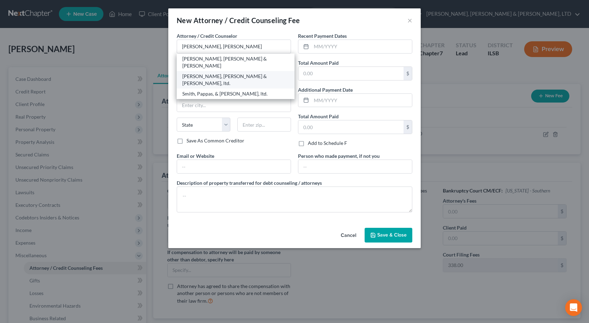
click at [227, 73] on div "[PERSON_NAME], [PERSON_NAME] & [PERSON_NAME], ltd." at bounding box center [235, 80] width 107 height 14
type input "[PERSON_NAME], [PERSON_NAME] & [PERSON_NAME], ltd."
type input "[STREET_ADDRESS][PERSON_NAME]"
type input "[GEOGRAPHIC_DATA]"
select select "14"
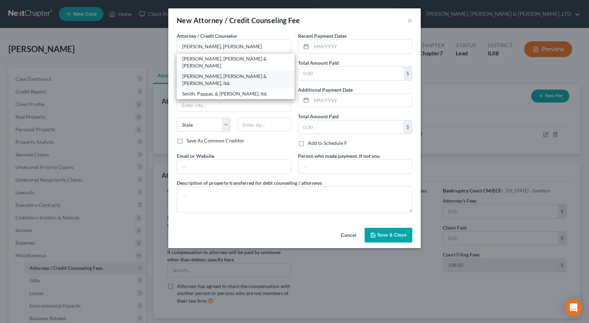
type input "61920"
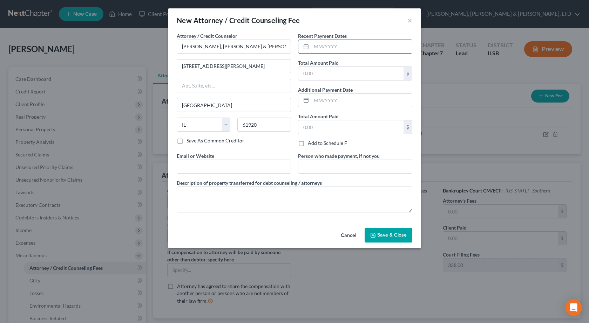
click at [319, 50] on input "text" at bounding box center [361, 46] width 101 height 13
click at [335, 47] on input "text" at bounding box center [361, 46] width 101 height 13
type input "[DATE]"
click at [325, 70] on input "text" at bounding box center [350, 73] width 105 height 13
type input "912"
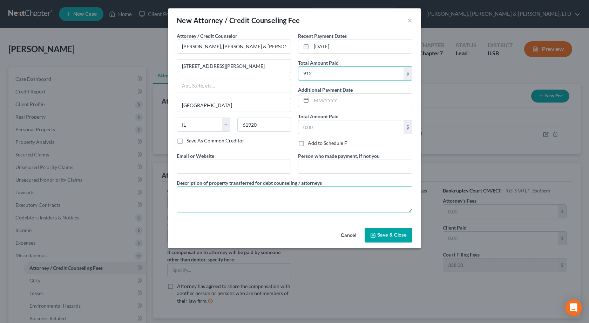
click at [217, 204] on textarea at bounding box center [294, 200] width 235 height 26
type textarea "Chapter 7 Bankruptcy Assistance"
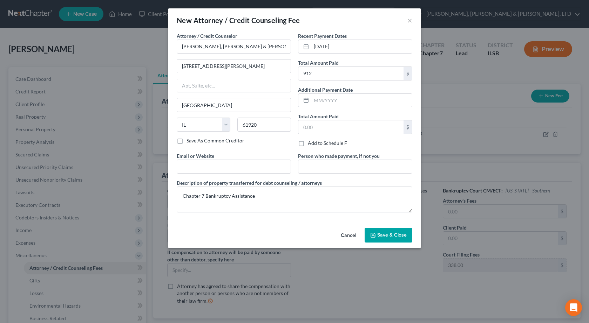
click at [265, 233] on div "Cancel Save & Close" at bounding box center [294, 236] width 252 height 23
click at [383, 236] on span "Save & Close" at bounding box center [391, 235] width 29 height 6
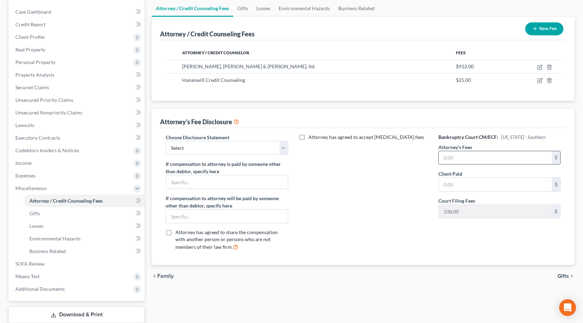
scroll to position [70, 0]
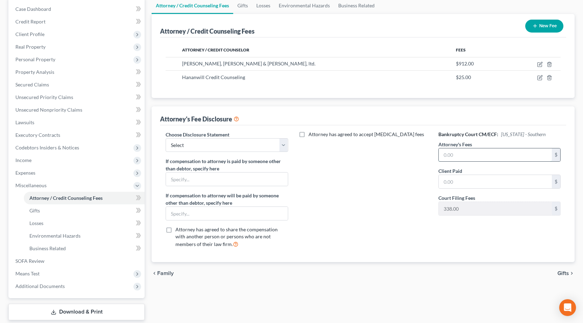
click at [470, 153] on input "text" at bounding box center [495, 155] width 113 height 13
type input "912"
click at [215, 142] on select "Select Southern Central" at bounding box center [227, 145] width 122 height 14
select select "0"
click at [166, 138] on select "Select Southern Central" at bounding box center [227, 145] width 122 height 14
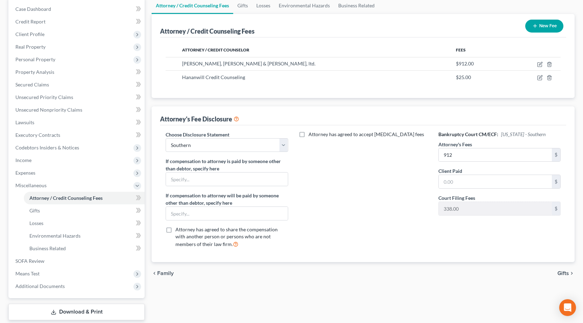
click at [342, 172] on div "Attorney has agreed to accept [MEDICAL_DATA] fees" at bounding box center [363, 192] width 136 height 123
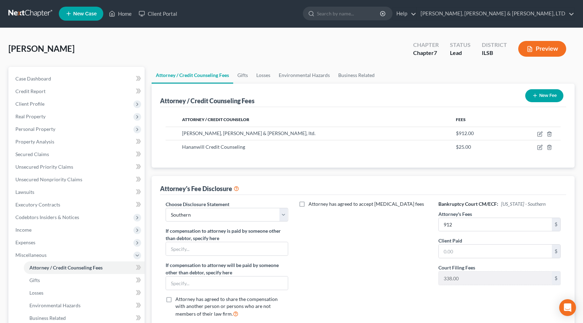
scroll to position [0, 0]
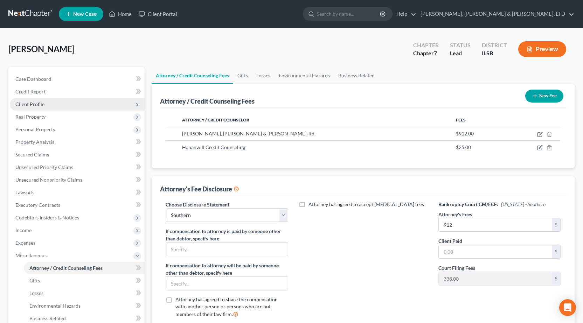
click at [63, 102] on span "Client Profile" at bounding box center [77, 104] width 135 height 13
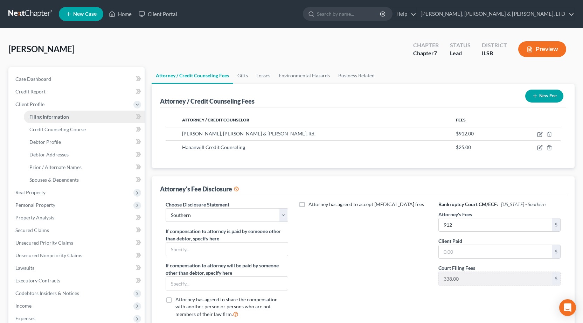
click at [53, 115] on span "Filing Information" at bounding box center [49, 117] width 40 height 6
select select "1"
select select "0"
select select "14"
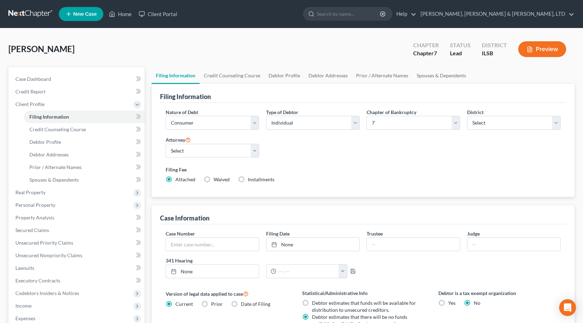
click at [548, 56] on button "Preview" at bounding box center [543, 49] width 48 height 16
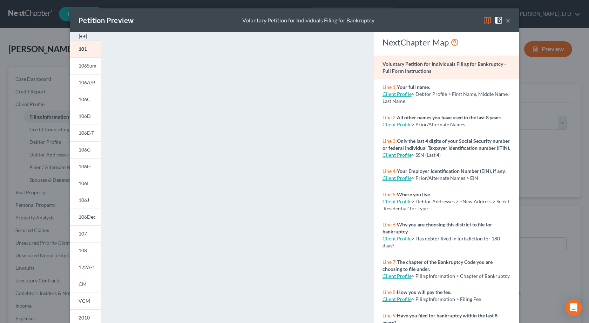
click at [506, 19] on button "×" at bounding box center [507, 20] width 5 height 8
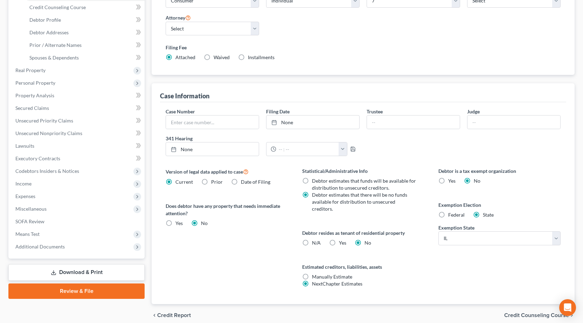
scroll to position [105, 0]
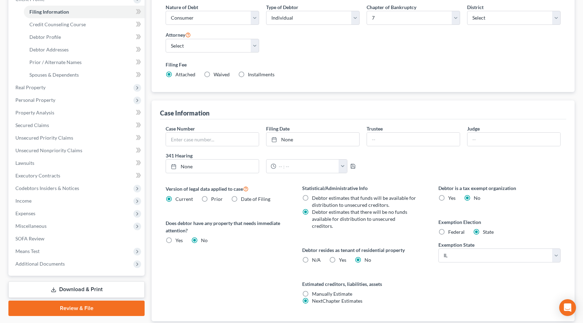
click at [214, 74] on label "Waived Waived" at bounding box center [222, 74] width 16 height 7
click at [217, 74] on input "Waived Waived" at bounding box center [219, 73] width 5 height 5
radio input "true"
radio input "false"
click at [346, 63] on label "Filing Fee" at bounding box center [363, 64] width 395 height 7
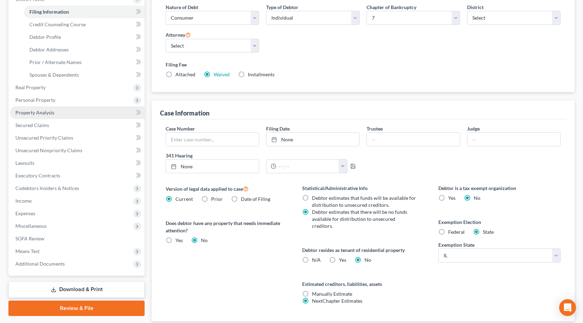
click at [48, 118] on link "Property Analysis" at bounding box center [77, 113] width 135 height 13
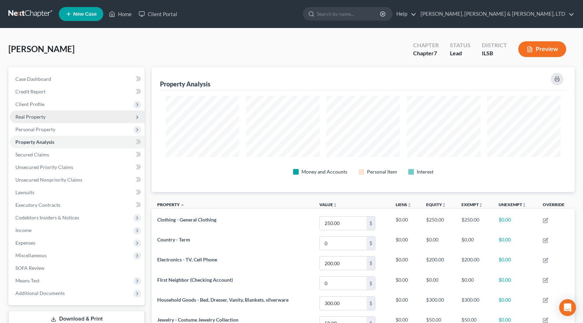
click at [45, 117] on span "Real Property" at bounding box center [77, 117] width 135 height 13
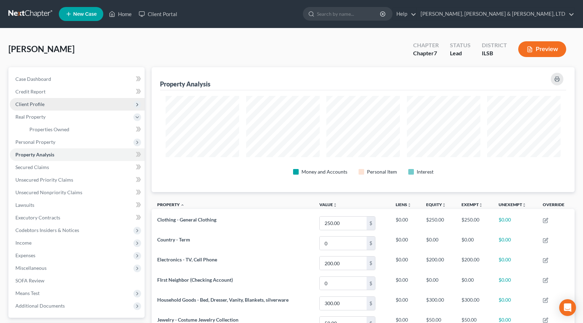
click at [40, 102] on span "Client Profile" at bounding box center [29, 104] width 29 height 6
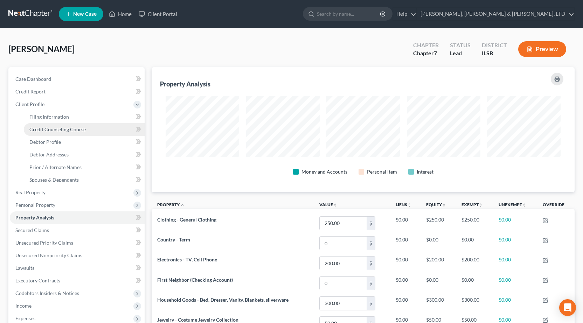
click at [41, 132] on span "Credit Counseling Course" at bounding box center [57, 130] width 56 height 6
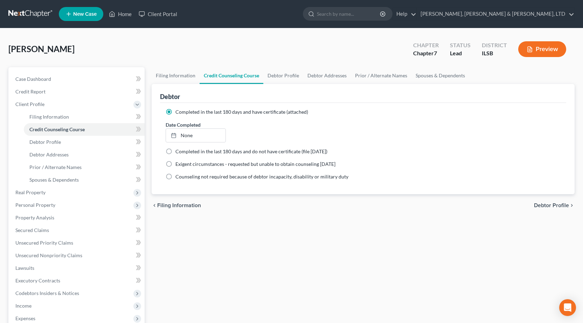
click at [539, 51] on button "Preview" at bounding box center [543, 49] width 48 height 16
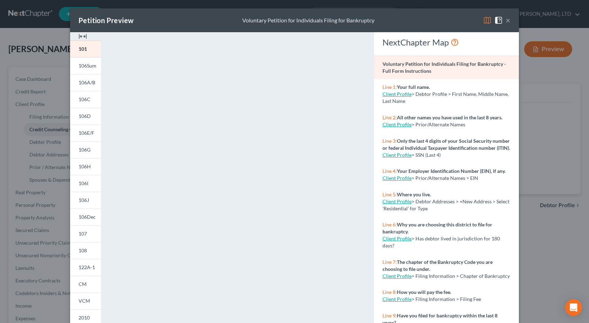
click at [505, 19] on button "×" at bounding box center [507, 20] width 5 height 8
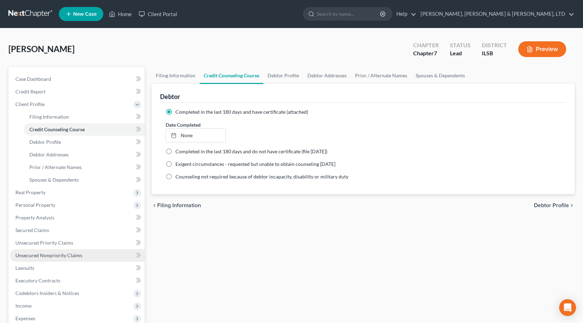
click at [42, 256] on span "Unsecured Nonpriority Claims" at bounding box center [48, 256] width 67 height 6
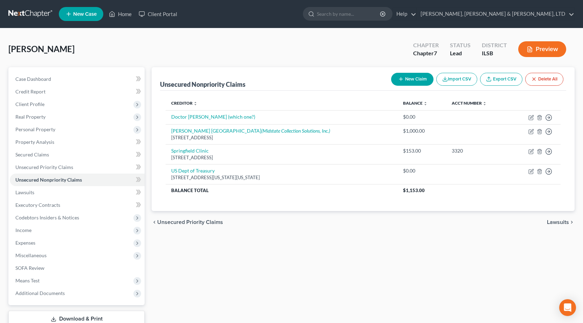
click at [415, 80] on button "New Claim" at bounding box center [412, 79] width 42 height 13
select select "0"
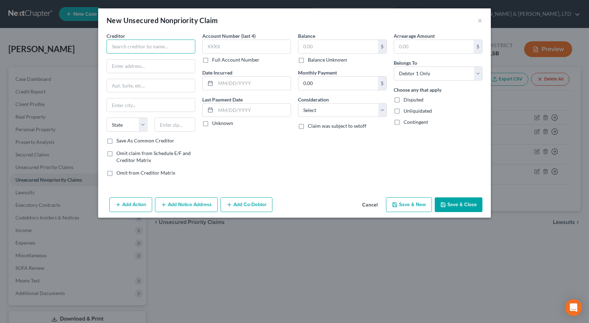
click at [134, 48] on input "text" at bounding box center [151, 47] width 89 height 14
paste input "SYNCB/CARE CREDIT"
type input "SYNCB/CARE CREDIT"
click at [166, 63] on input "text" at bounding box center [151, 66] width 88 height 13
paste input "PO Box 71757"
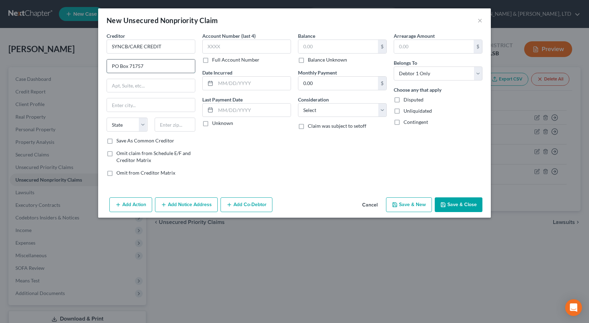
type input "PO Box 71757"
type input "[GEOGRAPHIC_DATA]"
select select "39"
type input "19176"
click at [252, 46] on input "text" at bounding box center [246, 47] width 89 height 14
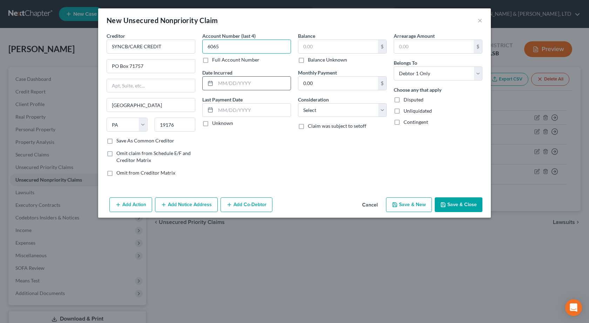
type input "6065"
click at [268, 81] on input "text" at bounding box center [253, 83] width 75 height 13
paste input "[DATE]"
type input "[DATE]"
click at [321, 50] on input "text" at bounding box center [338, 46] width 80 height 13
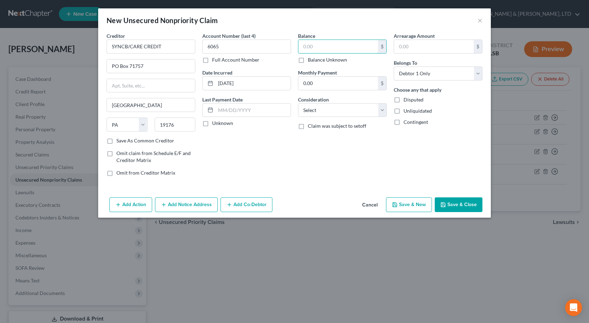
paste input "$1,541"
type input "1,541"
click at [340, 115] on select "Select Cable / Satellite Services Collection Agency Credit Card Debt Debt Couns…" at bounding box center [342, 110] width 89 height 14
select select "2"
click at [298, 103] on select "Select Cable / Satellite Services Collection Agency Credit Card Debt Debt Couns…" at bounding box center [342, 110] width 89 height 14
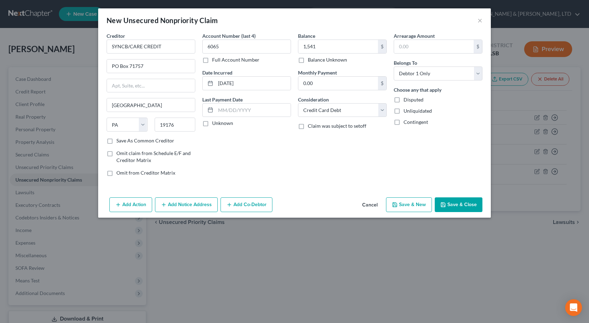
click at [349, 153] on div "Balance 1,541.00 $ Balance Unknown Balance Undetermined 1,541 $ Balance Unknown…" at bounding box center [342, 107] width 96 height 150
click at [467, 207] on button "Save & Close" at bounding box center [459, 205] width 48 height 15
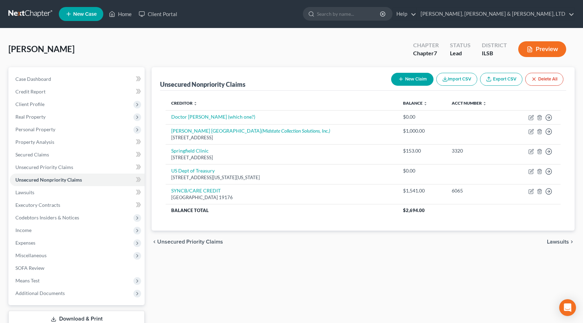
click at [408, 76] on button "New Claim" at bounding box center [412, 79] width 42 height 13
select select "0"
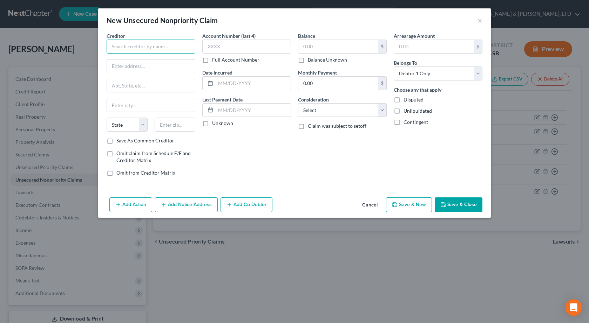
click at [164, 45] on input "text" at bounding box center [151, 47] width 89 height 14
paste input "DISCOVER CARD"
type input "DISCOVER CARD"
click at [163, 62] on input "text" at bounding box center [151, 66] width 88 height 13
paste input "PO BOX 30939"
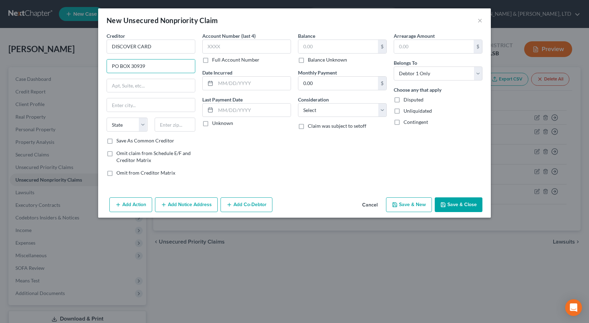
type input "PO BOX 30939"
drag, startPoint x: 180, startPoint y: 128, endPoint x: 174, endPoint y: 127, distance: 5.8
click at [180, 128] on input "text" at bounding box center [175, 125] width 41 height 14
type input "84130"
type input "[GEOGRAPHIC_DATA]"
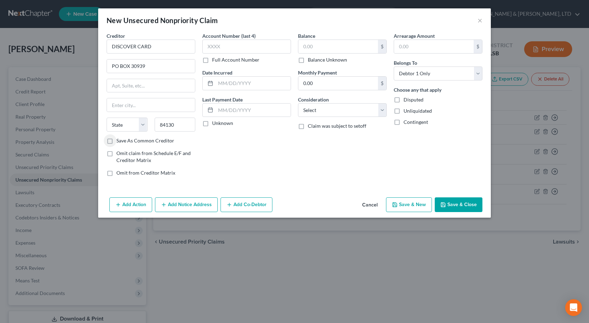
select select "46"
click at [236, 48] on input "text" at bounding box center [246, 47] width 89 height 14
type input "7103"
click at [282, 82] on input "text" at bounding box center [253, 83] width 75 height 13
paste input "[DATE]"
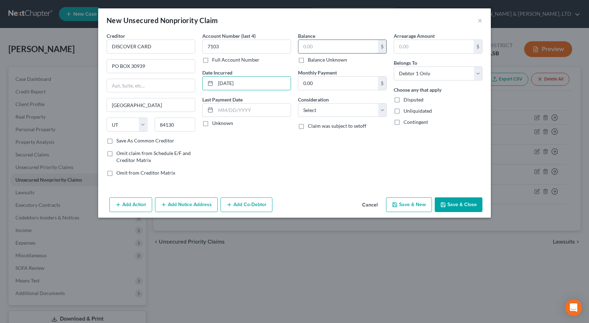
type input "[DATE]"
click at [320, 44] on input "text" at bounding box center [338, 46] width 80 height 13
click at [318, 44] on input "text" at bounding box center [338, 46] width 80 height 13
paste input "$5,994"
type input "5,994"
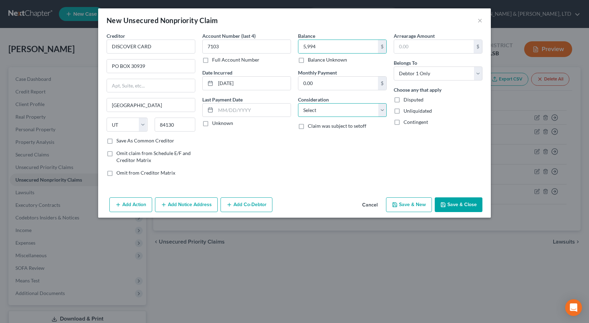
click at [341, 111] on select "Select Cable / Satellite Services Collection Agency Credit Card Debt Debt Couns…" at bounding box center [342, 110] width 89 height 14
select select "2"
click at [298, 103] on select "Select Cable / Satellite Services Collection Agency Credit Card Debt Debt Couns…" at bounding box center [342, 110] width 89 height 14
click at [389, 151] on div "Balance 5,994.00 $ Balance Unknown Balance Undetermined 5,994 $ Balance Unknown…" at bounding box center [342, 107] width 96 height 150
click at [456, 199] on button "Save & Close" at bounding box center [459, 205] width 48 height 15
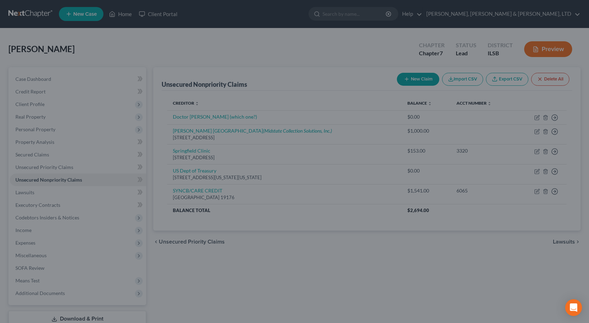
type input "5,994.00"
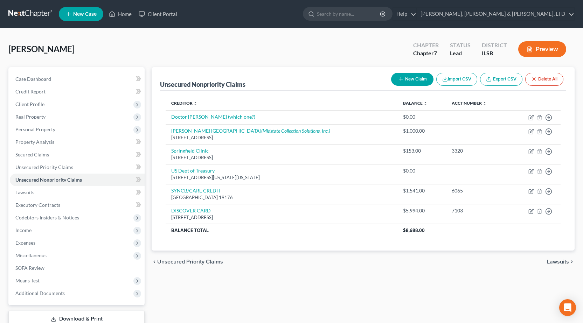
click at [418, 80] on button "New Claim" at bounding box center [412, 79] width 42 height 13
select select "0"
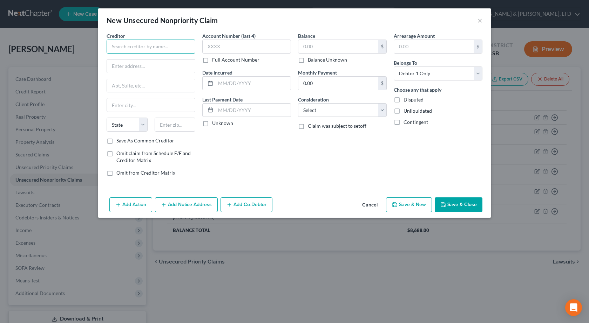
click at [155, 49] on input "text" at bounding box center [151, 47] width 89 height 14
paste input "COMENITYBANK/MAURICES"
type input "COMENITYBANK/MAURICES"
click at [175, 65] on input "text" at bounding box center [151, 66] width 88 height 13
paste input "PO Box 182789"
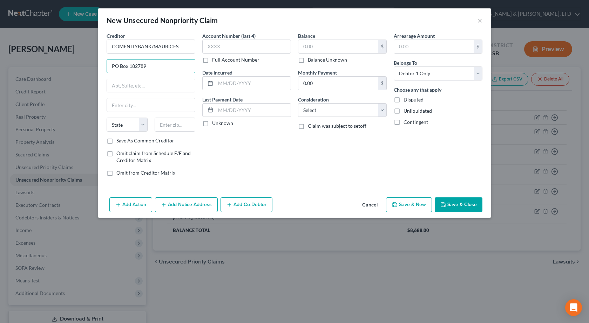
type input "PO Box 182789"
drag, startPoint x: 183, startPoint y: 124, endPoint x: 178, endPoint y: 122, distance: 5.7
click at [183, 124] on input "text" at bounding box center [175, 125] width 41 height 14
type input "43218"
type input "Columbus"
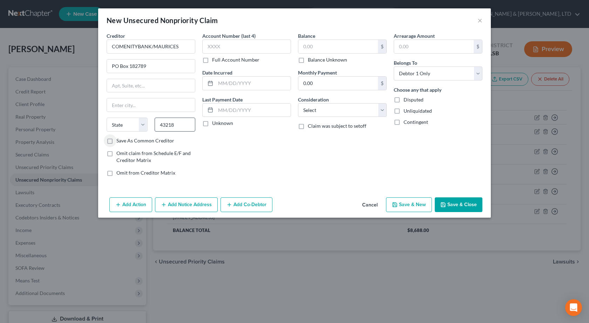
select select "36"
click at [237, 48] on input "text" at bounding box center [246, 47] width 89 height 14
type input "1349"
click at [228, 87] on input "text" at bounding box center [253, 83] width 75 height 13
paste input "[DATE]"
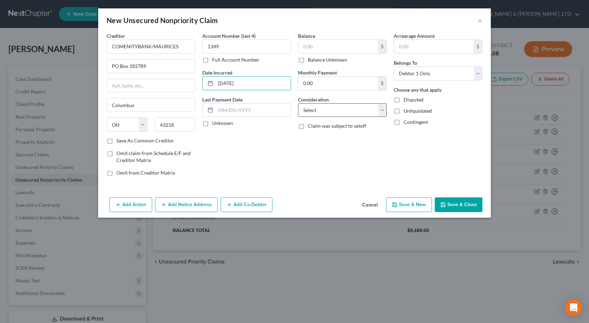
type input "[DATE]"
click at [328, 107] on select "Select Cable / Satellite Services Collection Agency Credit Card Debt Debt Couns…" at bounding box center [342, 110] width 89 height 14
select select "2"
click at [298, 103] on select "Select Cable / Satellite Services Collection Agency Credit Card Debt Debt Couns…" at bounding box center [342, 110] width 89 height 14
click at [332, 143] on div "Balance $ Balance Unknown Balance Undetermined $ Balance Unknown Monthly Paymen…" at bounding box center [342, 107] width 96 height 150
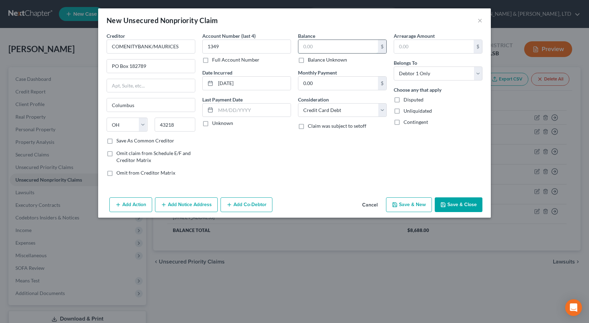
click at [316, 47] on input "text" at bounding box center [338, 46] width 80 height 13
click at [317, 45] on input "text" at bounding box center [338, 46] width 80 height 13
paste input "$845"
click at [307, 174] on div "Balance 845.00 $ Balance Unknown Balance Undetermined 845 $ Balance Unknown Mon…" at bounding box center [342, 107] width 96 height 150
click at [452, 204] on button "Save & Close" at bounding box center [459, 205] width 48 height 15
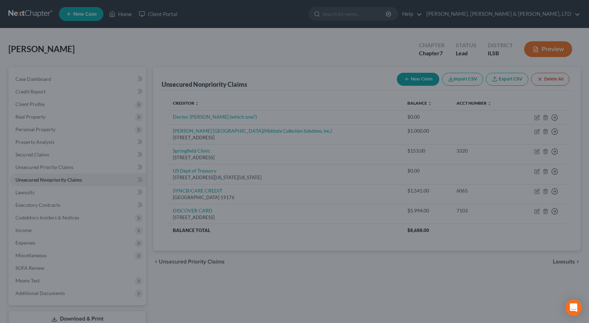
type input "845.00"
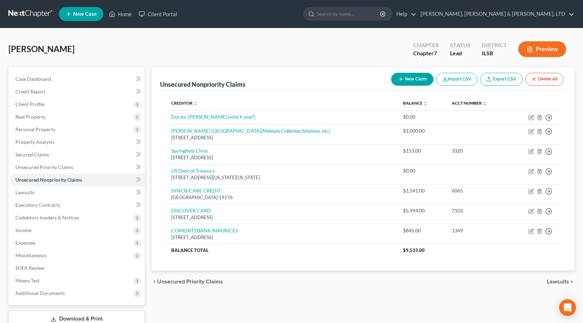
click at [407, 75] on button "New Claim" at bounding box center [412, 79] width 42 height 13
select select "0"
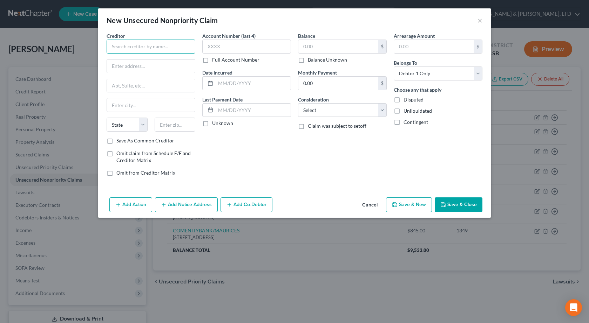
click at [151, 47] on input "text" at bounding box center [151, 47] width 89 height 14
paste input "CAP1/KOHLS DEPARTMENT STORE"
type input "CAP1/KOHLS DEPARTMENT STORE"
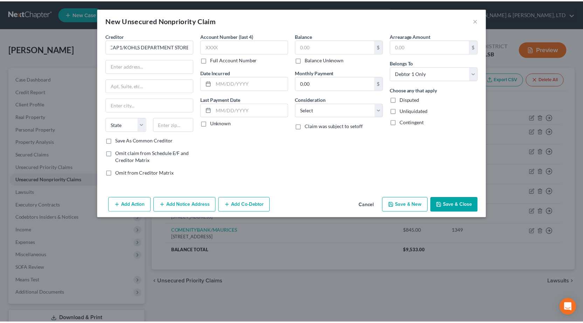
scroll to position [0, 0]
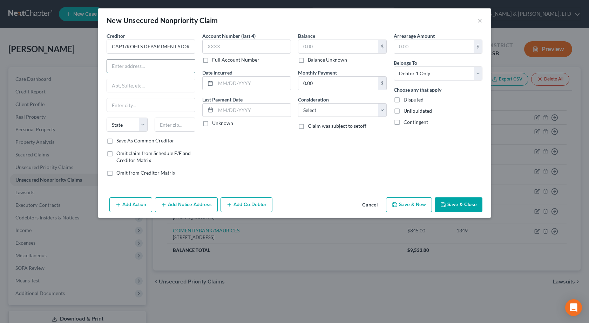
click at [137, 67] on input "text" at bounding box center [151, 66] width 88 height 13
paste input "PO BOX 31293"
type input "PO BOX 31293"
click at [180, 125] on input "text" at bounding box center [175, 125] width 41 height 14
type input "84131"
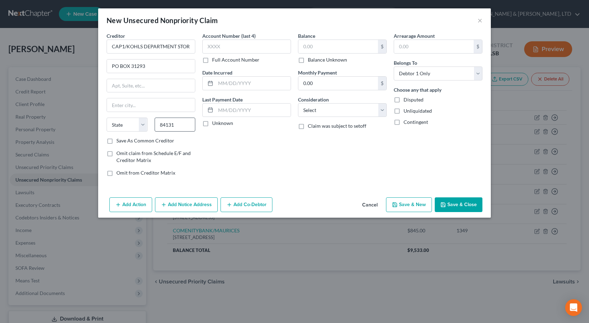
type input "[GEOGRAPHIC_DATA]"
select select "46"
click at [244, 41] on input "text" at bounding box center [246, 47] width 89 height 14
type input "3641"
drag, startPoint x: 248, startPoint y: 83, endPoint x: 244, endPoint y: 84, distance: 4.7
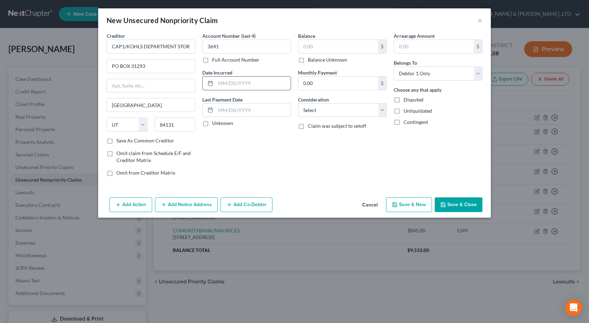
click at [248, 84] on input "text" at bounding box center [253, 83] width 75 height 13
paste input "[DATE]"
type input "[DATE]"
click at [319, 53] on input "text" at bounding box center [338, 46] width 80 height 13
type input "660"
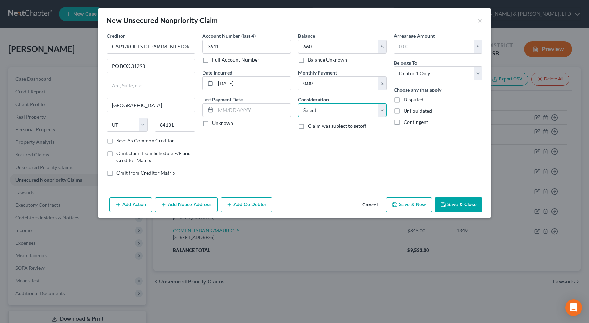
click at [345, 109] on select "Select Cable / Satellite Services Collection Agency Credit Card Debt Debt Couns…" at bounding box center [342, 110] width 89 height 14
select select "2"
click at [298, 103] on select "Select Cable / Satellite Services Collection Agency Credit Card Debt Debt Couns…" at bounding box center [342, 110] width 89 height 14
drag, startPoint x: 338, startPoint y: 146, endPoint x: 449, endPoint y: 184, distance: 117.5
click at [339, 146] on div "Balance 660.00 $ Balance Unknown Balance Undetermined 660 $ Balance Unknown Mon…" at bounding box center [342, 107] width 96 height 150
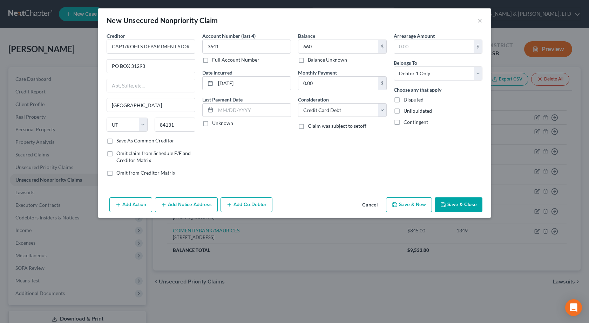
click at [464, 202] on button "Save & Close" at bounding box center [459, 205] width 48 height 15
type input "660.00"
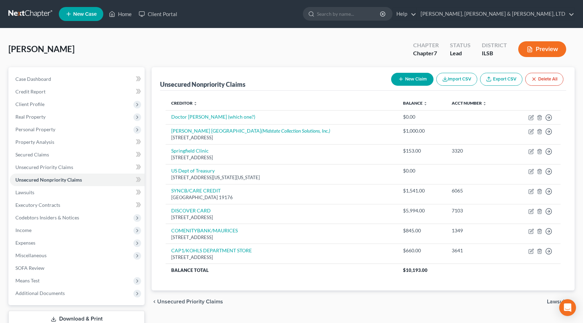
click at [410, 79] on button "New Claim" at bounding box center [412, 79] width 42 height 13
select select "0"
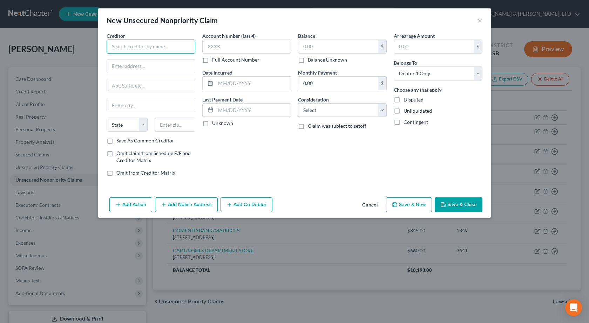
click at [175, 50] on input "text" at bounding box center [151, 47] width 89 height 14
paste input "SYNCB/TJX CO DC"
type input "SYNCB/TJX CO DC"
click at [163, 63] on input "text" at bounding box center [151, 66] width 88 height 13
paste input "PO Box 71737"
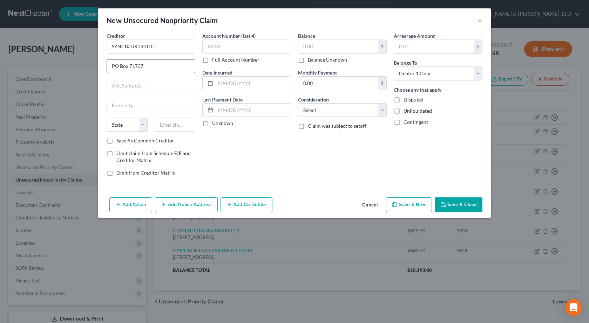
type input "PO Box 71737"
type input "[GEOGRAPHIC_DATA]"
select select "39"
type input "19176"
click at [231, 41] on input "text" at bounding box center [246, 47] width 89 height 14
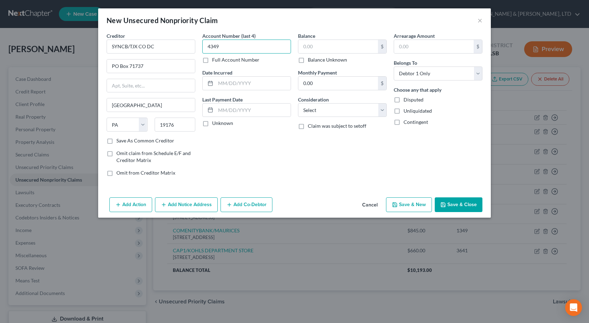
click at [226, 44] on input "4349" at bounding box center [246, 47] width 89 height 14
type input "4348"
click at [238, 80] on input "text" at bounding box center [253, 83] width 75 height 13
paste input "[DATE]"
type input "[DATE]"
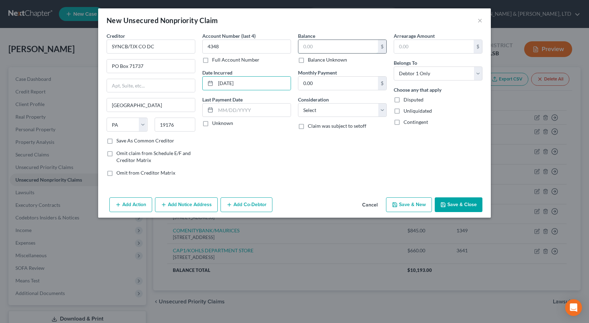
click at [348, 49] on input "text" at bounding box center [338, 46] width 80 height 13
click at [334, 49] on input "text" at bounding box center [338, 46] width 80 height 13
paste input "$1,455"
type input "1,455"
click at [363, 106] on select "Select Cable / Satellite Services Collection Agency Credit Card Debt Debt Couns…" at bounding box center [342, 110] width 89 height 14
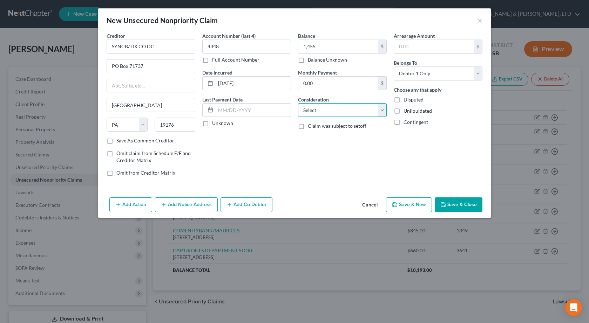
select select "2"
click at [298, 103] on select "Select Cable / Satellite Services Collection Agency Credit Card Debt Debt Couns…" at bounding box center [342, 110] width 89 height 14
click at [328, 163] on div "Balance 1,455.00 $ Balance Unknown Balance Undetermined 1,455 $ Balance Unknown…" at bounding box center [342, 107] width 96 height 150
click at [453, 200] on button "Save & Close" at bounding box center [459, 205] width 48 height 15
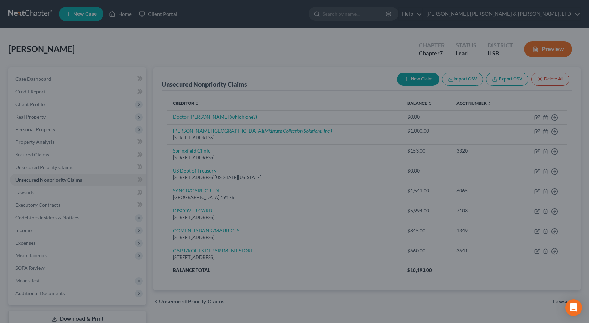
type input "1,455.00"
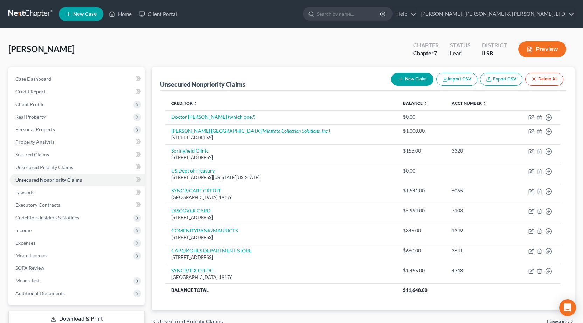
click at [407, 79] on button "New Claim" at bounding box center [412, 79] width 42 height 13
select select "0"
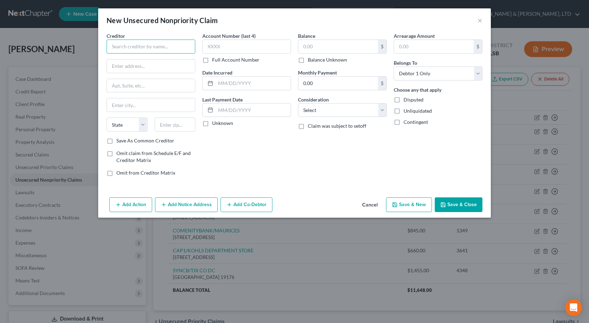
click at [129, 42] on input "text" at bounding box center [151, 47] width 89 height 14
paste input "THD/CBNA"
type input "THD/CBNA"
click at [149, 63] on input "text" at bounding box center [151, 66] width 88 height 13
paste input "[STREET_ADDRESS]"
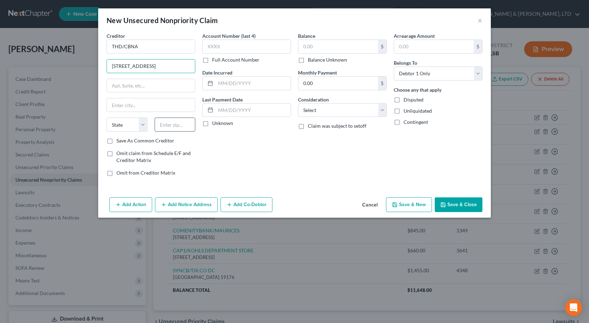
type input "[STREET_ADDRESS]"
click at [165, 124] on input "text" at bounding box center [175, 125] width 41 height 14
type input "57108"
type input "[GEOGRAPHIC_DATA]"
select select "43"
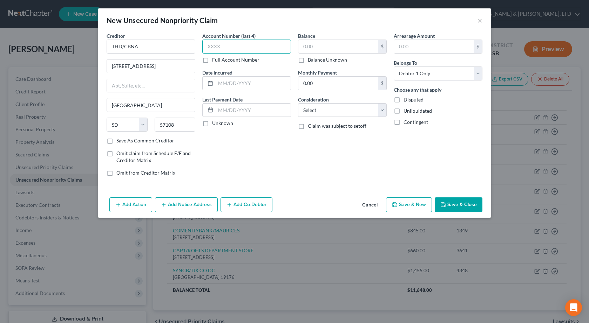
click at [244, 49] on input "text" at bounding box center [246, 47] width 89 height 14
type input "7930"
click at [236, 83] on input "text" at bounding box center [253, 83] width 75 height 13
paste input "[DATE]"
type input "[DATE]"
